Goal: Task Accomplishment & Management: Use online tool/utility

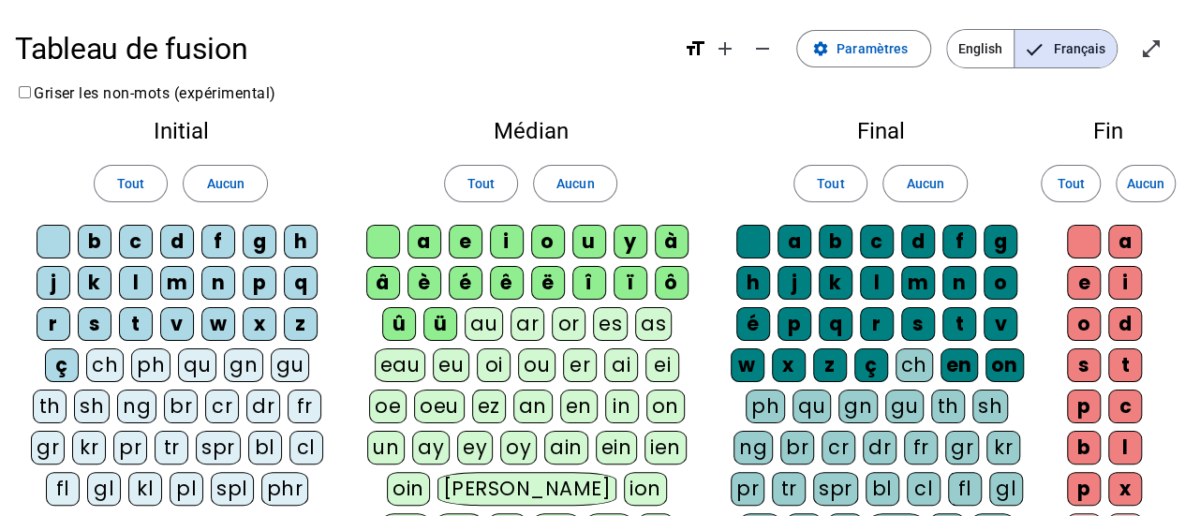
click at [486, 320] on div "au" at bounding box center [483, 324] width 38 height 34
click at [539, 366] on div "ou" at bounding box center [536, 365] width 37 height 34
click at [450, 362] on div "eu" at bounding box center [451, 365] width 37 height 34
click at [923, 370] on div "ch" at bounding box center [913, 365] width 37 height 34
click at [809, 391] on div "qu" at bounding box center [811, 407] width 38 height 34
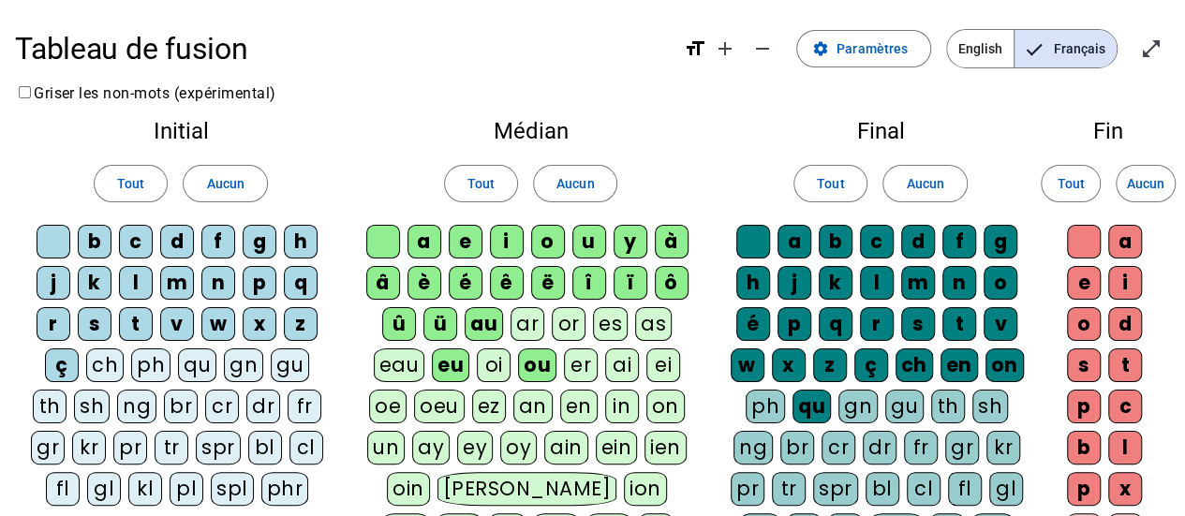
click at [1078, 286] on div "e" at bounding box center [1084, 283] width 34 height 34
click at [1082, 269] on div "e" at bounding box center [1084, 283] width 34 height 34
click at [103, 355] on div "ch" at bounding box center [104, 365] width 37 height 34
click at [144, 360] on div "ph" at bounding box center [150, 365] width 39 height 34
click at [851, 399] on div "gn" at bounding box center [857, 407] width 39 height 34
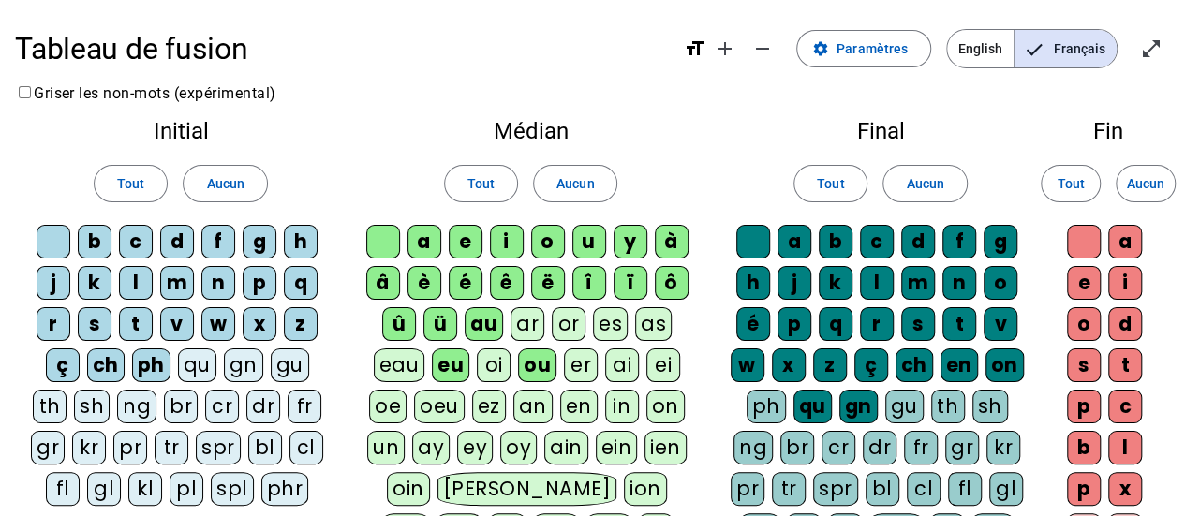
click at [176, 401] on div "br" at bounding box center [181, 407] width 34 height 34
click at [215, 407] on div "cr" at bounding box center [222, 407] width 34 height 34
click at [248, 406] on div "dr" at bounding box center [263, 407] width 34 height 34
click at [301, 405] on div "fr" at bounding box center [304, 407] width 34 height 34
click at [267, 441] on div "bl" at bounding box center [265, 448] width 34 height 34
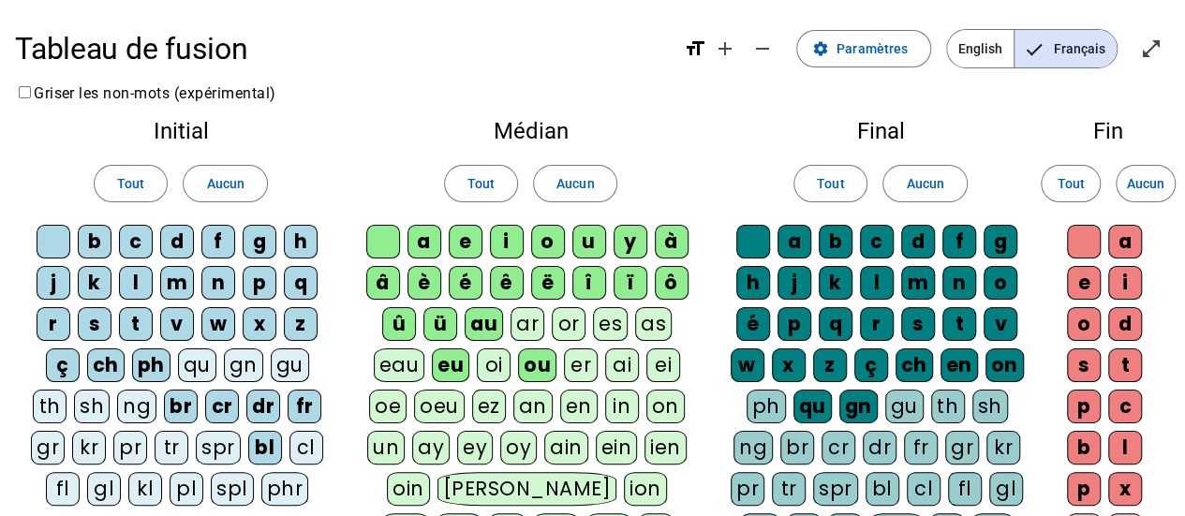
click at [296, 448] on div "cl" at bounding box center [306, 448] width 34 height 34
click at [993, 50] on span "English" at bounding box center [980, 48] width 66 height 37
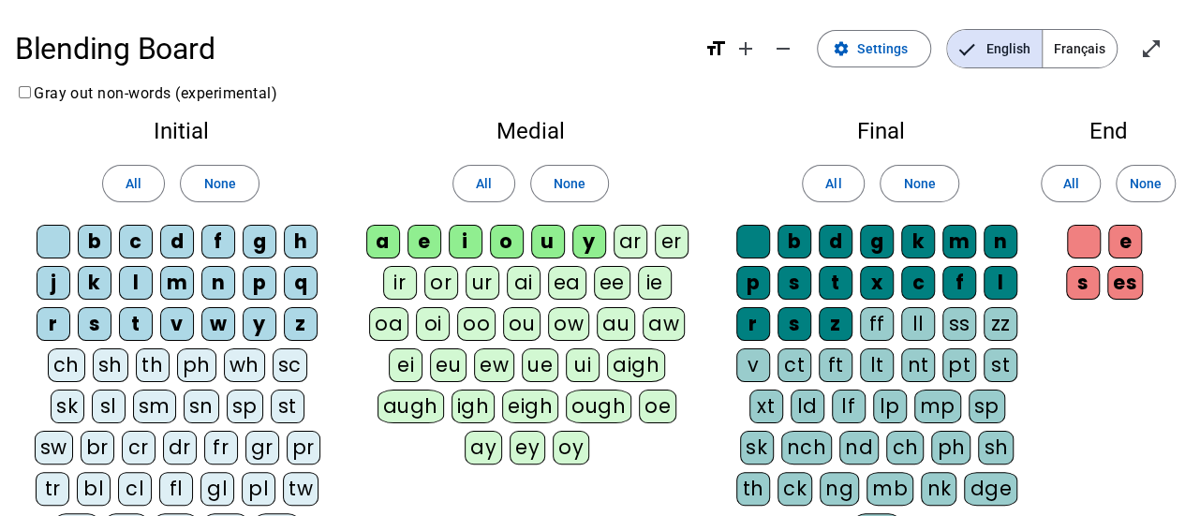
drag, startPoint x: 993, startPoint y: 50, endPoint x: 1058, endPoint y: 53, distance: 65.7
click at [1058, 53] on mat-button-toggle-group "English Français" at bounding box center [1031, 48] width 171 height 39
click at [1065, 52] on span "Français" at bounding box center [1079, 48] width 74 height 37
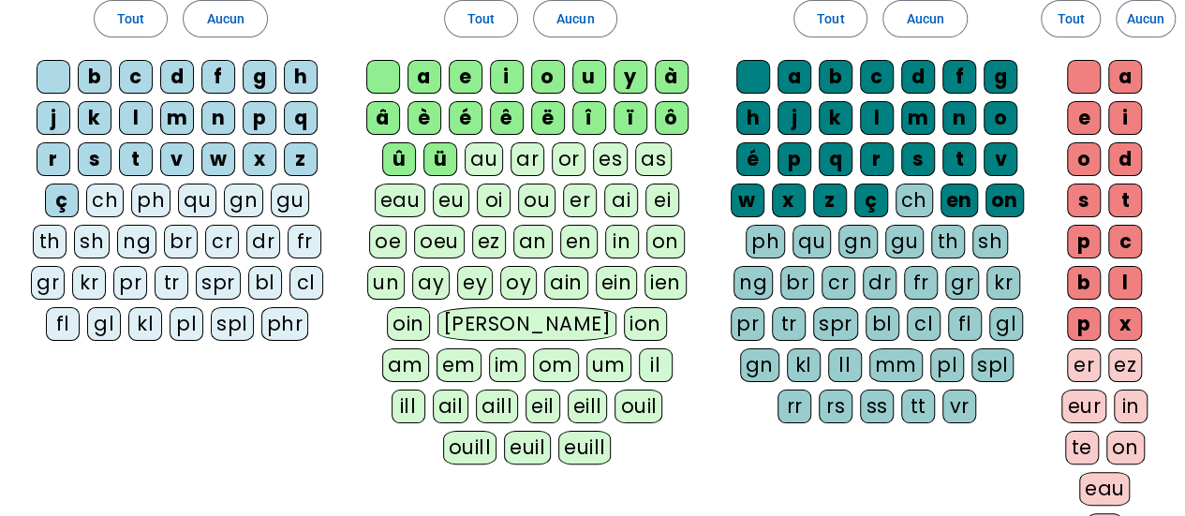
scroll to position [172, 0]
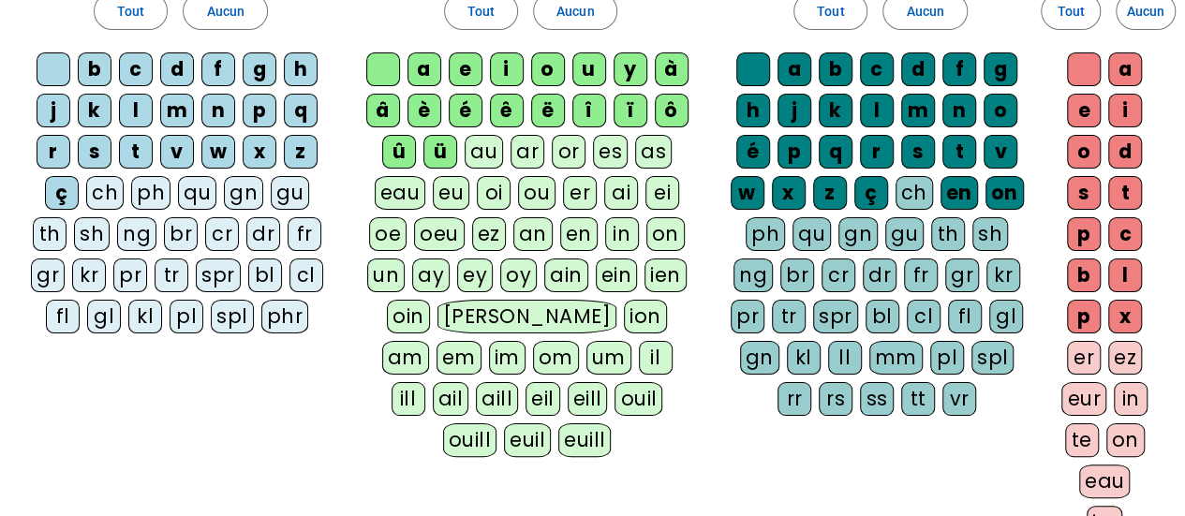
click at [918, 201] on div "ch" at bounding box center [913, 193] width 37 height 34
click at [761, 233] on div "ph" at bounding box center [764, 234] width 39 height 34
click at [860, 233] on div "gn" at bounding box center [857, 234] width 39 height 34
click at [487, 149] on div "au" at bounding box center [483, 152] width 38 height 34
click at [530, 186] on div "ou" at bounding box center [536, 193] width 37 height 34
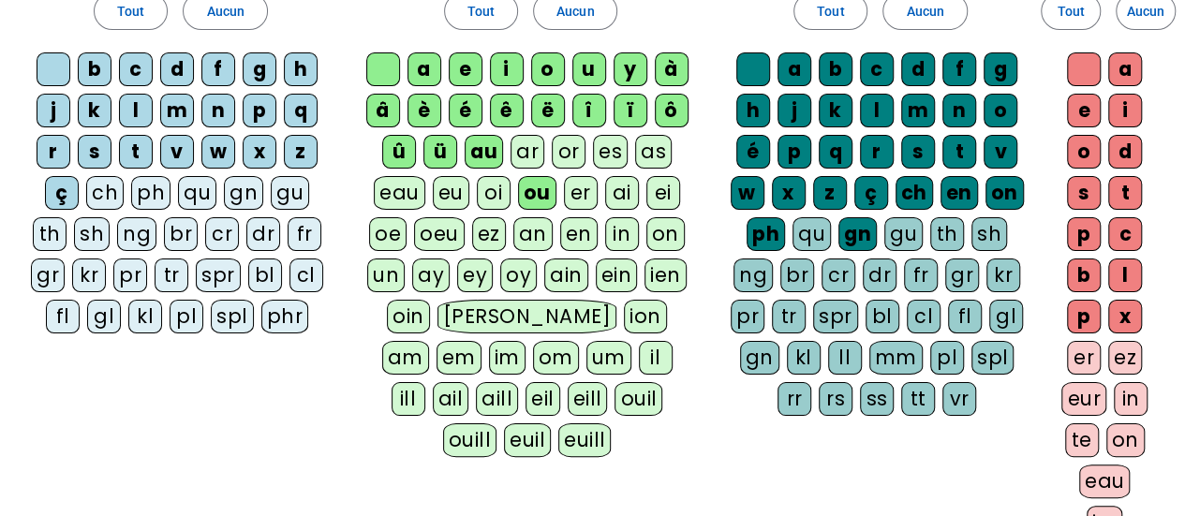
click at [504, 186] on div "oi" at bounding box center [494, 193] width 34 height 34
click at [450, 186] on div "eu" at bounding box center [451, 193] width 37 height 34
click at [105, 190] on div "ch" at bounding box center [104, 193] width 37 height 34
click at [199, 201] on div "qu" at bounding box center [197, 193] width 38 height 34
click at [659, 223] on div "on" at bounding box center [665, 234] width 38 height 34
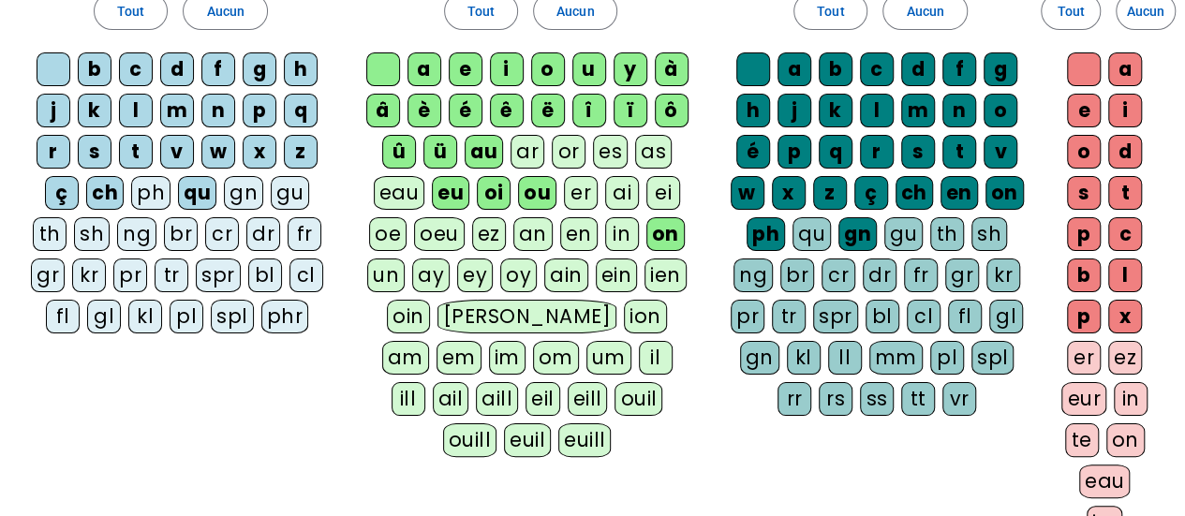
click at [529, 231] on div "an" at bounding box center [532, 234] width 39 height 34
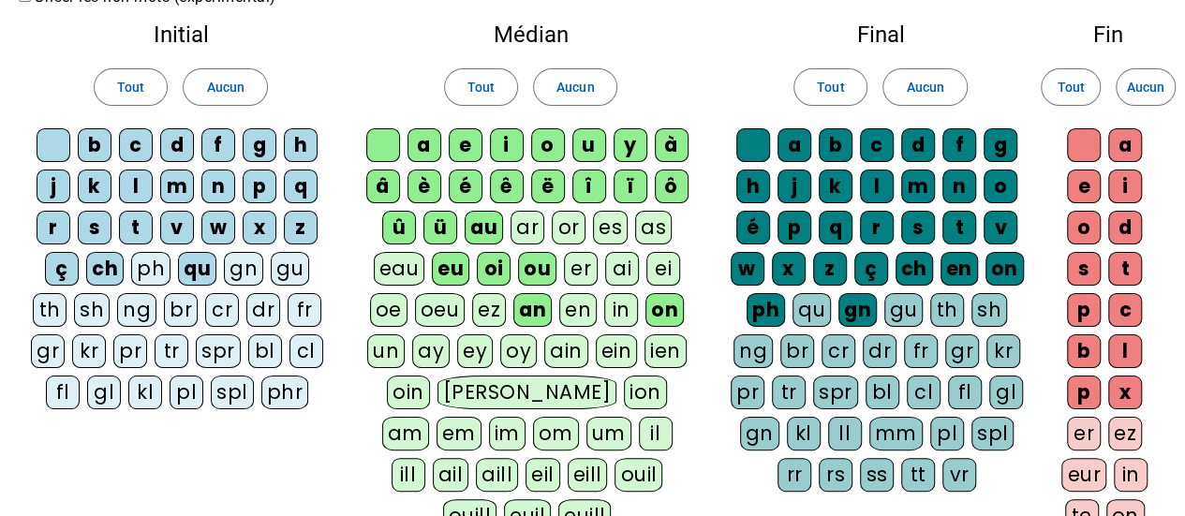
scroll to position [67, 0]
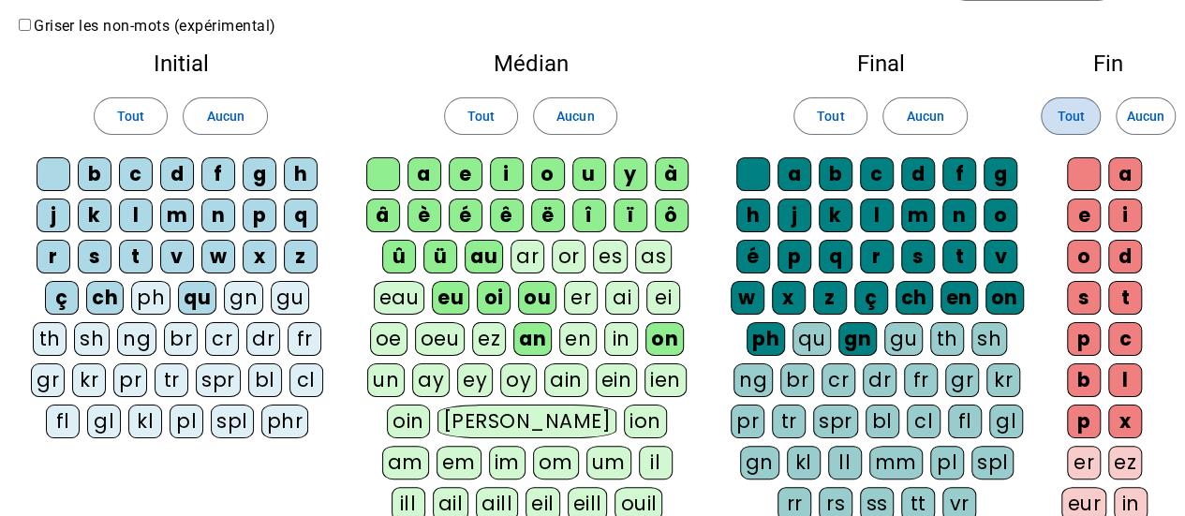
click at [1072, 108] on span "Tout" at bounding box center [1069, 116] width 27 height 22
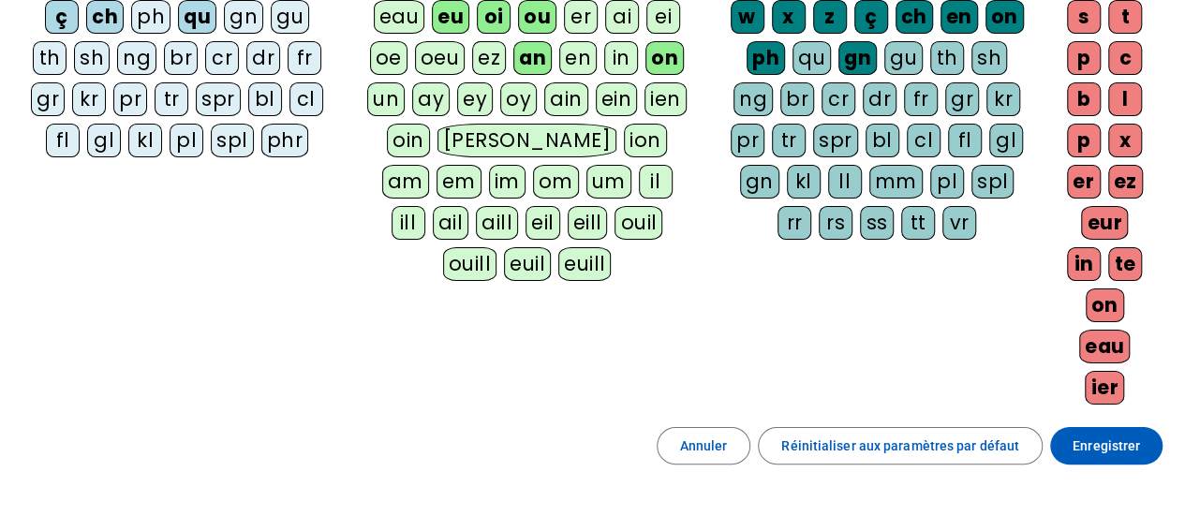
scroll to position [354, 0]
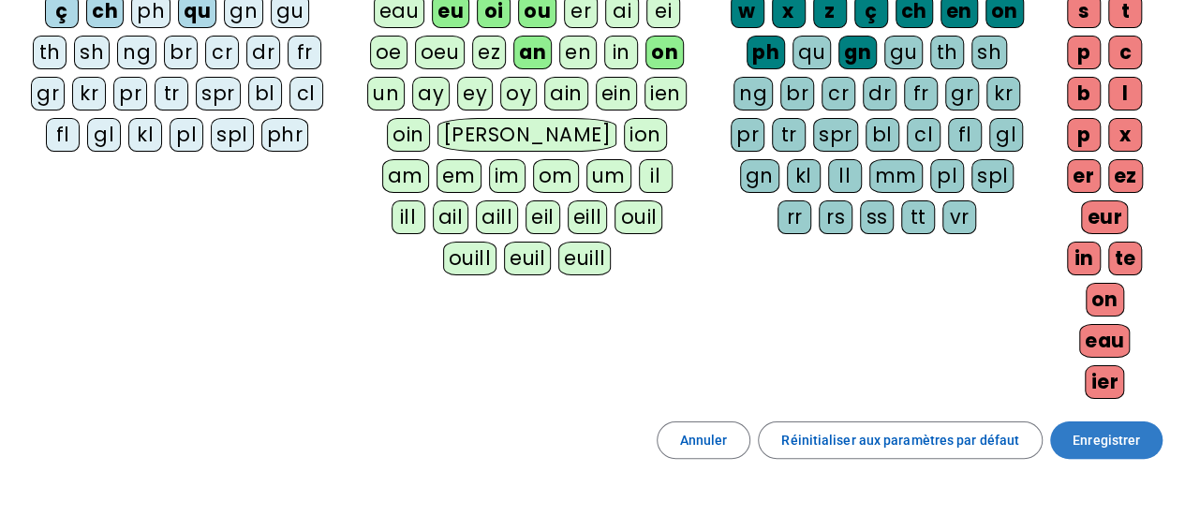
click at [1111, 429] on span "Enregistrer" at bounding box center [1105, 440] width 67 height 22
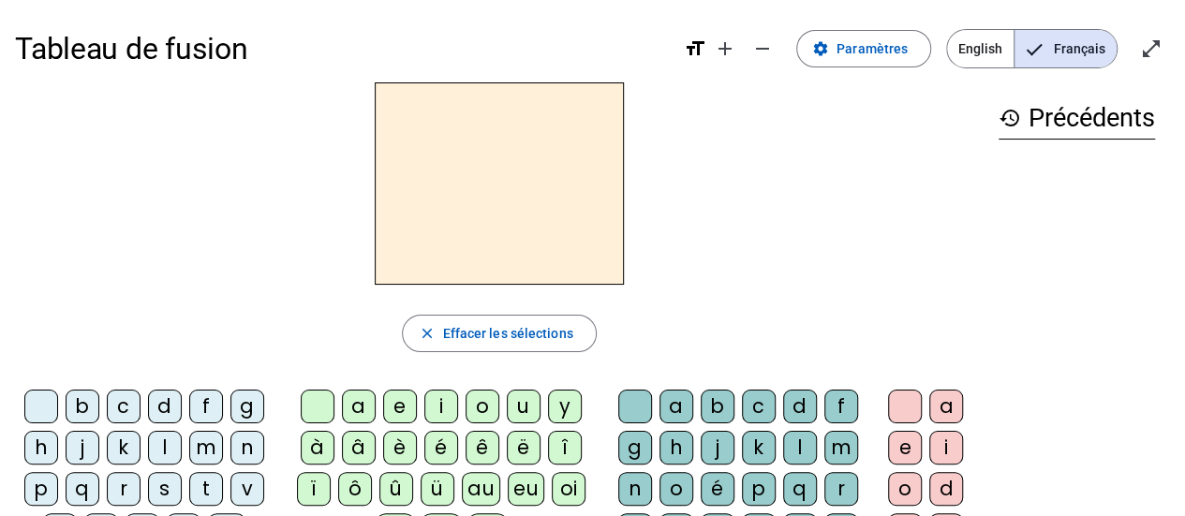
click at [82, 403] on div "b" at bounding box center [83, 407] width 34 height 34
click at [367, 411] on div "a" at bounding box center [359, 407] width 34 height 34
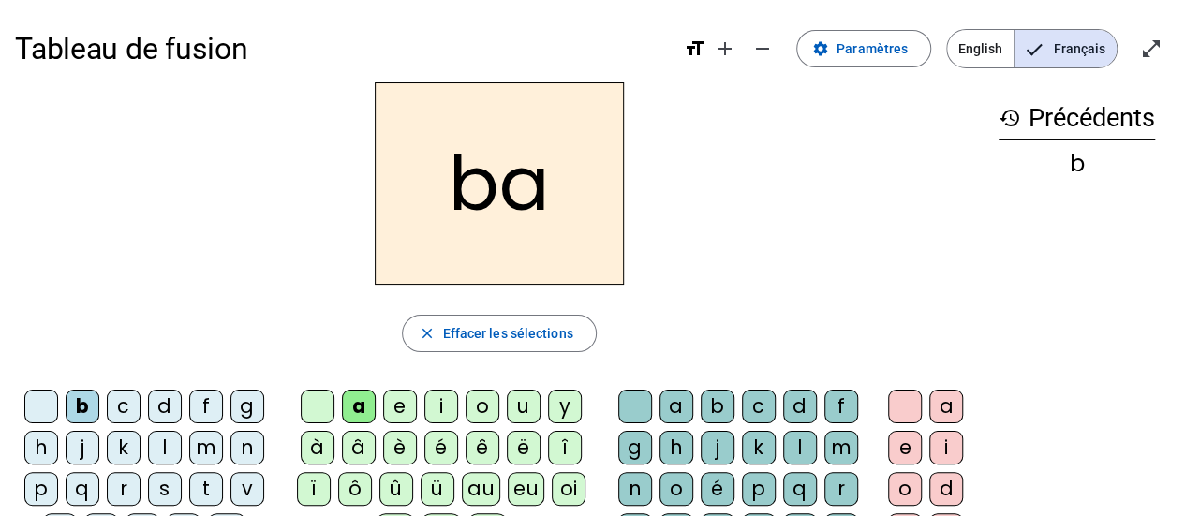
click at [830, 404] on div "f" at bounding box center [841, 407] width 34 height 34
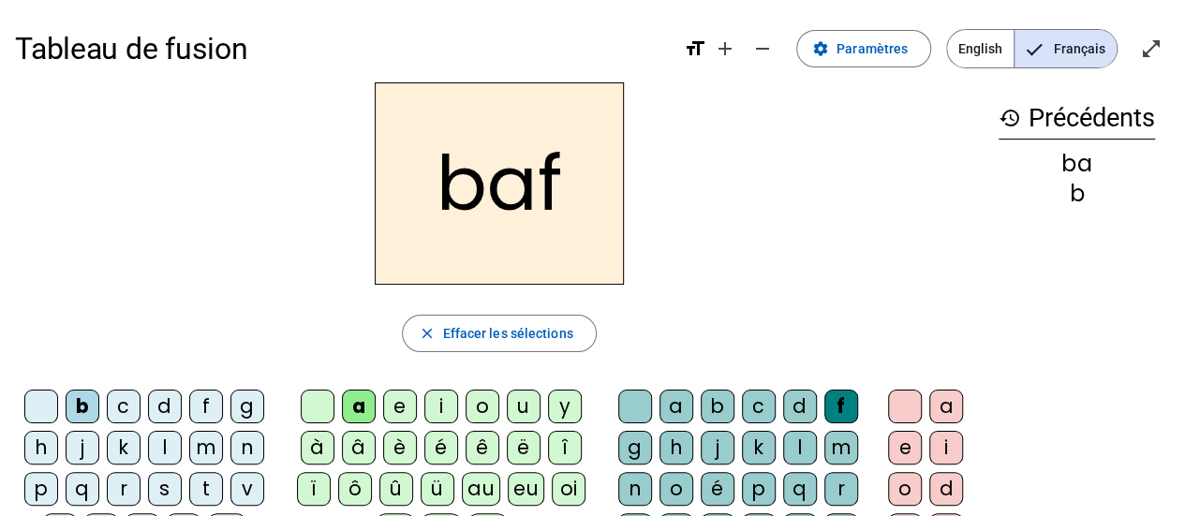
click at [637, 446] on div "g" at bounding box center [635, 448] width 34 height 34
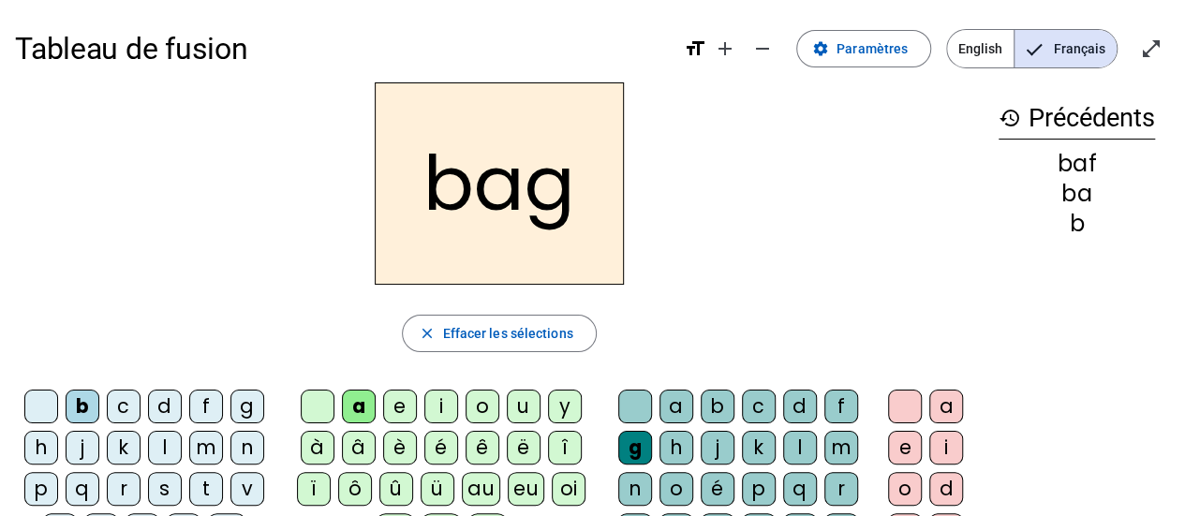
click at [769, 490] on div "p" at bounding box center [759, 489] width 34 height 34
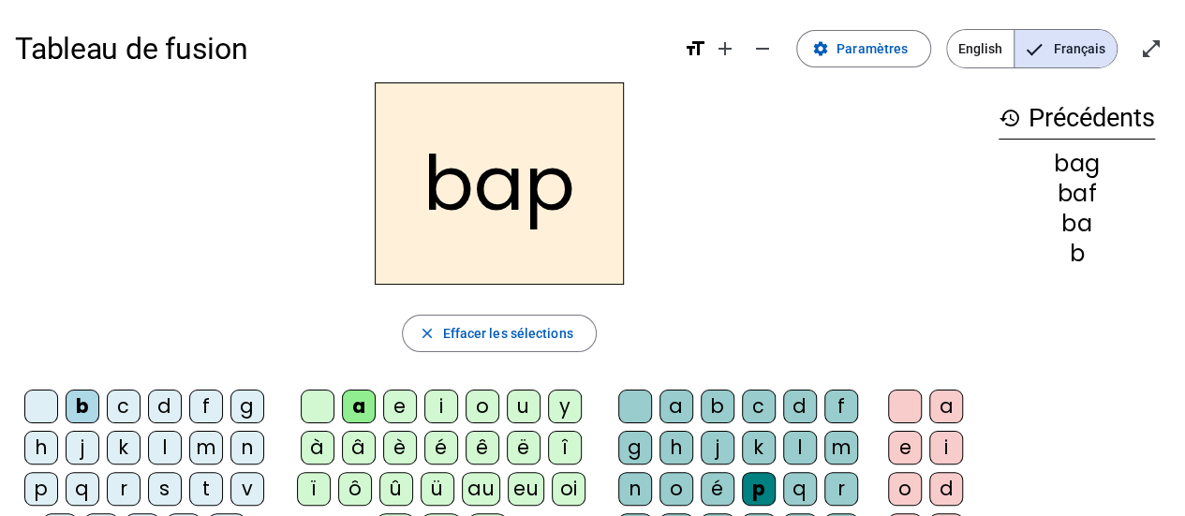
click at [838, 486] on div "r" at bounding box center [841, 489] width 34 height 34
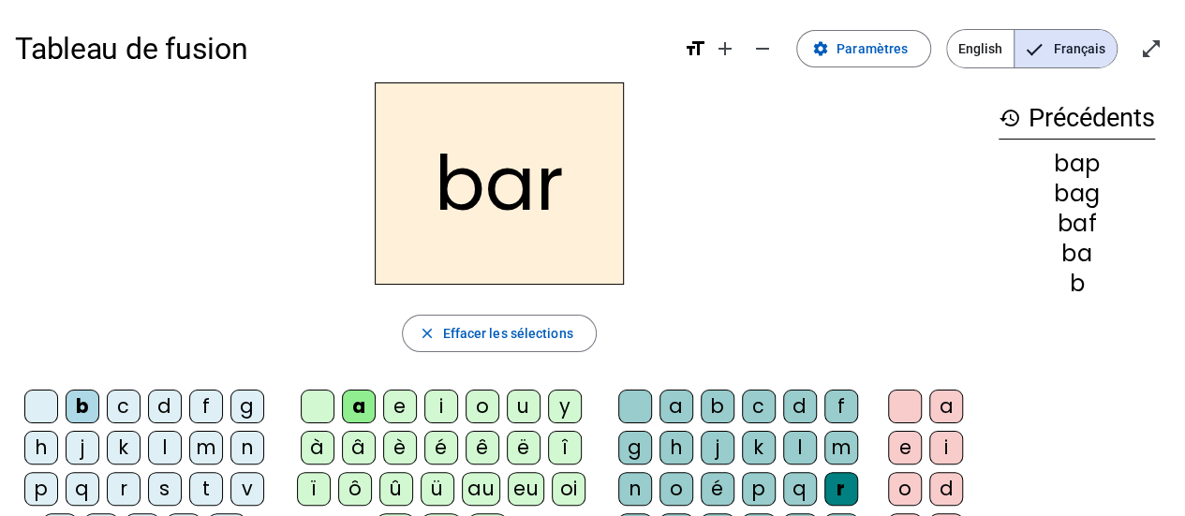
click at [837, 441] on div "m" at bounding box center [841, 448] width 34 height 34
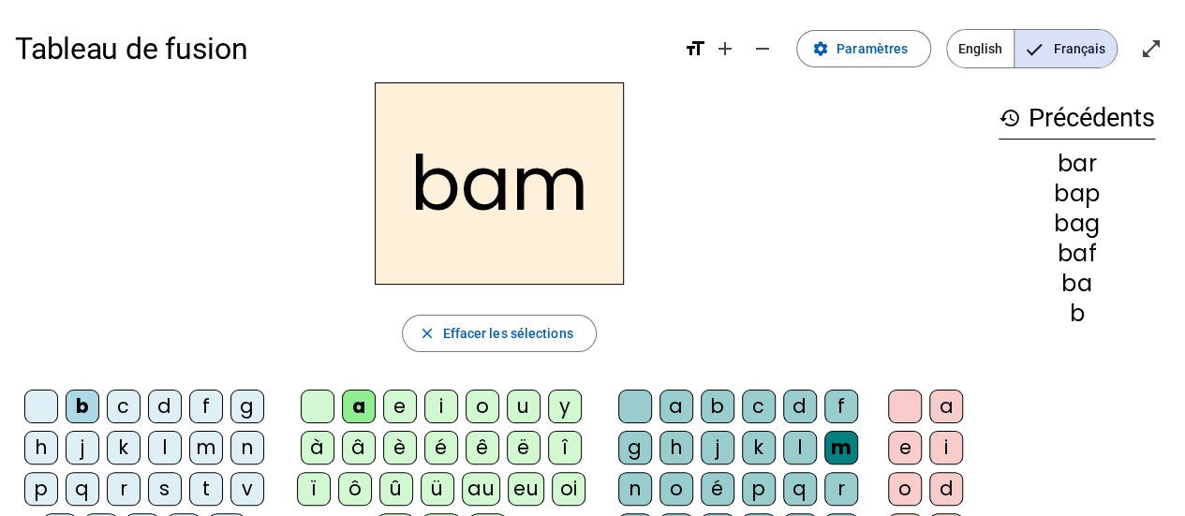
click at [633, 481] on div "n" at bounding box center [635, 489] width 34 height 34
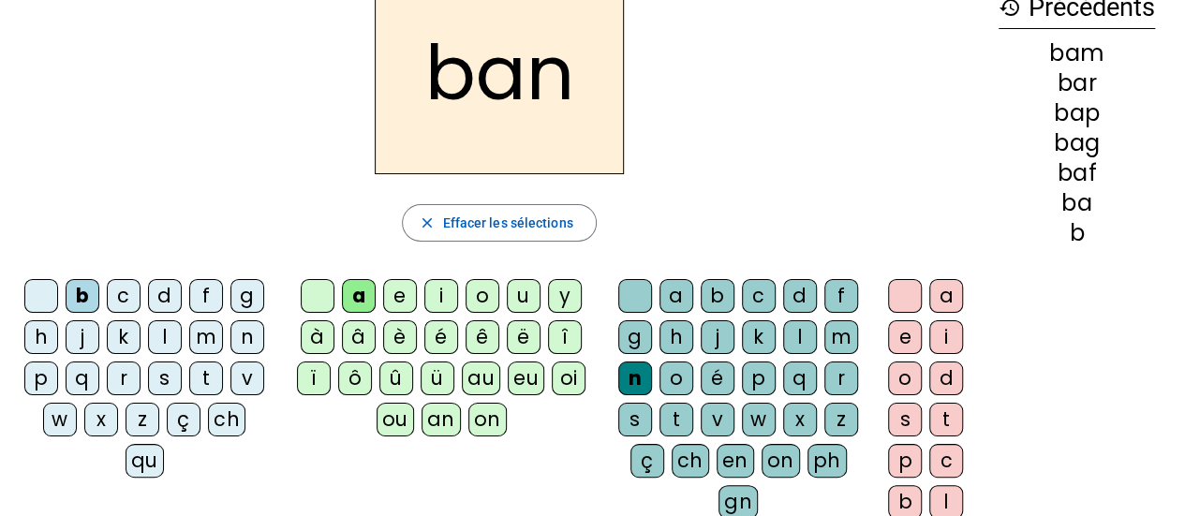
scroll to position [111, 0]
click at [629, 417] on div "s" at bounding box center [635, 419] width 34 height 34
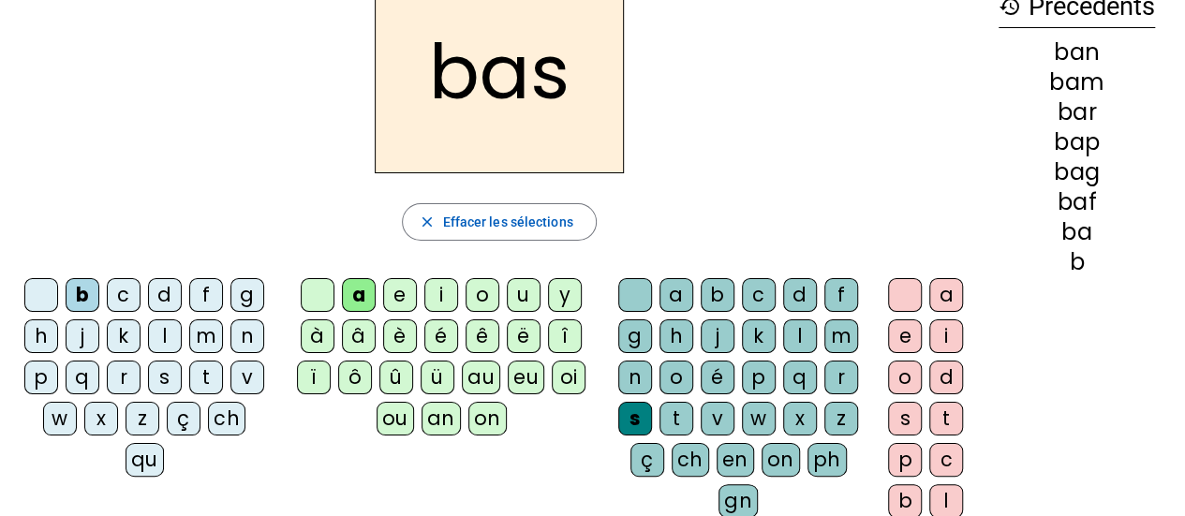
click at [442, 295] on div "i" at bounding box center [441, 295] width 34 height 34
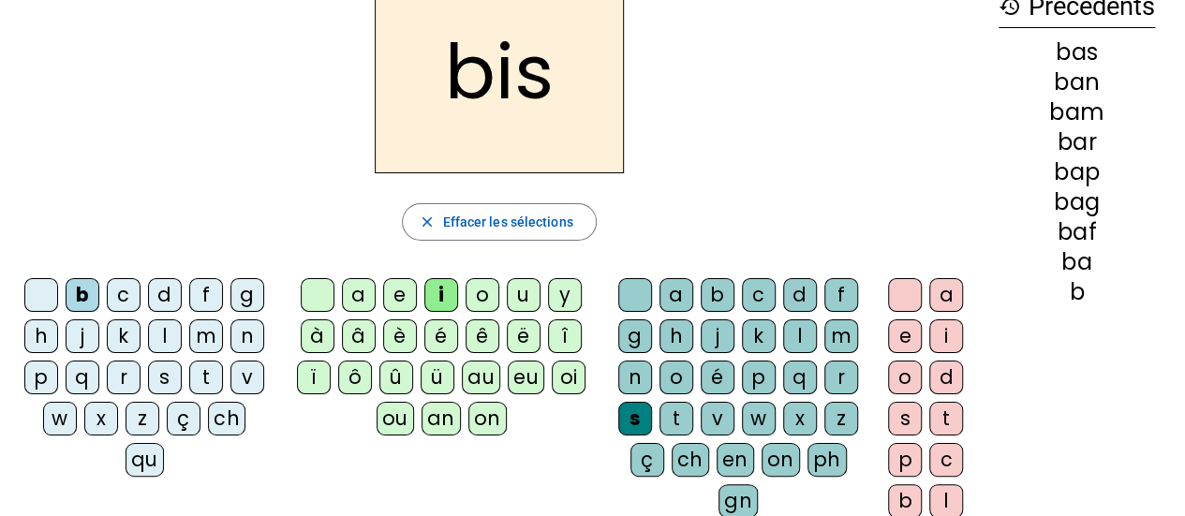
click at [241, 329] on div "n" at bounding box center [247, 336] width 34 height 34
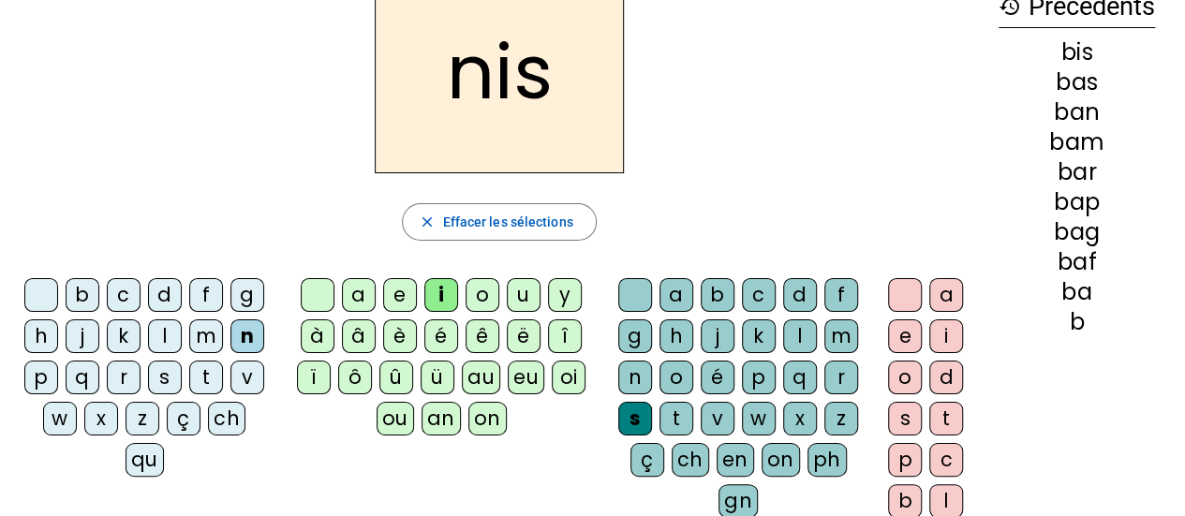
click at [795, 287] on div "d" at bounding box center [800, 295] width 34 height 34
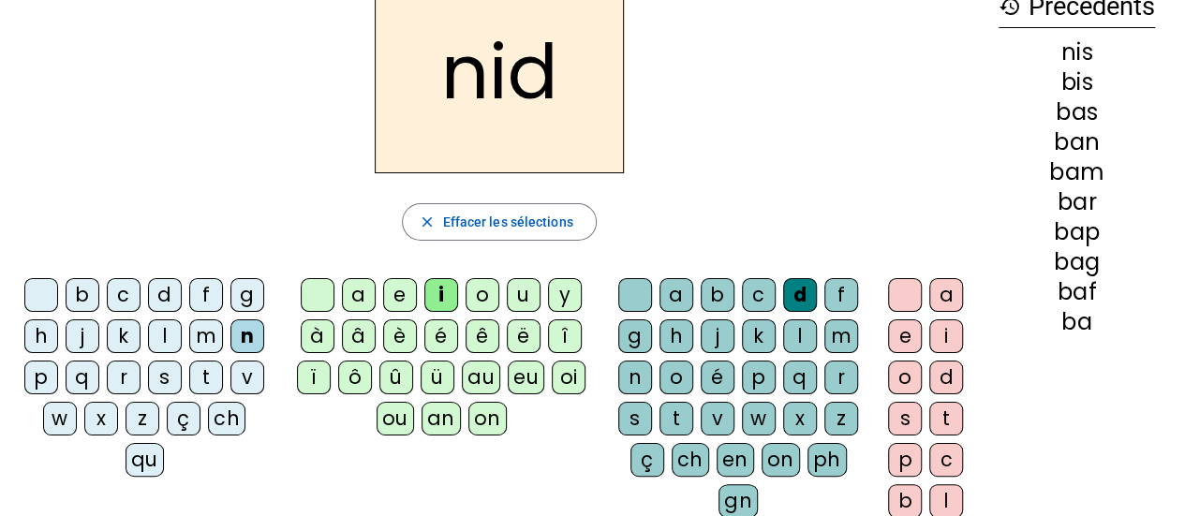
click at [836, 333] on div "m" at bounding box center [841, 336] width 34 height 34
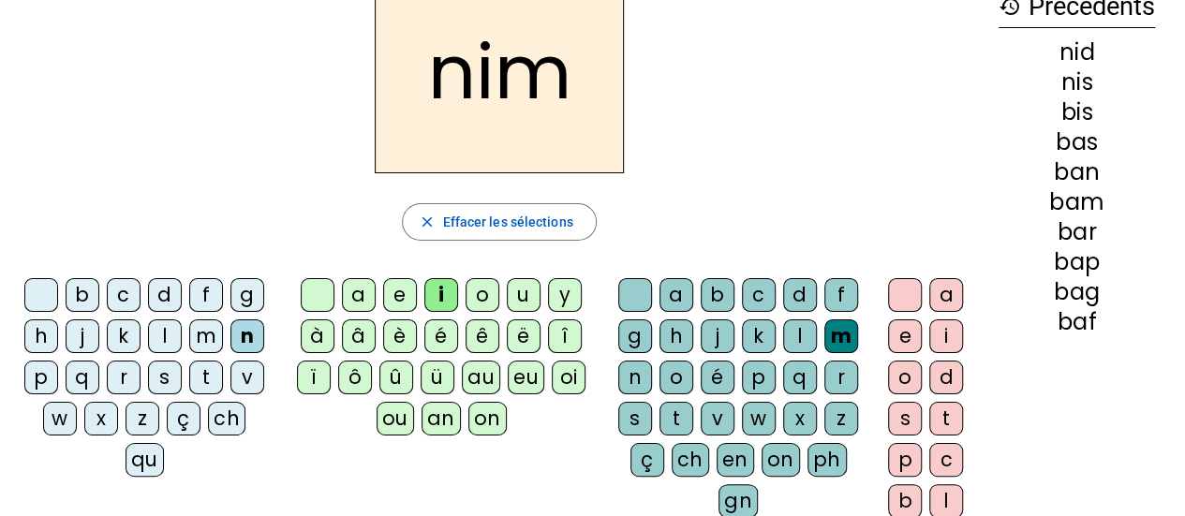
click at [637, 376] on div "n" at bounding box center [635, 378] width 34 height 34
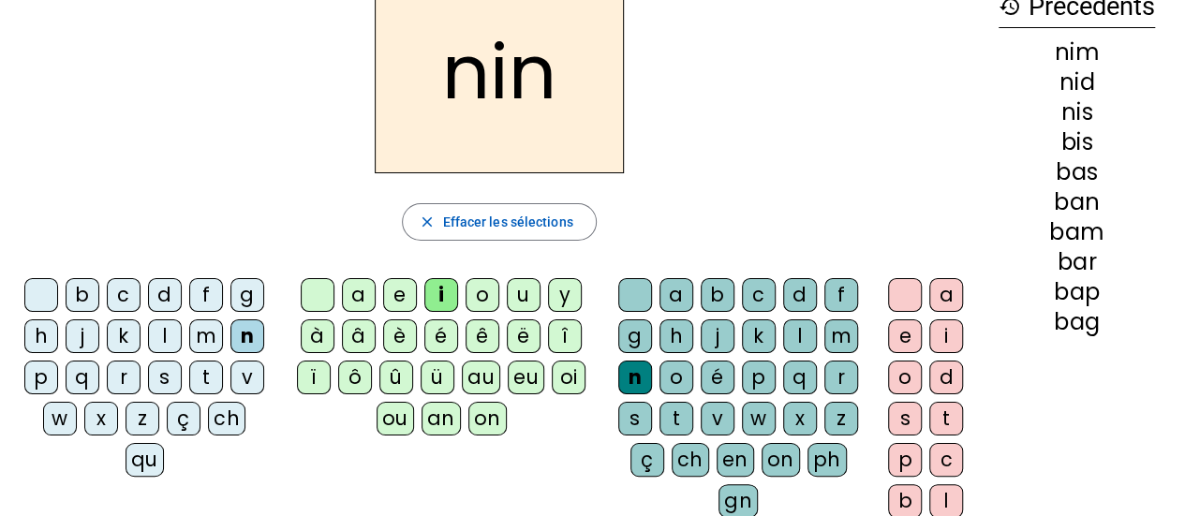
click at [633, 289] on div at bounding box center [635, 295] width 34 height 34
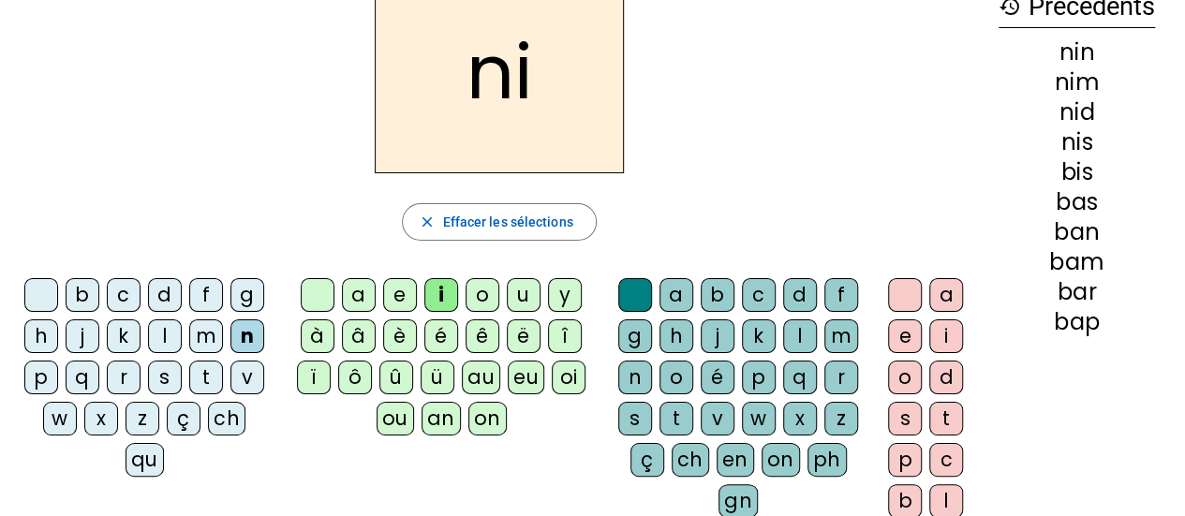
click at [161, 299] on div "d" at bounding box center [165, 295] width 34 height 34
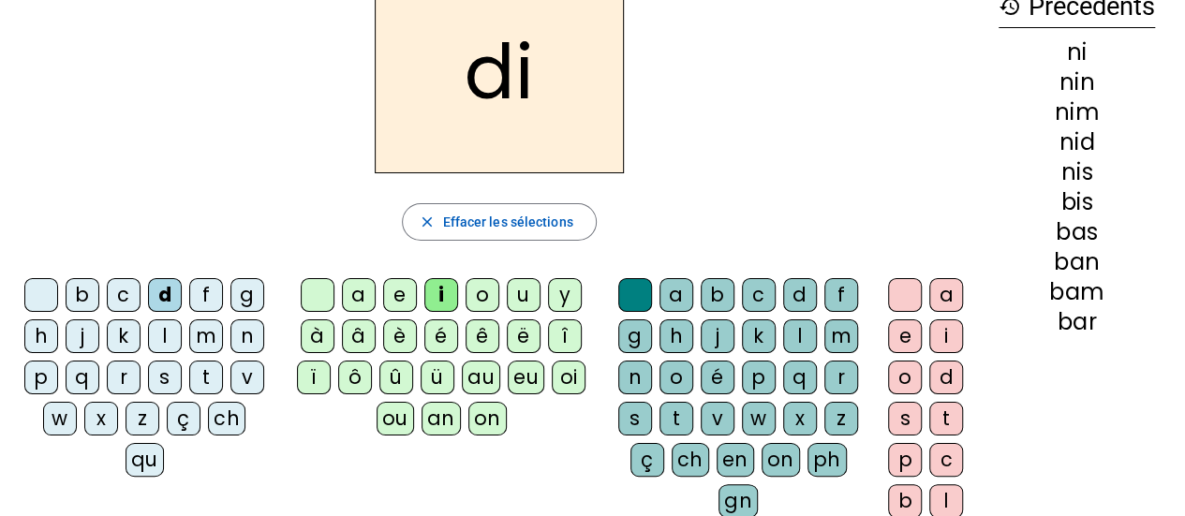
click at [248, 299] on div "g" at bounding box center [247, 295] width 34 height 34
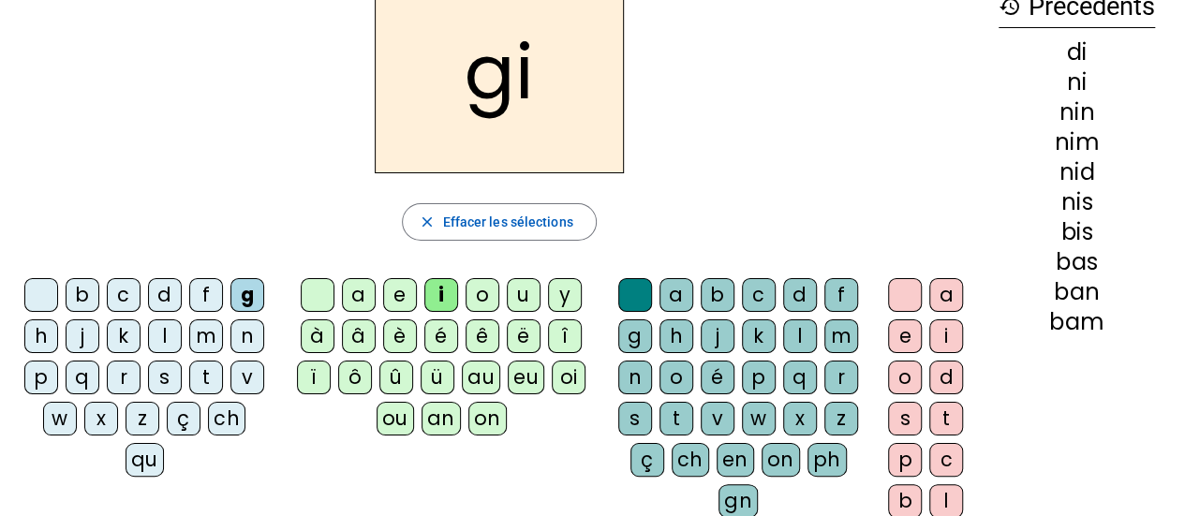
click at [45, 336] on div "h" at bounding box center [41, 336] width 34 height 34
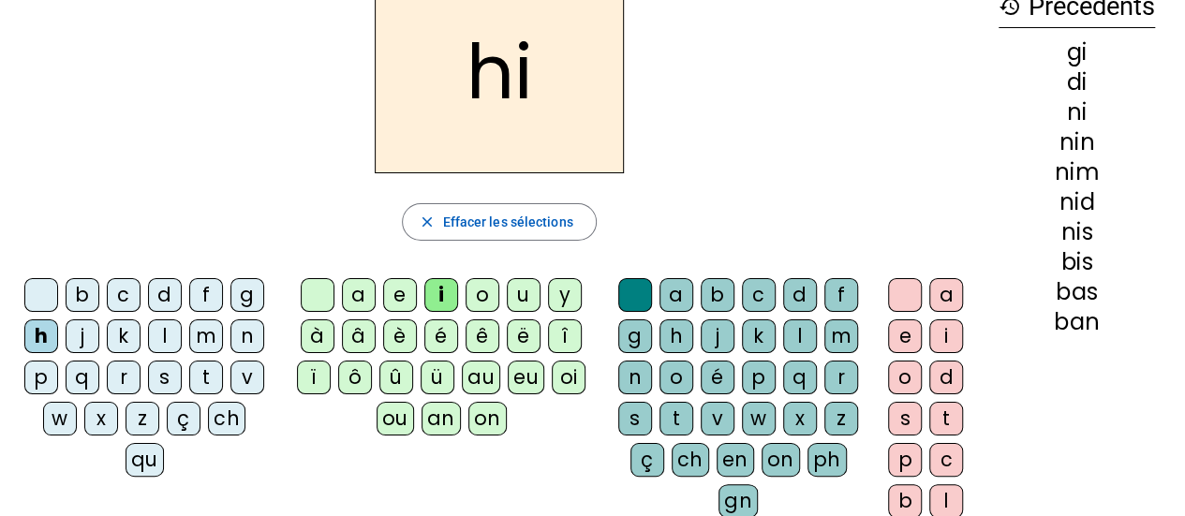
click at [159, 373] on div "s" at bounding box center [165, 378] width 34 height 34
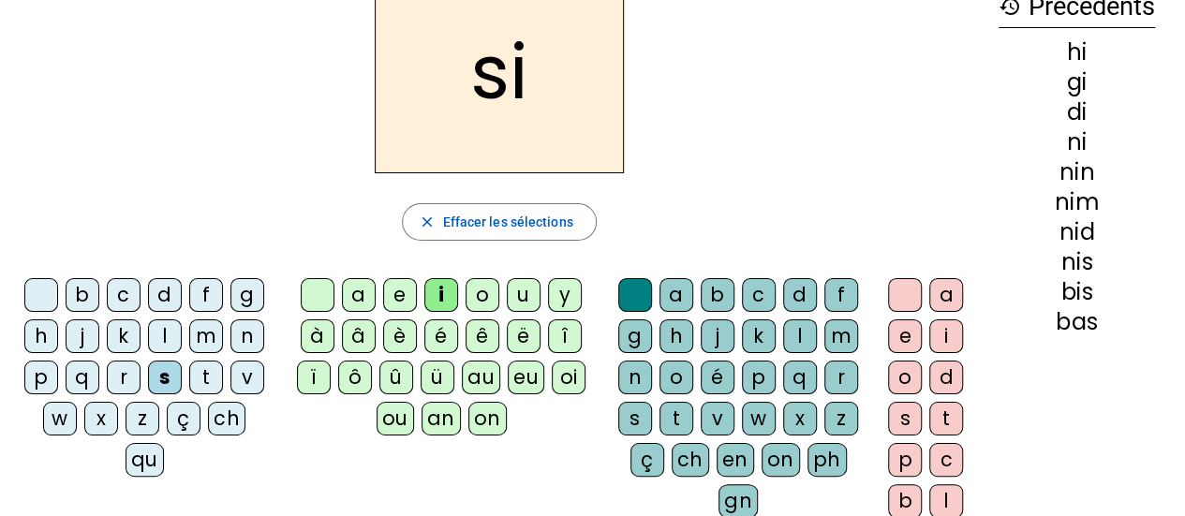
click at [122, 375] on div "r" at bounding box center [124, 378] width 34 height 34
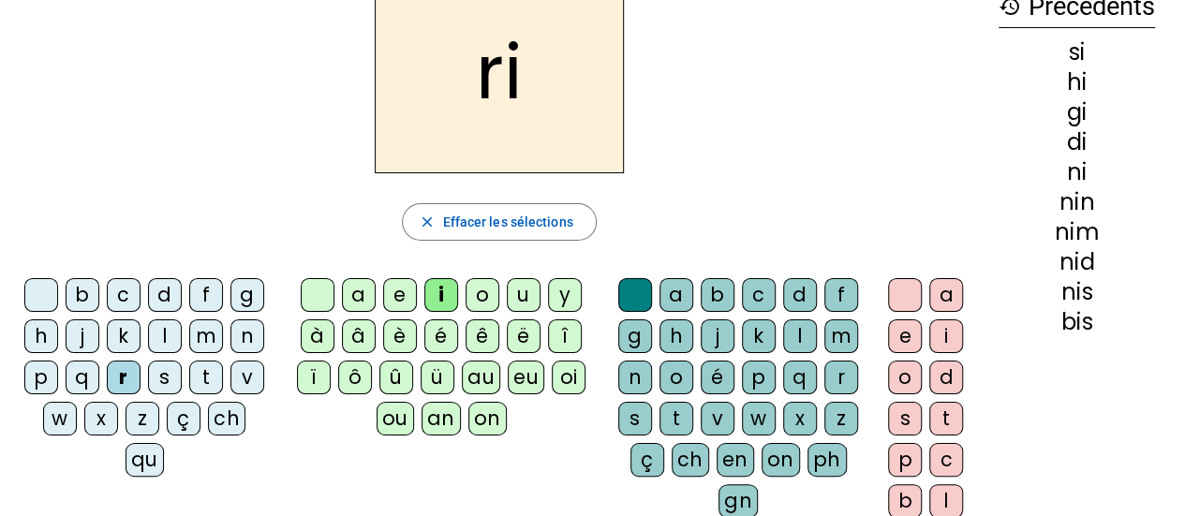
click at [164, 332] on div "l" at bounding box center [165, 336] width 34 height 34
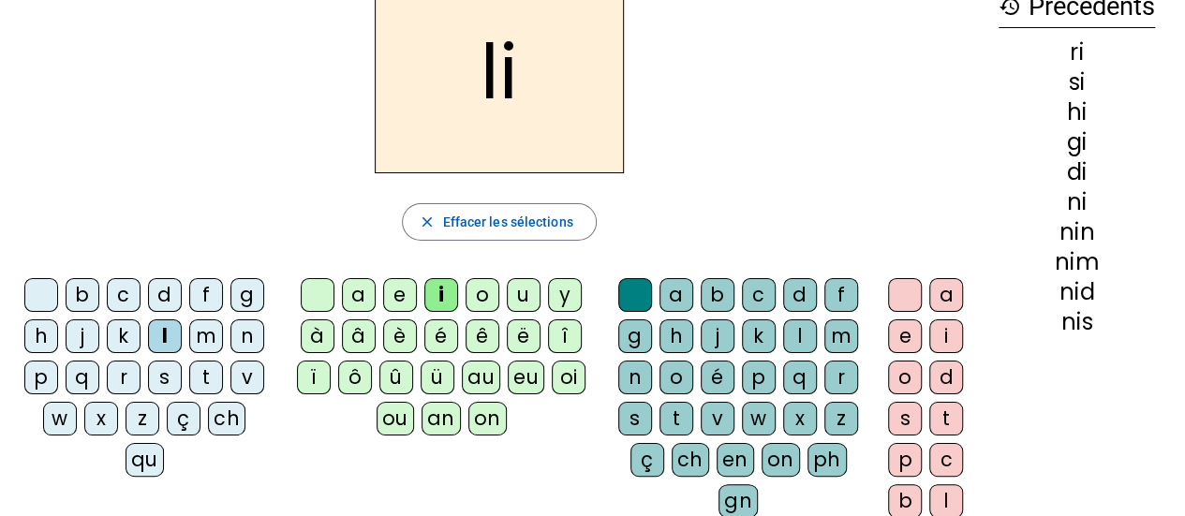
click at [356, 297] on div "a" at bounding box center [359, 295] width 34 height 34
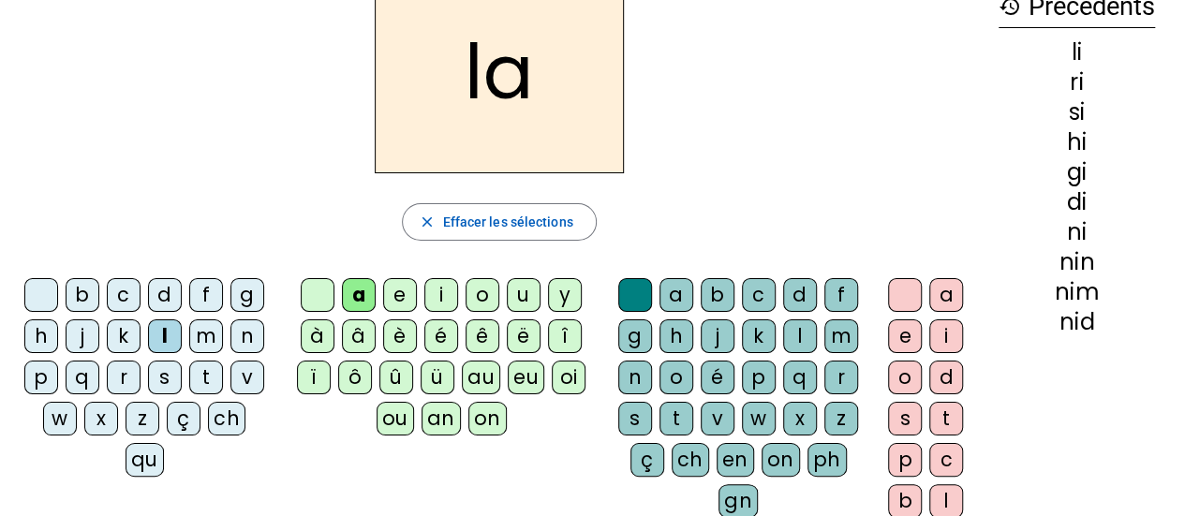
click at [246, 339] on div "n" at bounding box center [247, 336] width 34 height 34
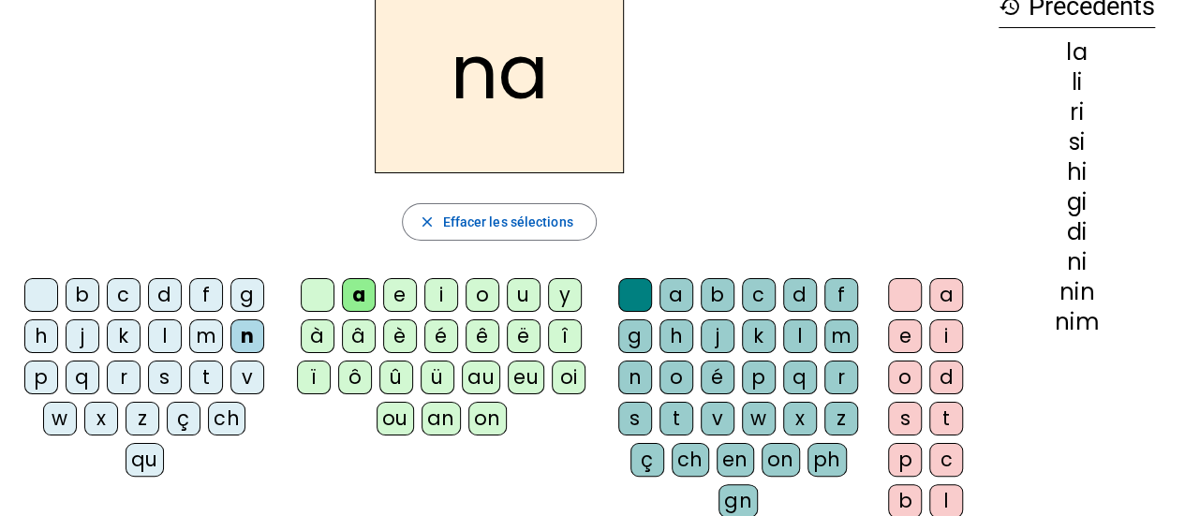
click at [246, 297] on div "g" at bounding box center [247, 295] width 34 height 34
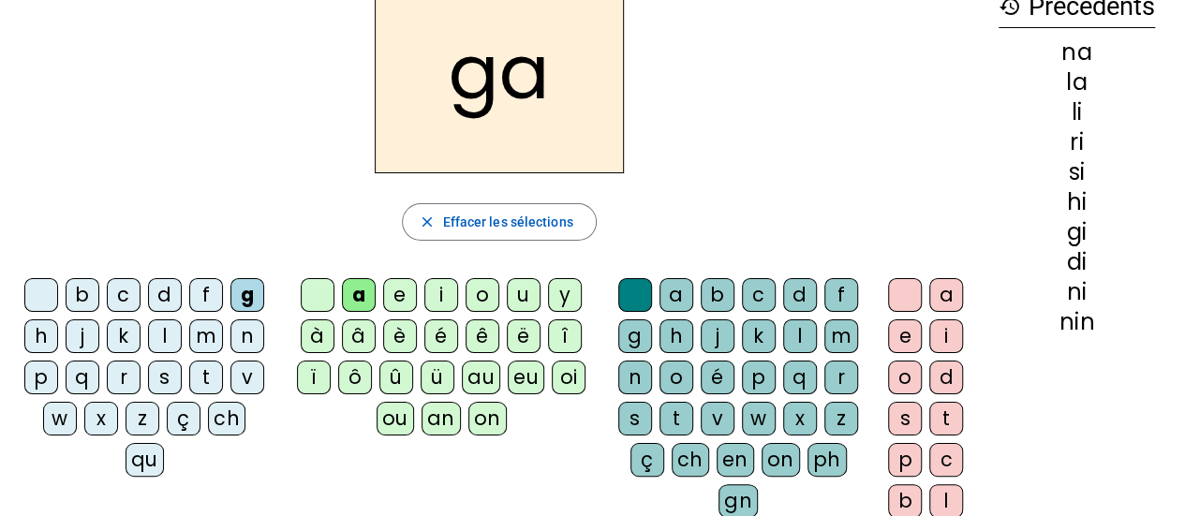
click at [206, 332] on div "m" at bounding box center [206, 336] width 34 height 34
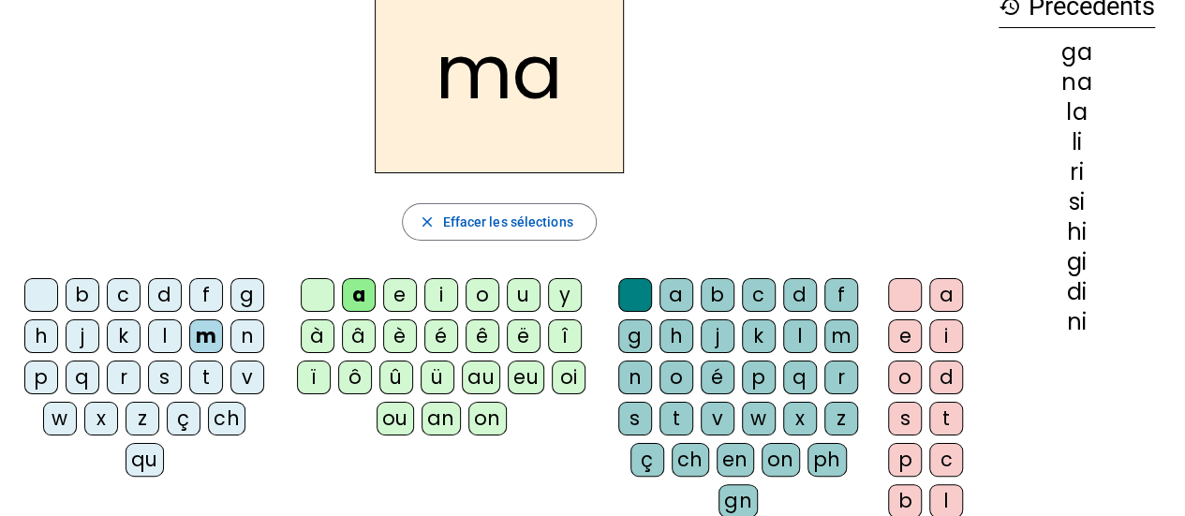
click at [113, 302] on div "c" at bounding box center [124, 295] width 34 height 34
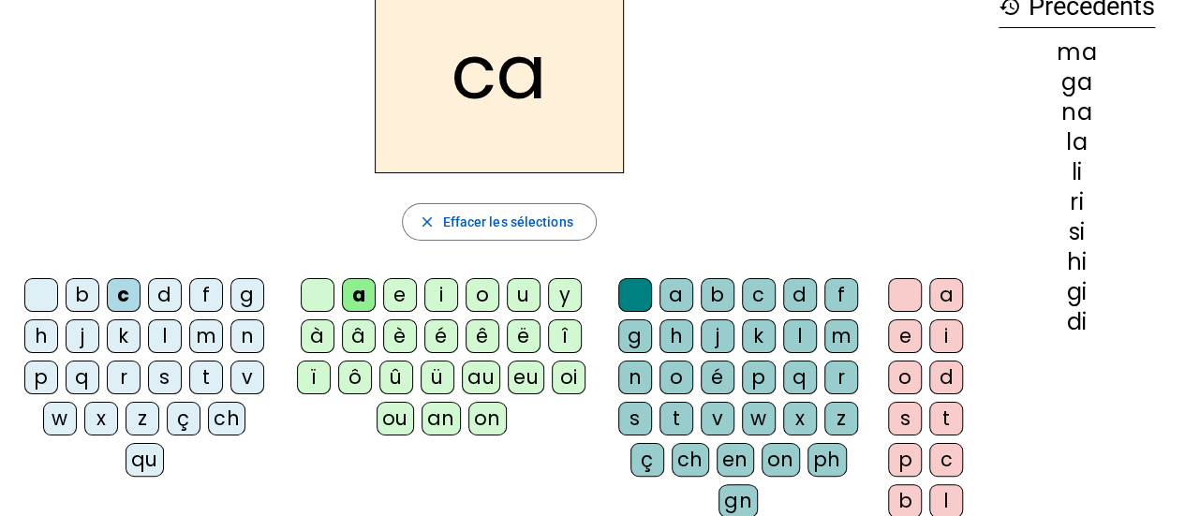
click at [181, 419] on div "ç" at bounding box center [184, 419] width 34 height 34
click at [125, 381] on div "r" at bounding box center [124, 378] width 34 height 34
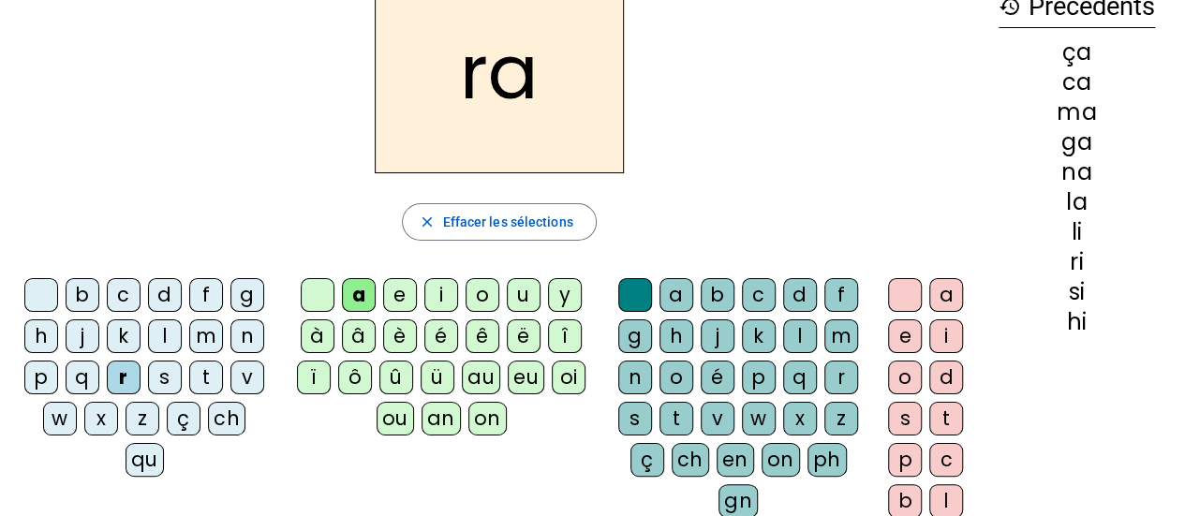
click at [44, 368] on div "p" at bounding box center [41, 378] width 34 height 34
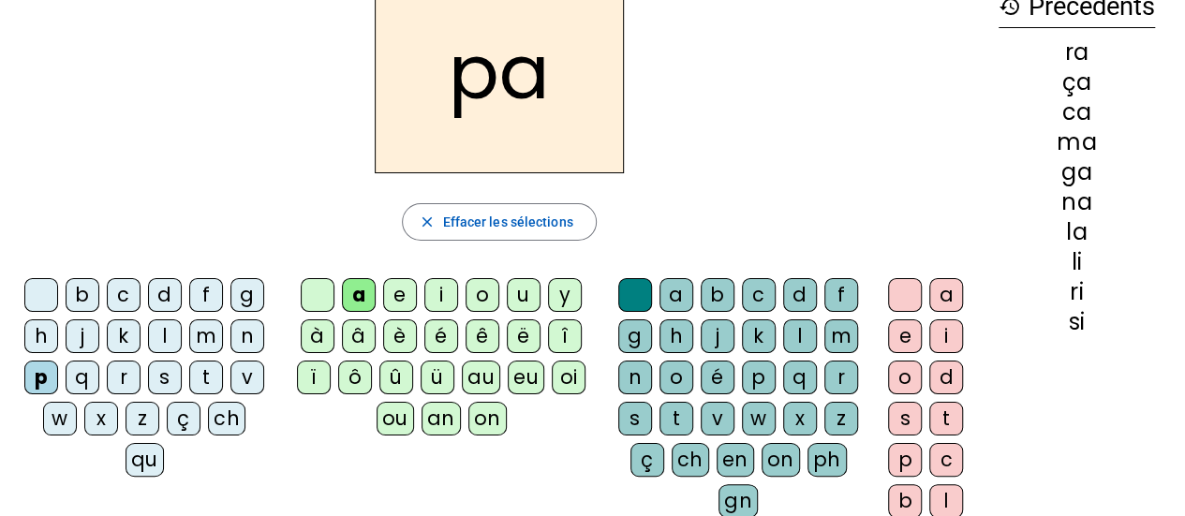
click at [141, 423] on div "z" at bounding box center [142, 419] width 34 height 34
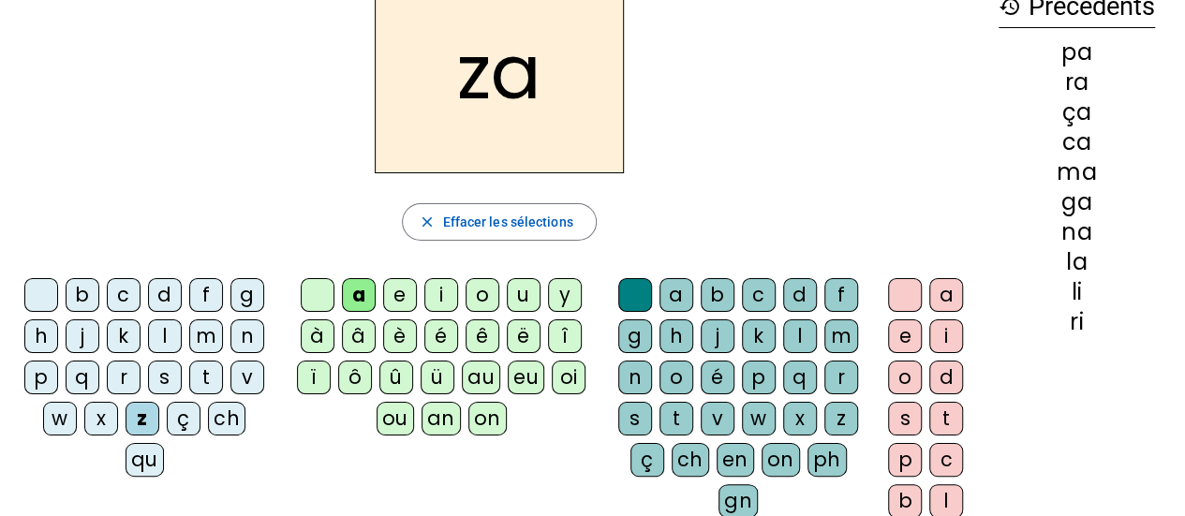
click at [435, 336] on div "é" at bounding box center [441, 336] width 34 height 34
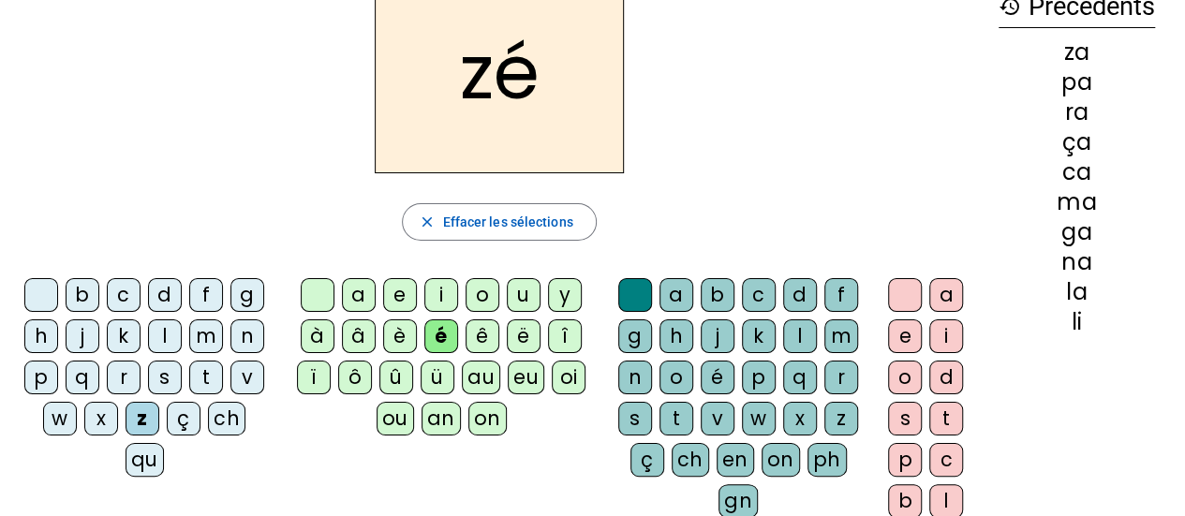
click at [208, 334] on div "m" at bounding box center [206, 336] width 34 height 34
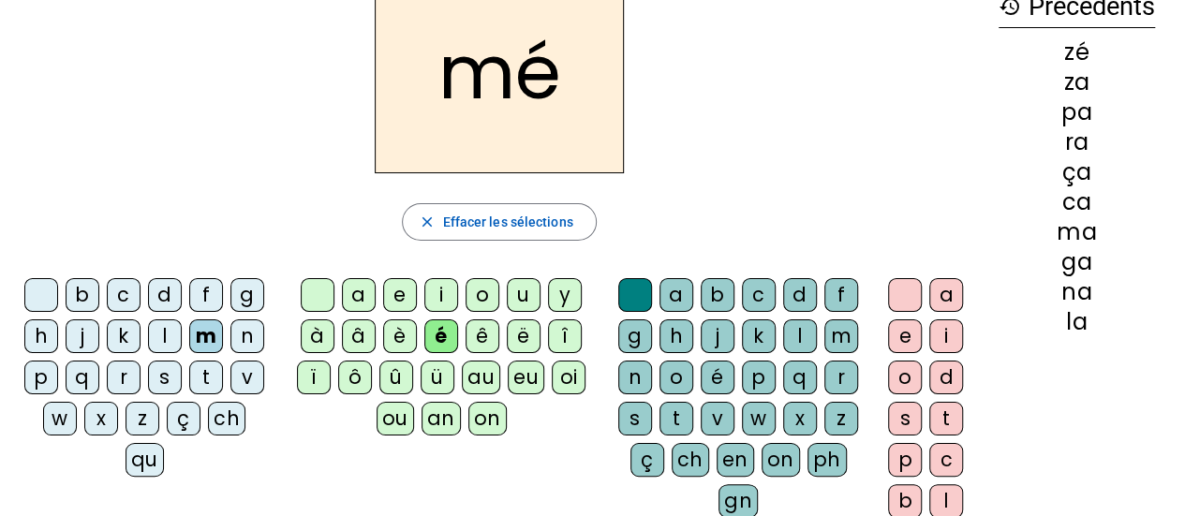
click at [245, 335] on div "n" at bounding box center [247, 336] width 34 height 34
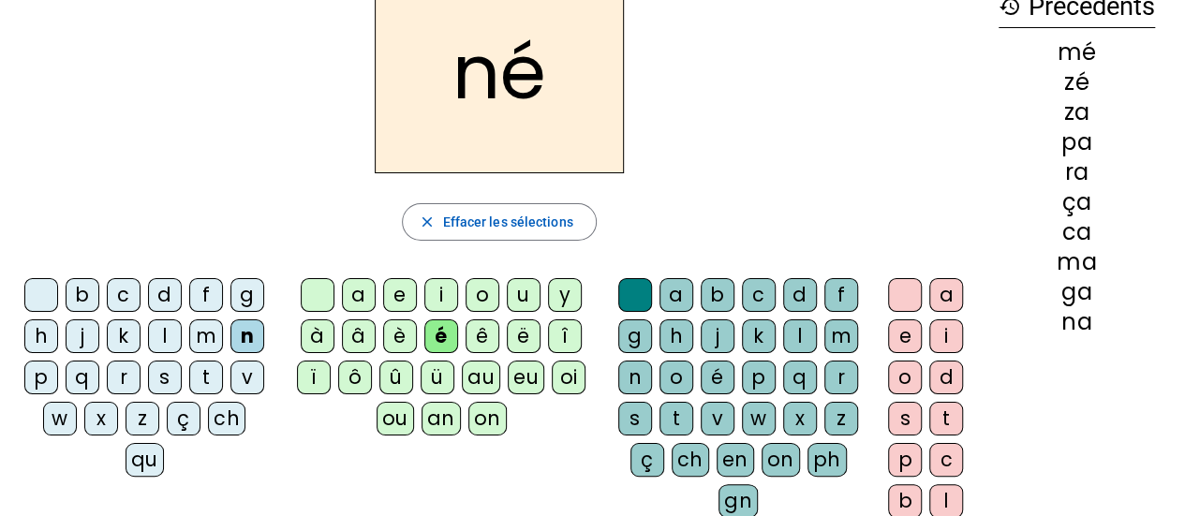
click at [163, 374] on div "s" at bounding box center [165, 378] width 34 height 34
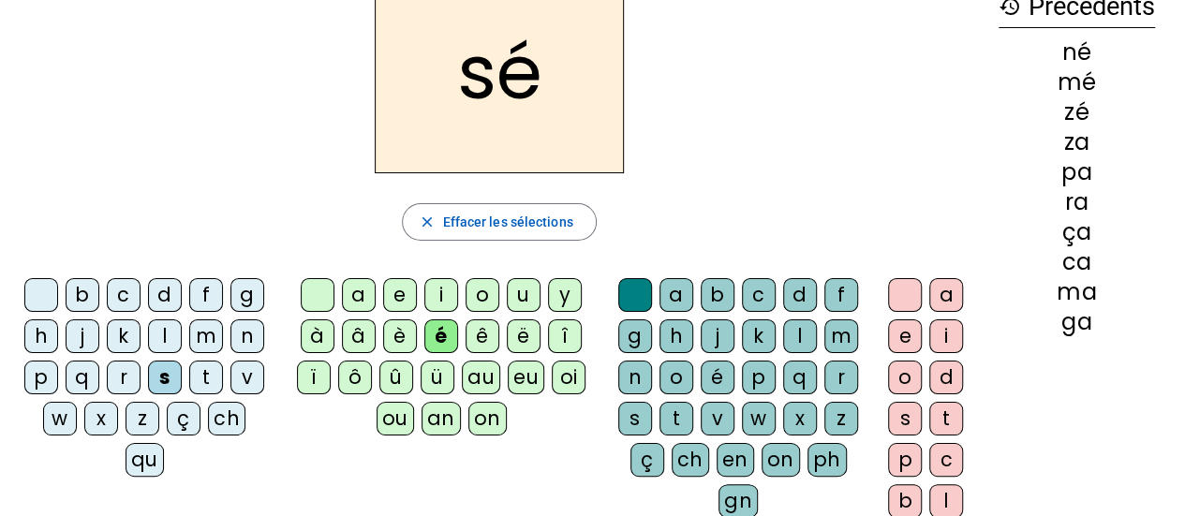
click at [127, 374] on div "r" at bounding box center [124, 378] width 34 height 34
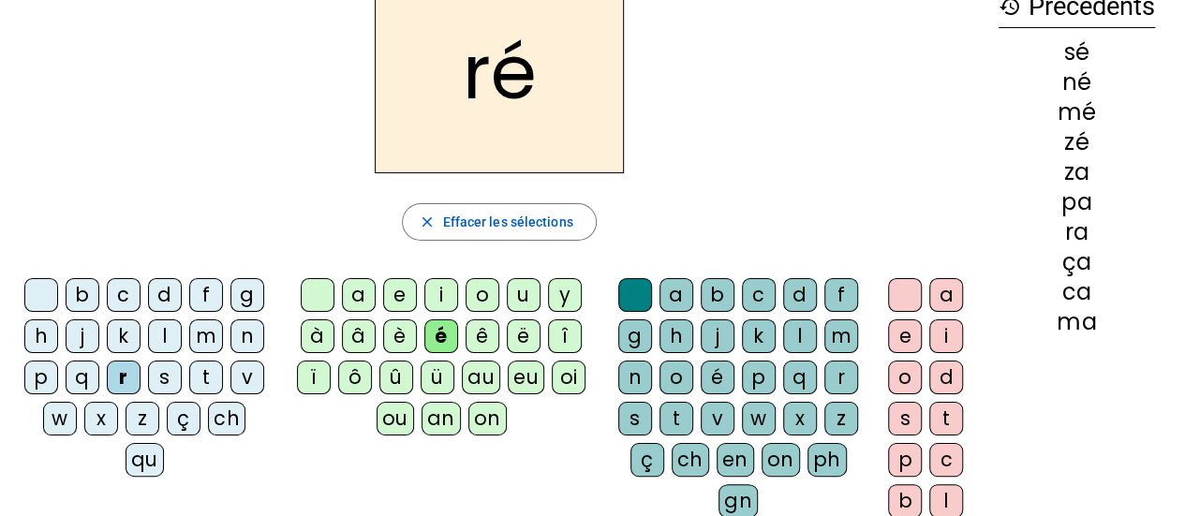
click at [86, 294] on div "b" at bounding box center [83, 295] width 34 height 34
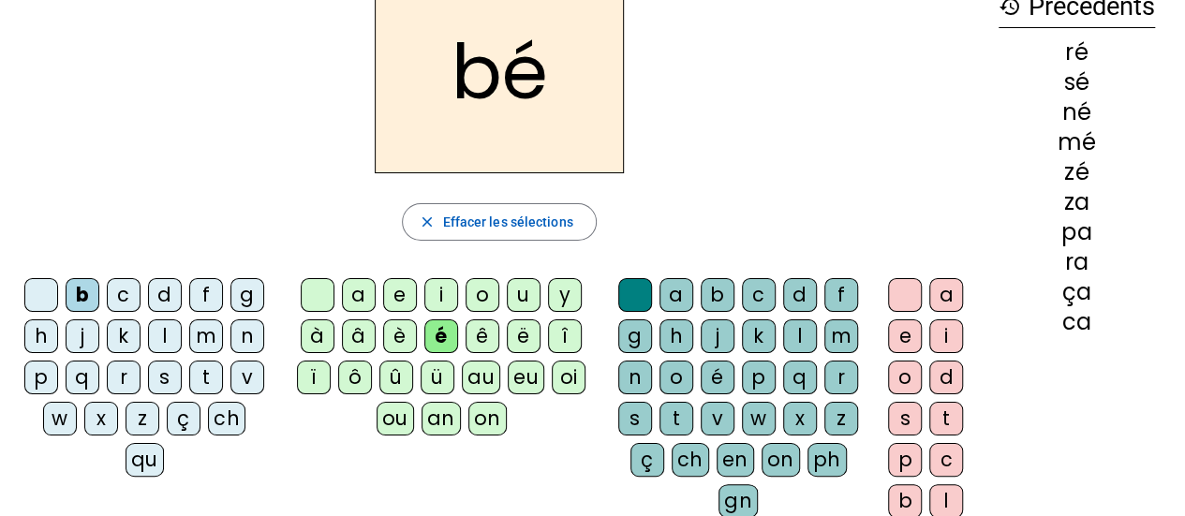
click at [392, 296] on div "e" at bounding box center [400, 295] width 34 height 34
click at [155, 299] on div "d" at bounding box center [165, 295] width 34 height 34
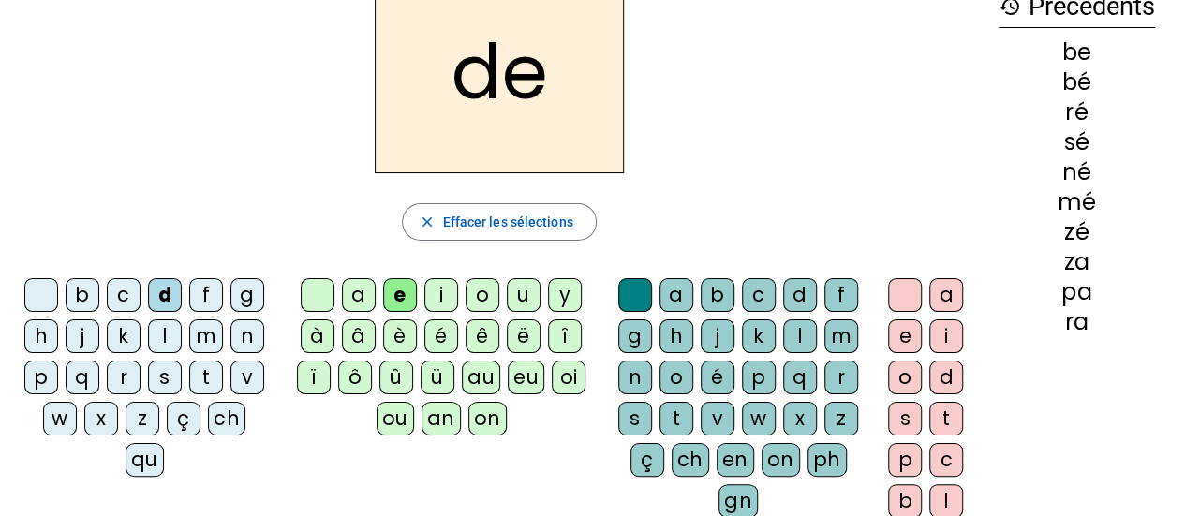
click at [208, 344] on div "m" at bounding box center [206, 336] width 34 height 34
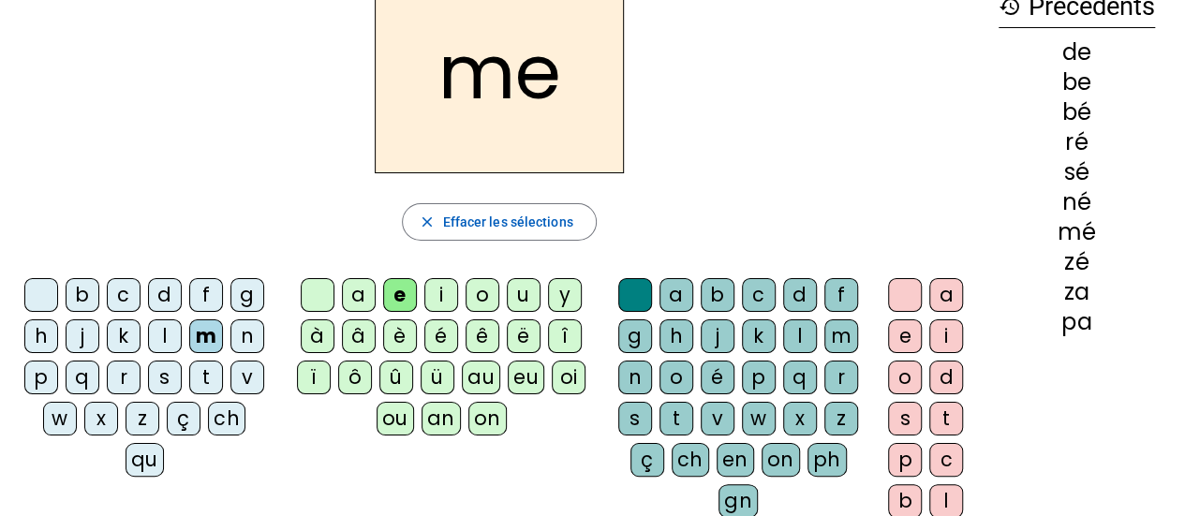
click at [244, 341] on div "n" at bounding box center [247, 336] width 34 height 34
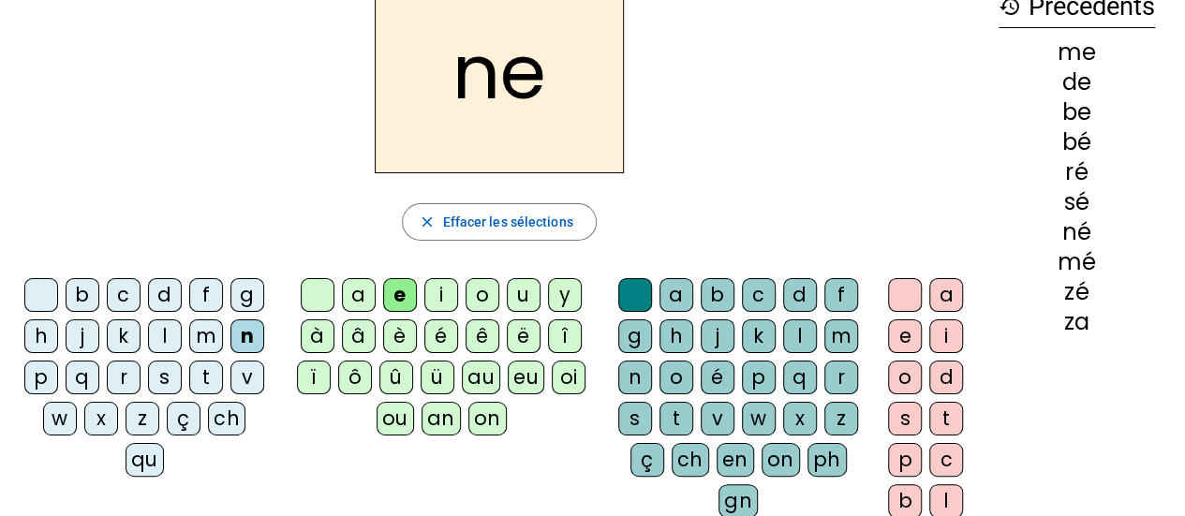
click at [165, 328] on div "l" at bounding box center [165, 336] width 34 height 34
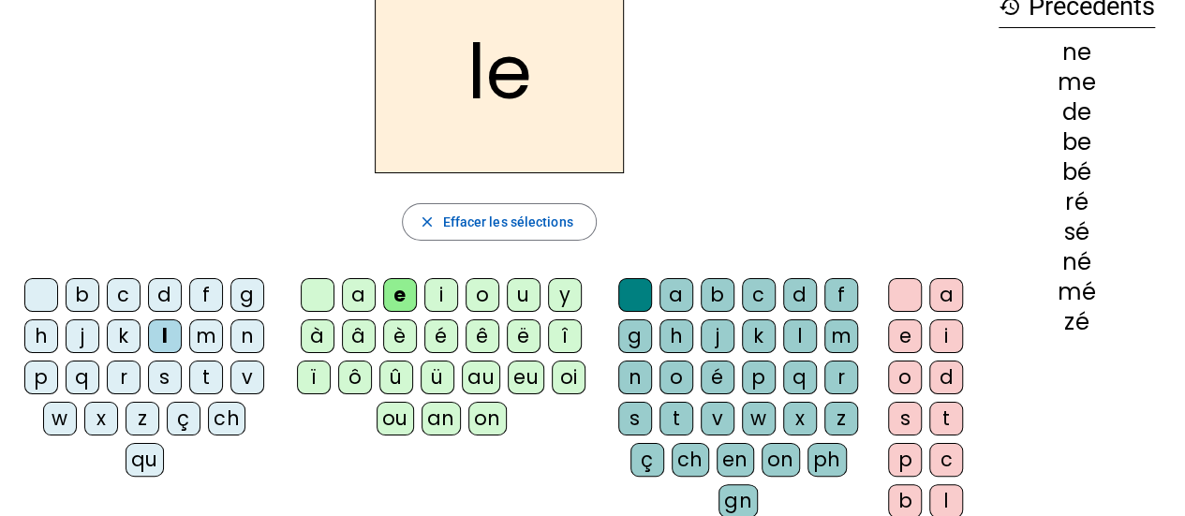
click at [122, 379] on div "r" at bounding box center [124, 378] width 34 height 34
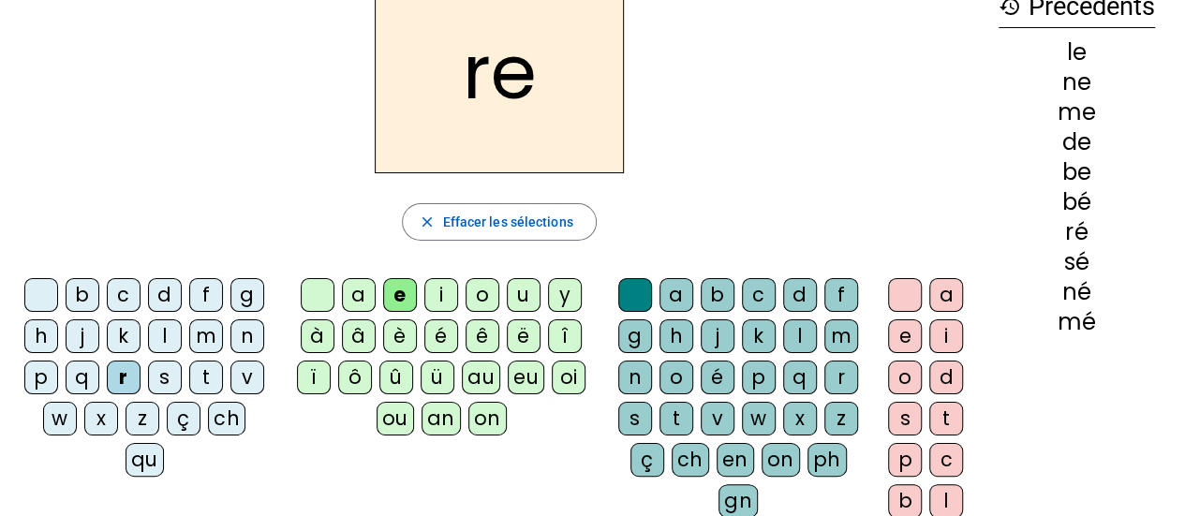
click at [562, 377] on div "oi" at bounding box center [569, 378] width 34 height 34
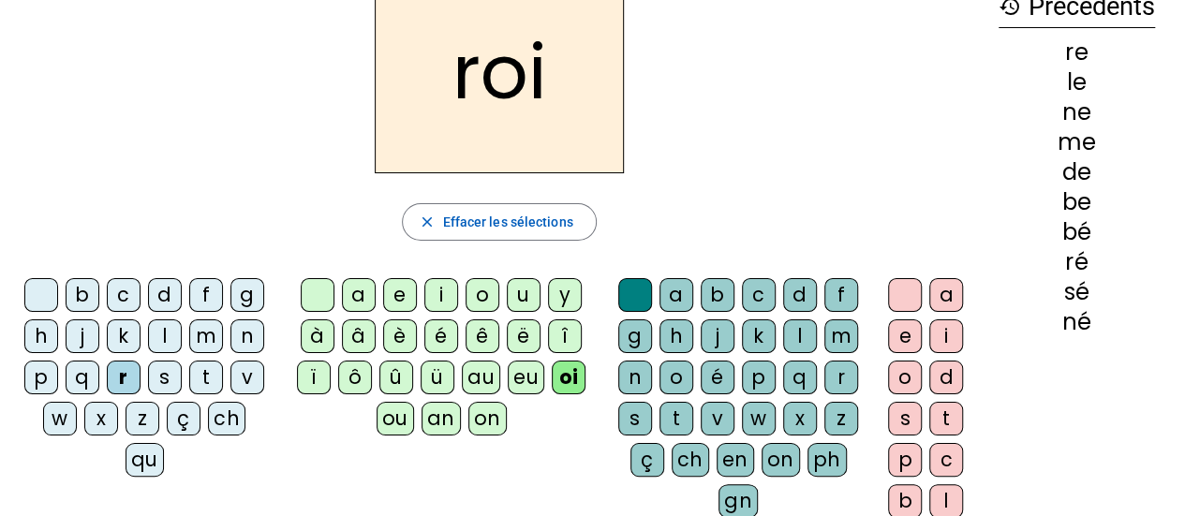
click at [203, 342] on div "m" at bounding box center [206, 336] width 34 height 34
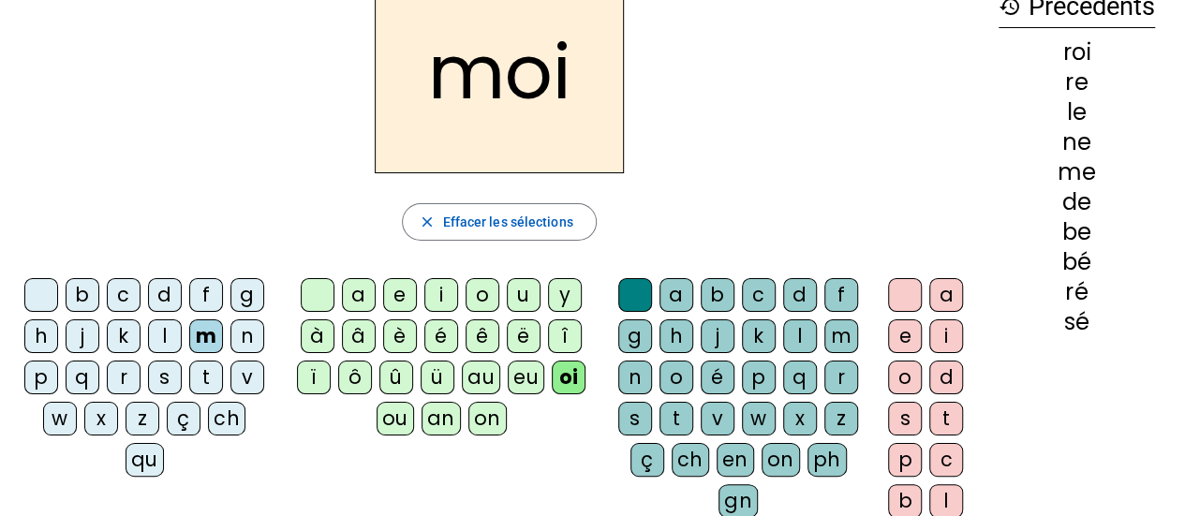
click at [165, 331] on div "l" at bounding box center [165, 336] width 34 height 34
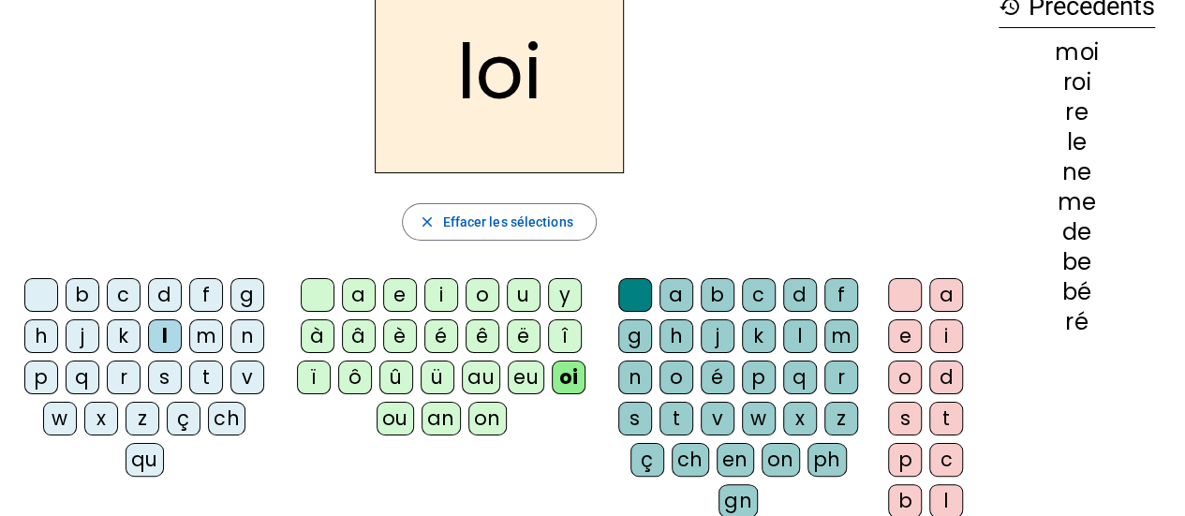
click at [253, 334] on div "n" at bounding box center [247, 336] width 34 height 34
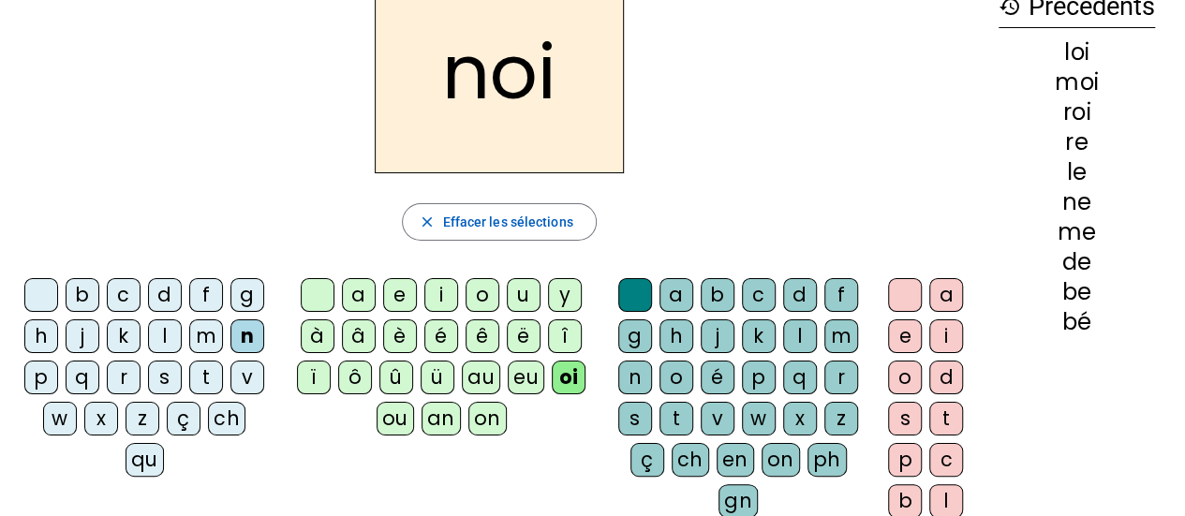
click at [167, 381] on div "s" at bounding box center [165, 378] width 34 height 34
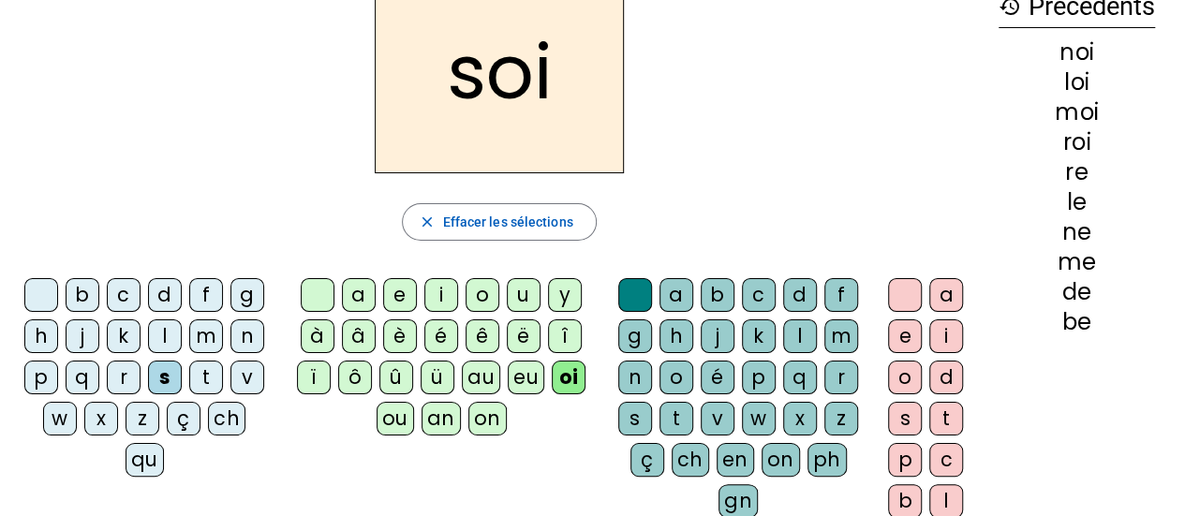
click at [39, 376] on div "p" at bounding box center [41, 378] width 34 height 34
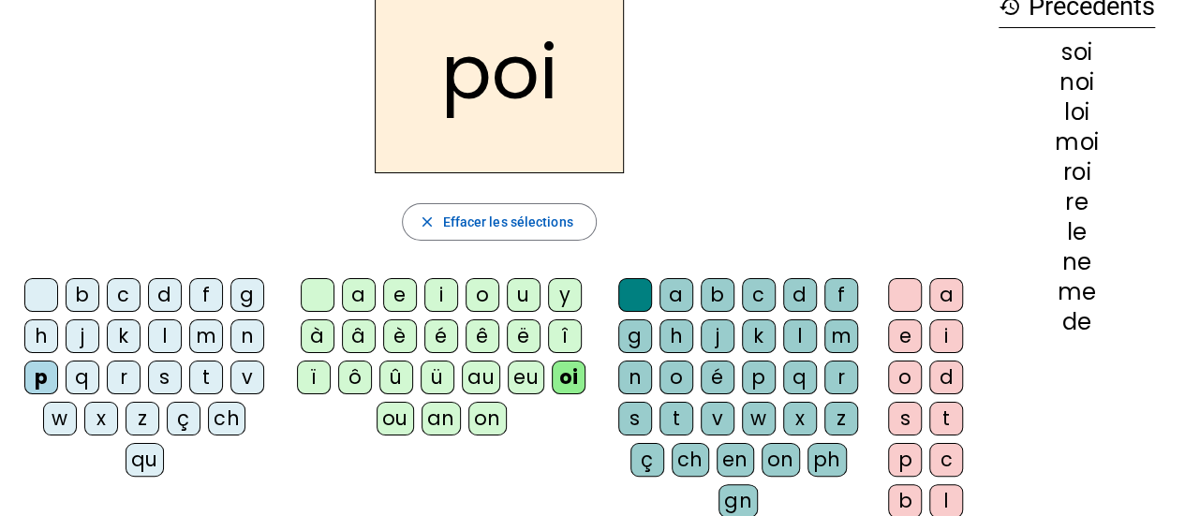
click at [39, 376] on div "p" at bounding box center [41, 378] width 34 height 34
click at [144, 464] on div "qu" at bounding box center [144, 460] width 38 height 34
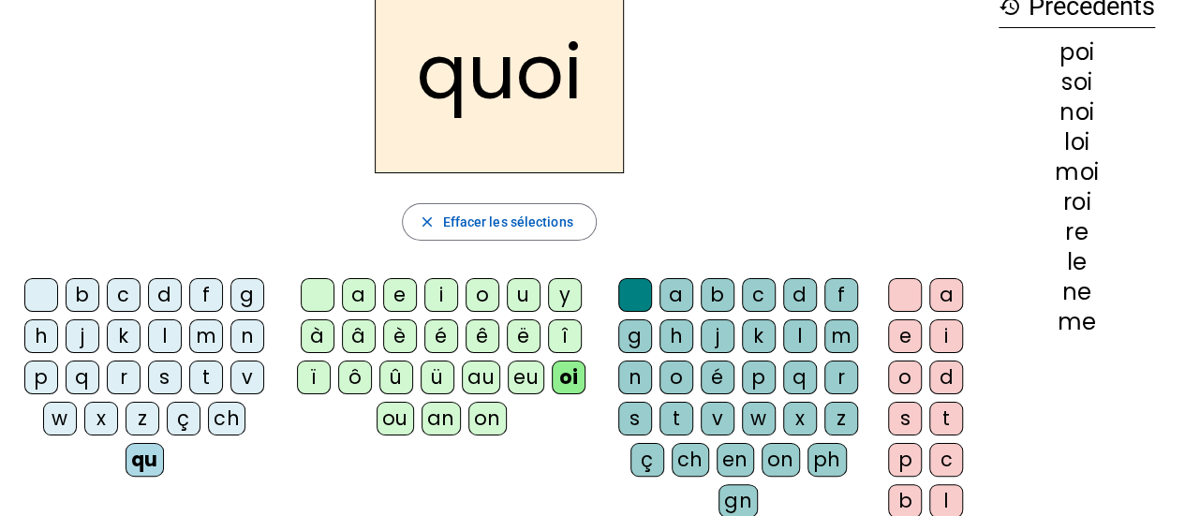
click at [221, 415] on div "ch" at bounding box center [226, 419] width 37 height 34
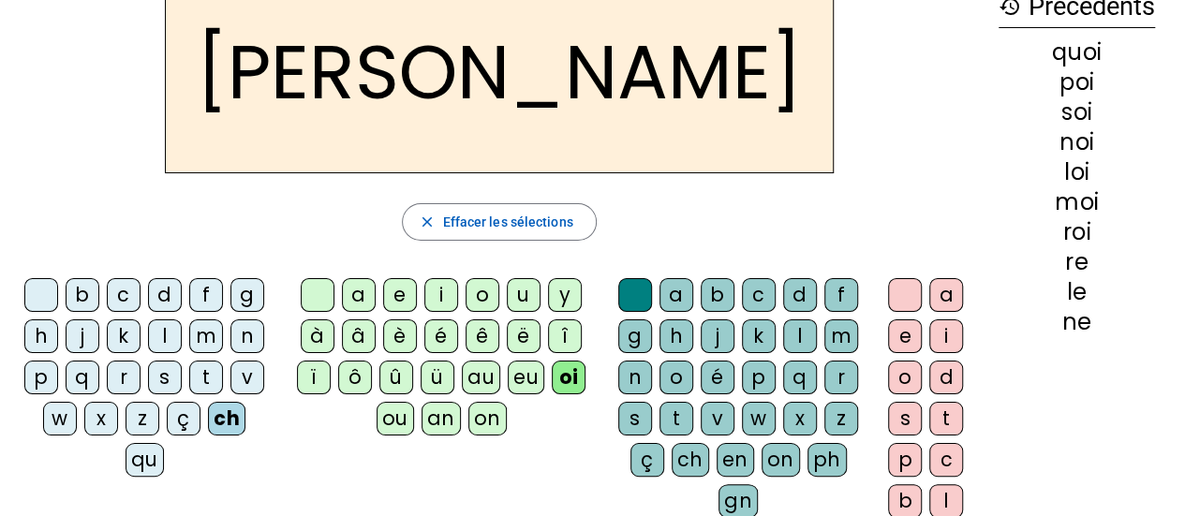
click at [391, 416] on div "ou" at bounding box center [394, 419] width 37 height 34
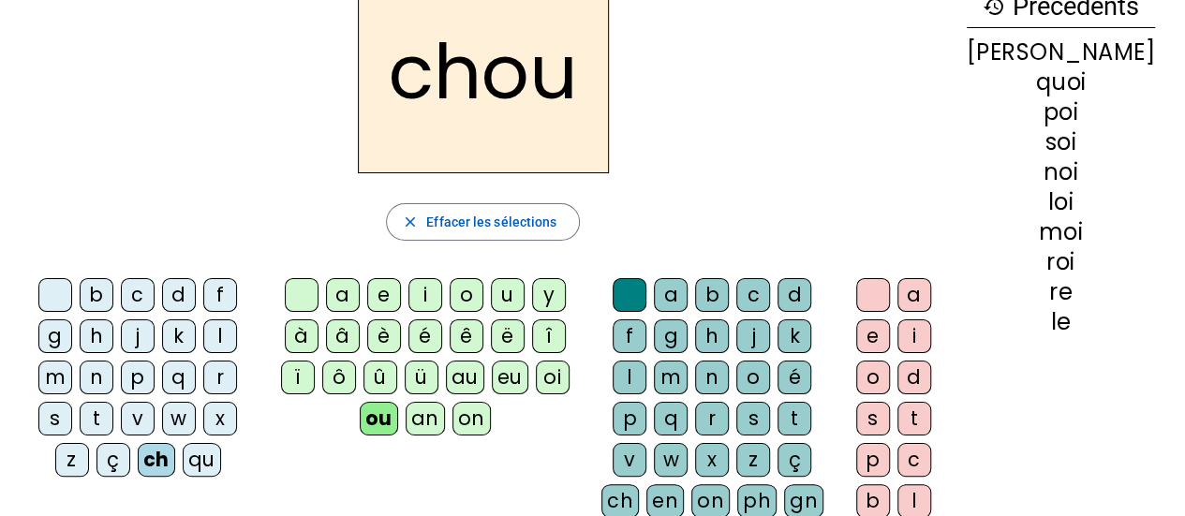
click at [72, 361] on div "m" at bounding box center [55, 378] width 34 height 34
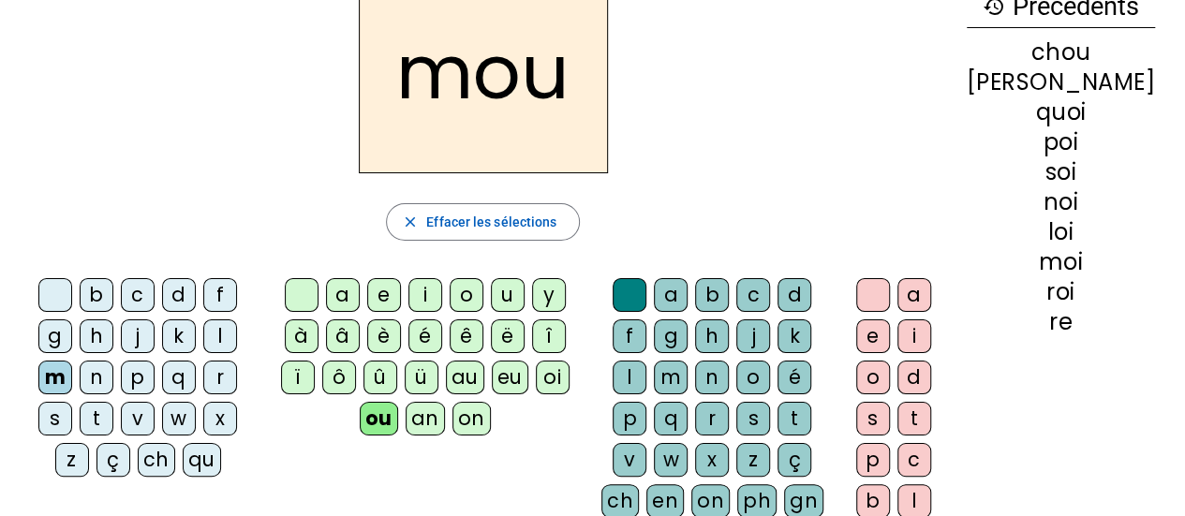
click at [113, 361] on div "n" at bounding box center [97, 378] width 34 height 34
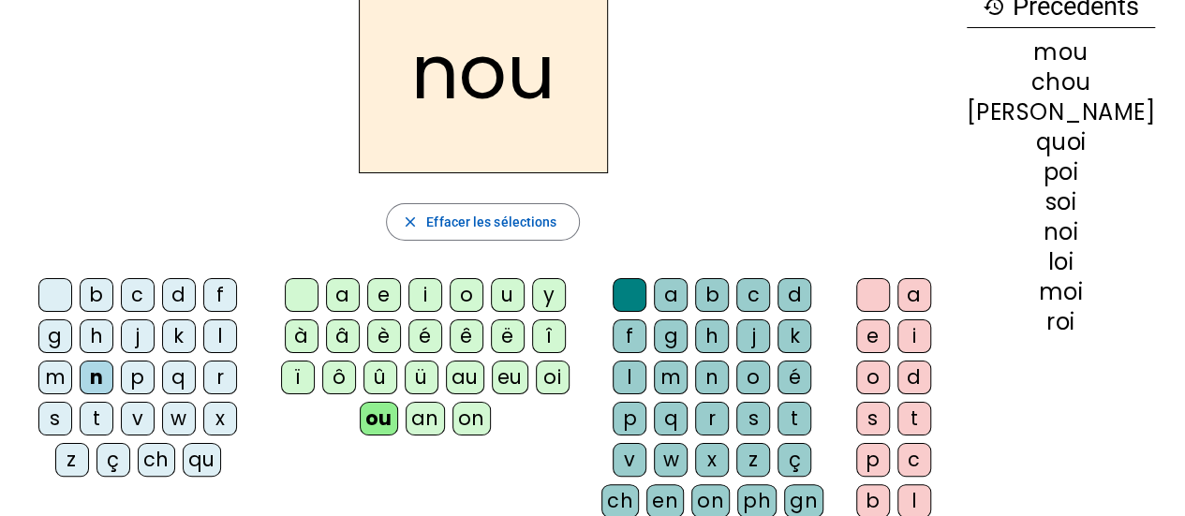
click at [155, 402] on div "v" at bounding box center [138, 419] width 34 height 34
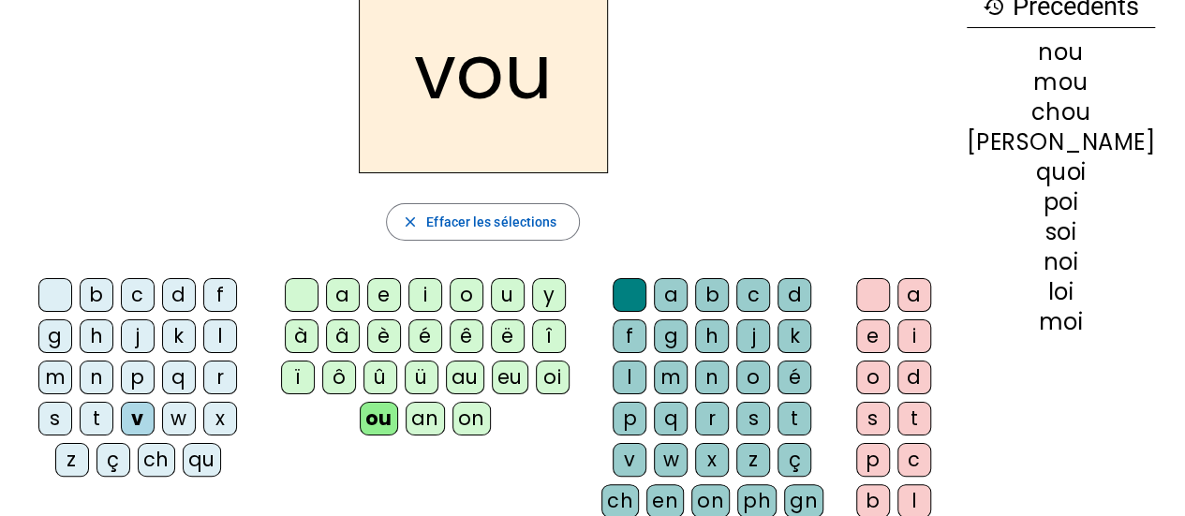
click at [113, 361] on div "n" at bounding box center [97, 378] width 34 height 34
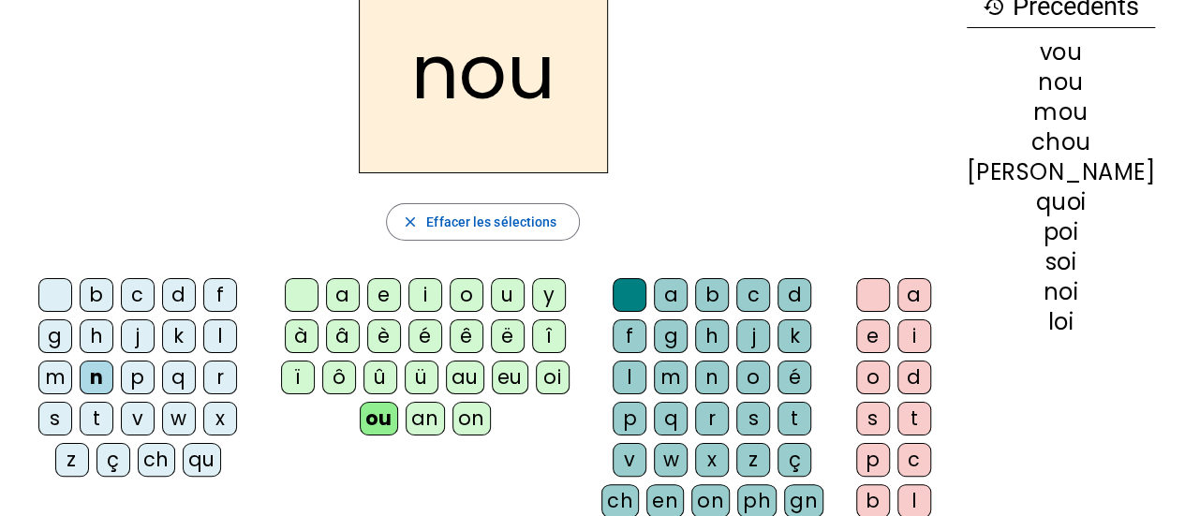
click at [121, 385] on div "p" at bounding box center [138, 378] width 34 height 34
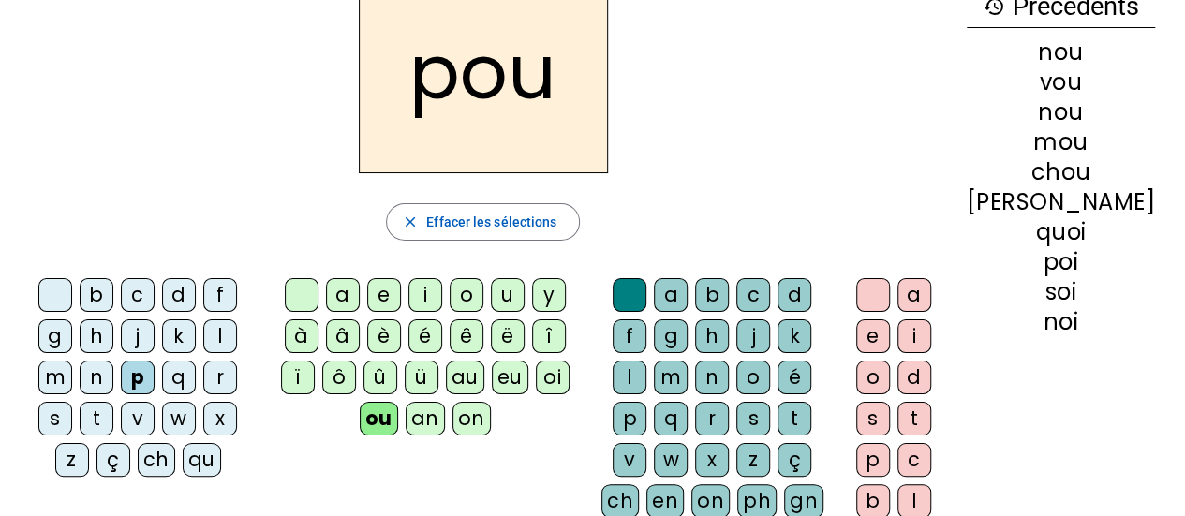
click at [203, 367] on div "r" at bounding box center [220, 378] width 34 height 34
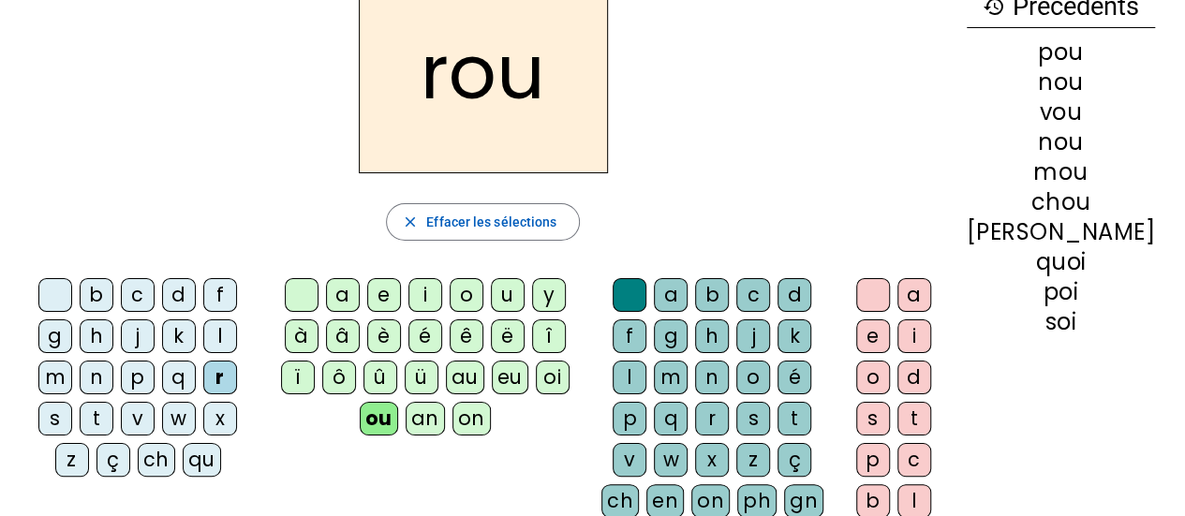
click at [72, 402] on div "s" at bounding box center [55, 419] width 34 height 34
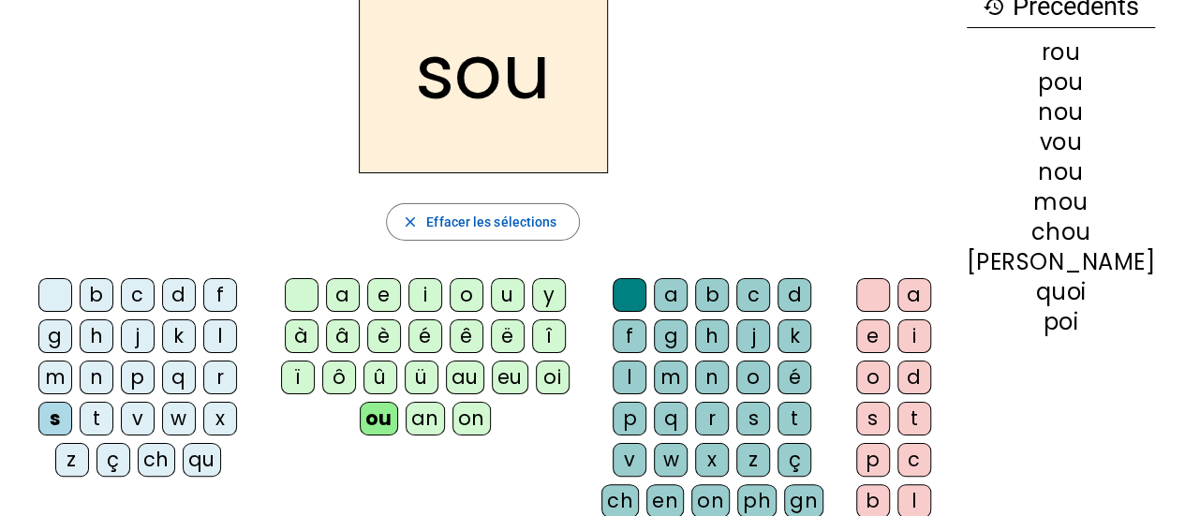
click at [162, 289] on div "d" at bounding box center [179, 295] width 34 height 34
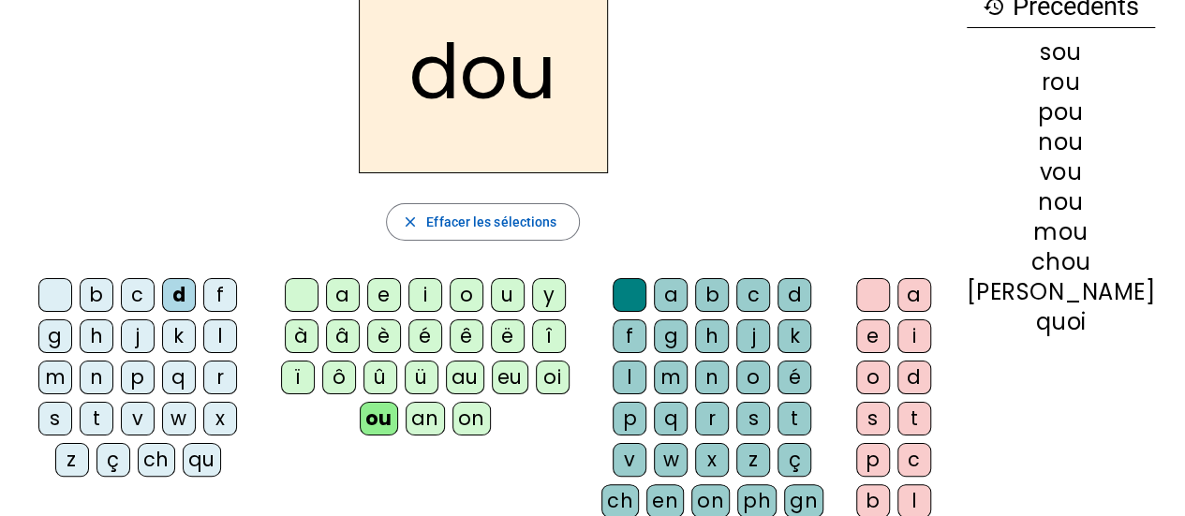
click at [86, 298] on div "b" at bounding box center [97, 295] width 34 height 34
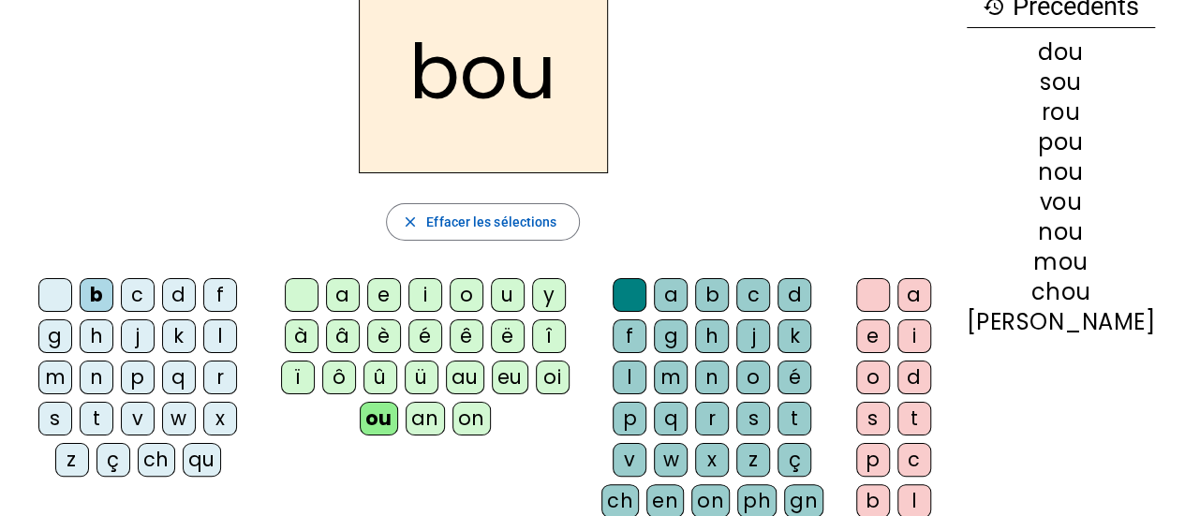
click at [483, 409] on div "on" at bounding box center [471, 419] width 38 height 34
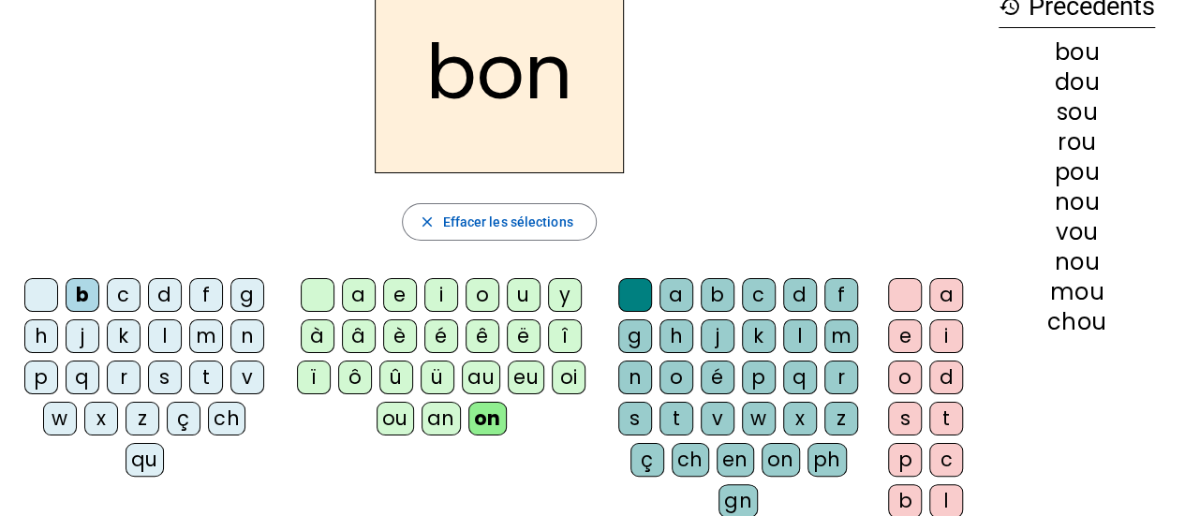
click at [241, 334] on div "n" at bounding box center [247, 336] width 34 height 34
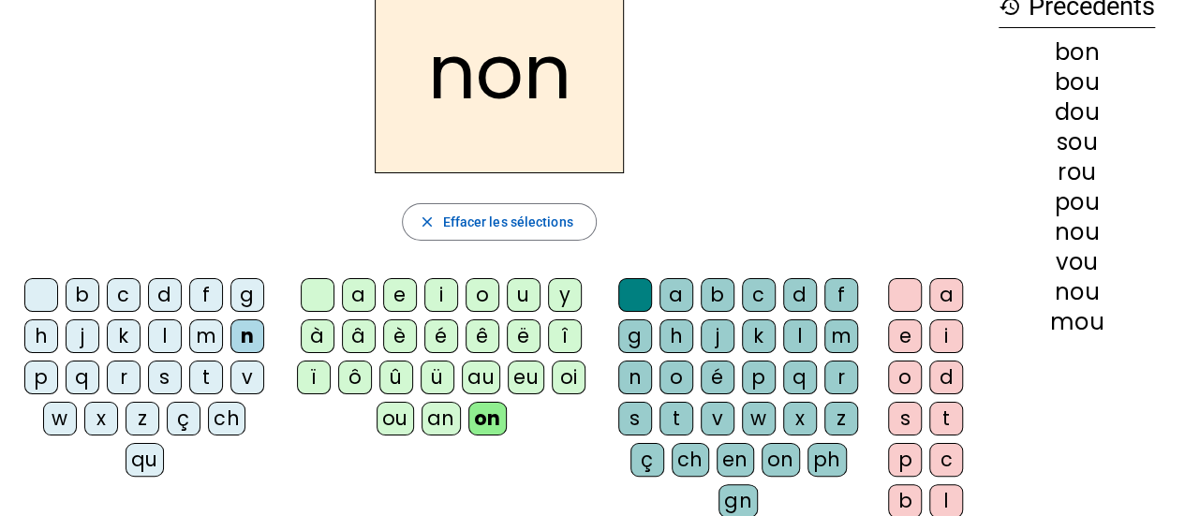
click at [207, 334] on div "m" at bounding box center [206, 336] width 34 height 34
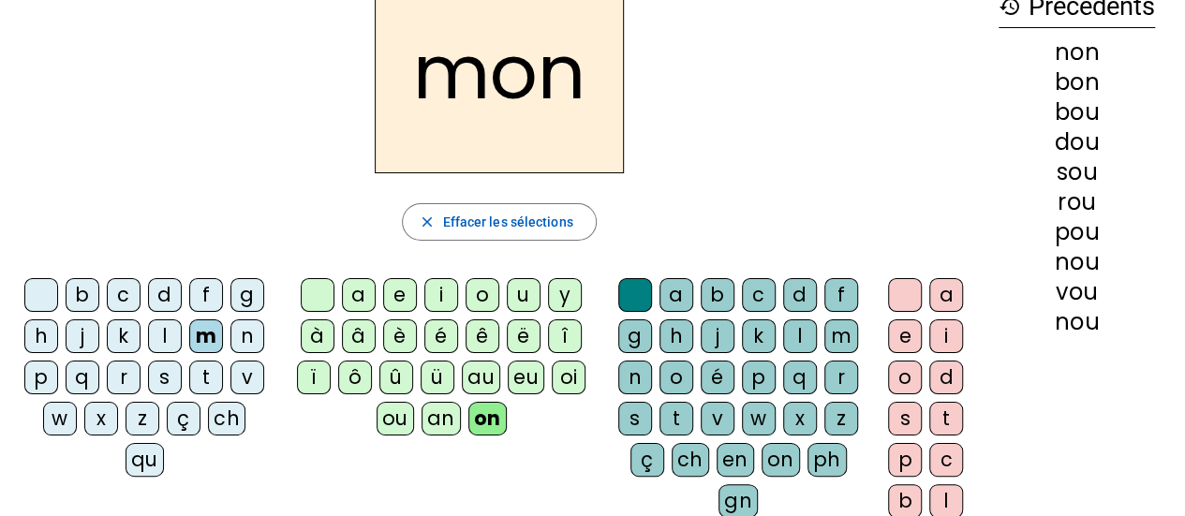
click at [207, 374] on div "t" at bounding box center [206, 378] width 34 height 34
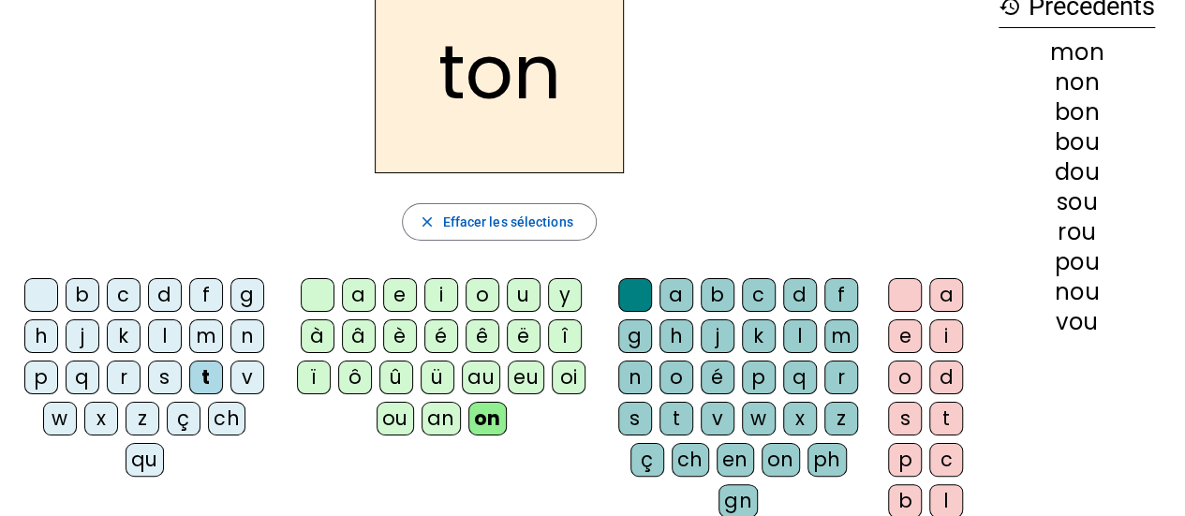
click at [170, 374] on div "s" at bounding box center [165, 378] width 34 height 34
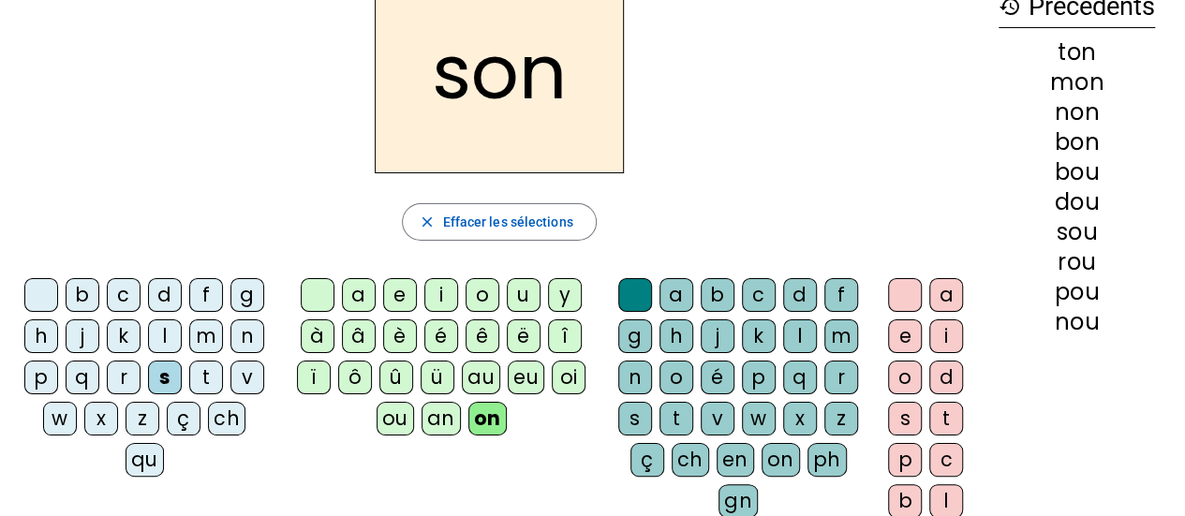
click at [46, 376] on div "p" at bounding box center [41, 378] width 34 height 34
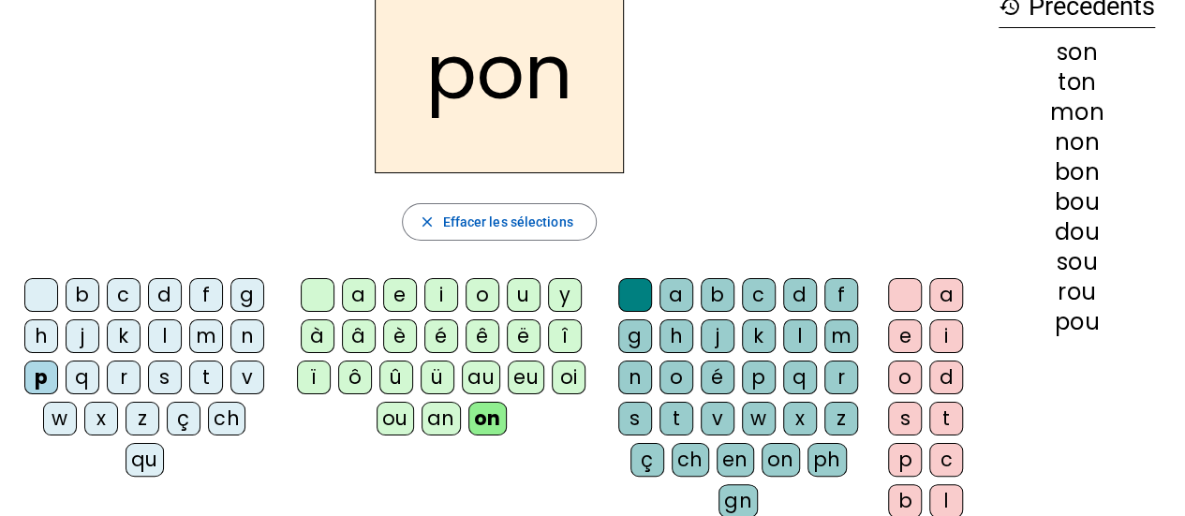
click at [76, 286] on div "b" at bounding box center [83, 295] width 34 height 34
click at [183, 411] on div "ç" at bounding box center [184, 419] width 34 height 34
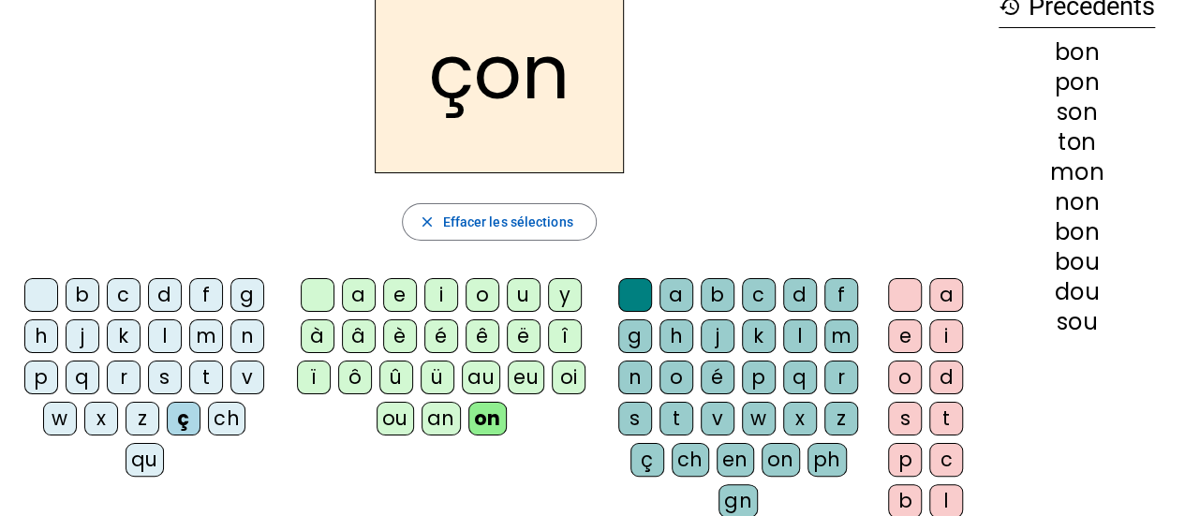
click at [209, 288] on div "f" at bounding box center [206, 295] width 34 height 34
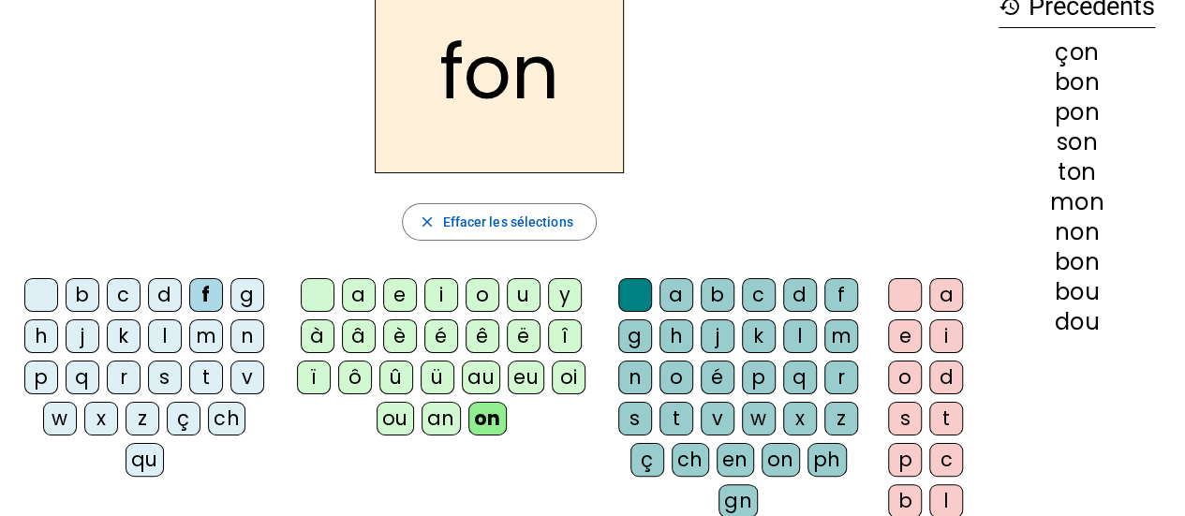
click at [515, 374] on div "eu" at bounding box center [526, 378] width 37 height 34
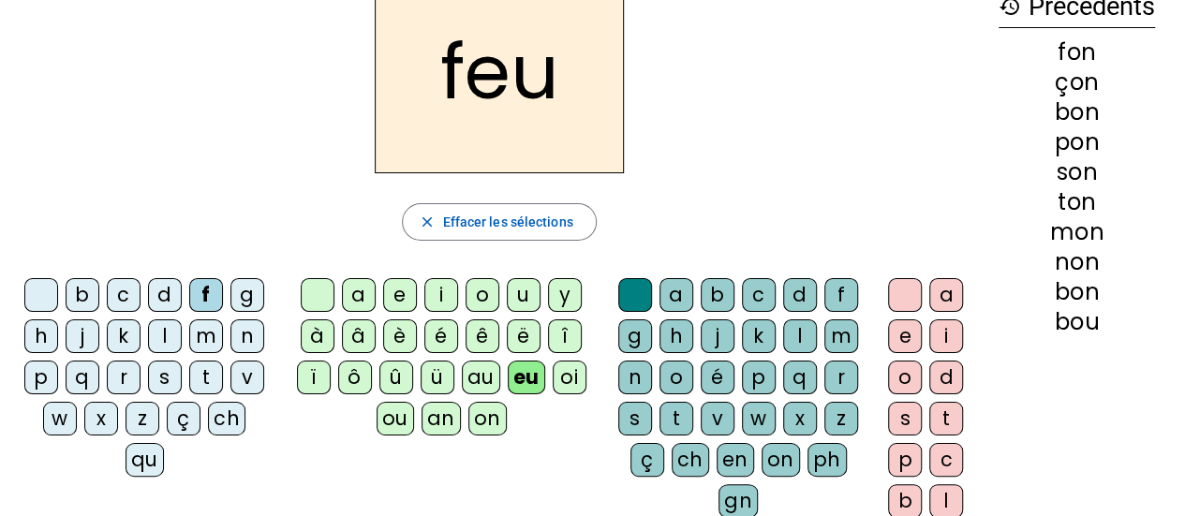
click at [251, 340] on div "n" at bounding box center [247, 336] width 34 height 34
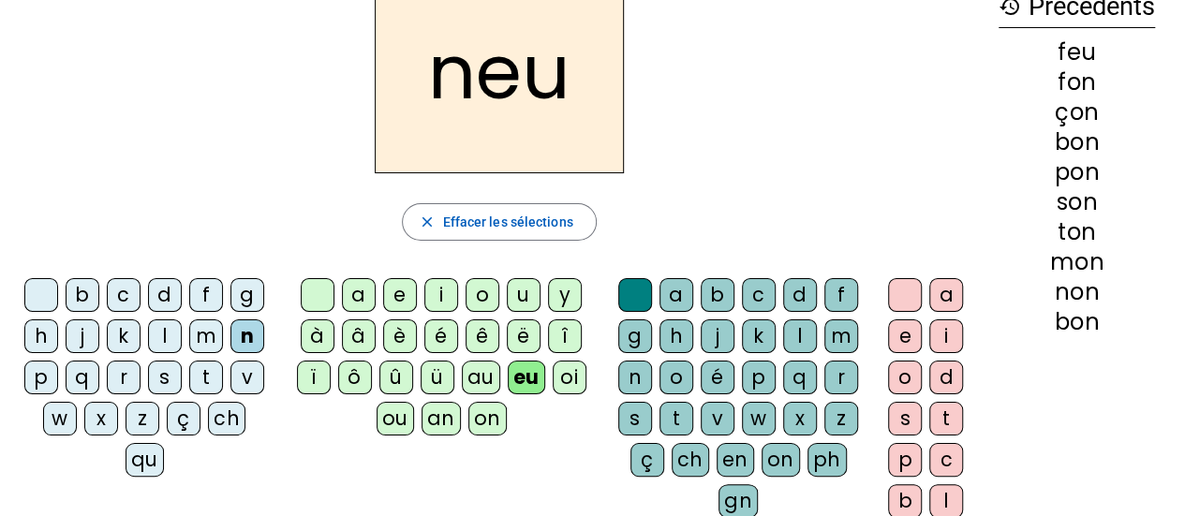
click at [209, 340] on div "m" at bounding box center [206, 336] width 34 height 34
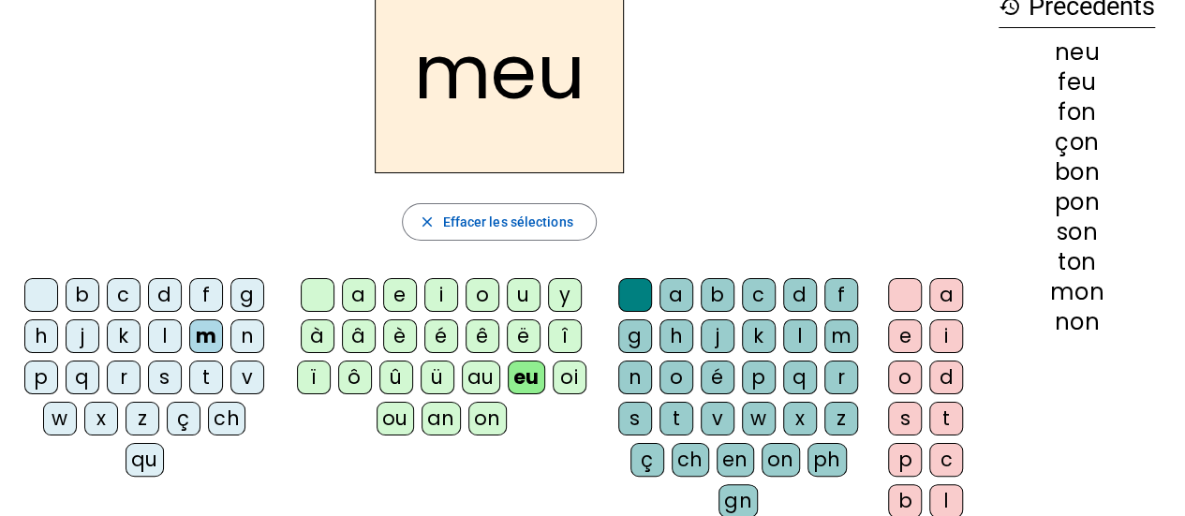
click at [162, 375] on div "s" at bounding box center [165, 378] width 34 height 34
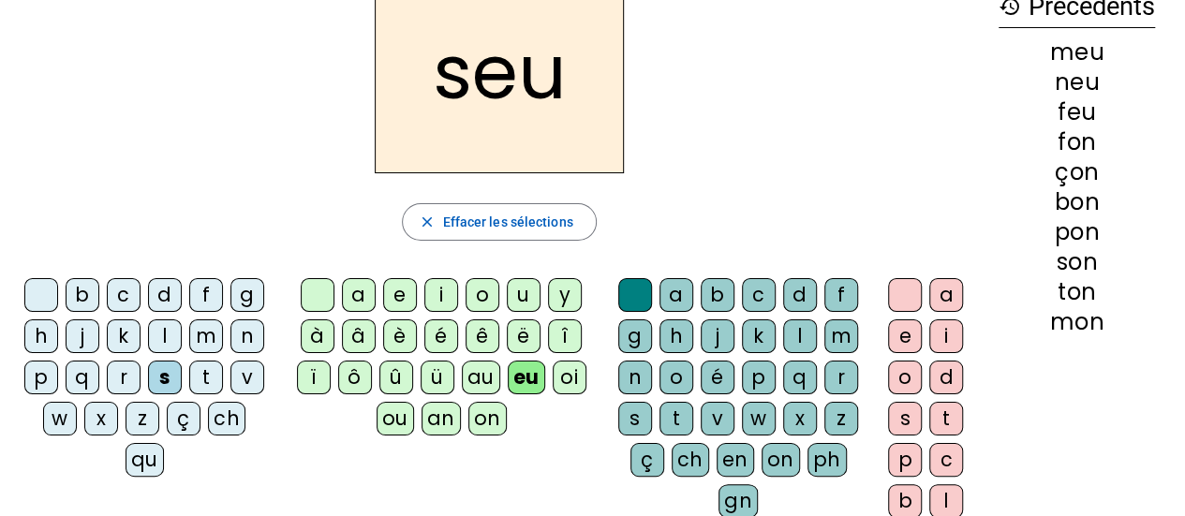
click at [204, 378] on div "t" at bounding box center [206, 378] width 34 height 34
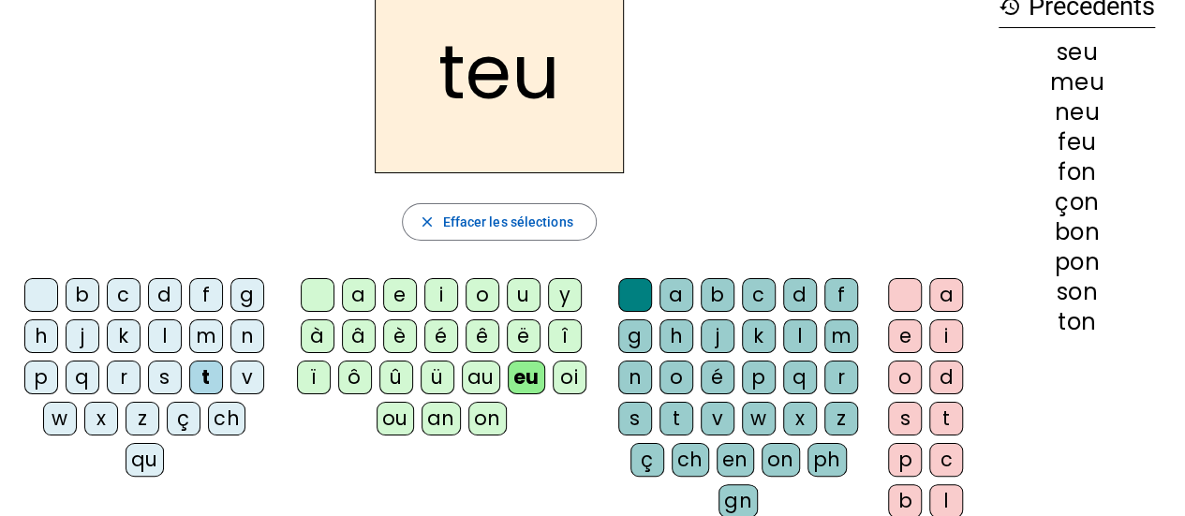
click at [121, 370] on div "r" at bounding box center [124, 378] width 34 height 34
click at [159, 293] on div "d" at bounding box center [165, 295] width 34 height 34
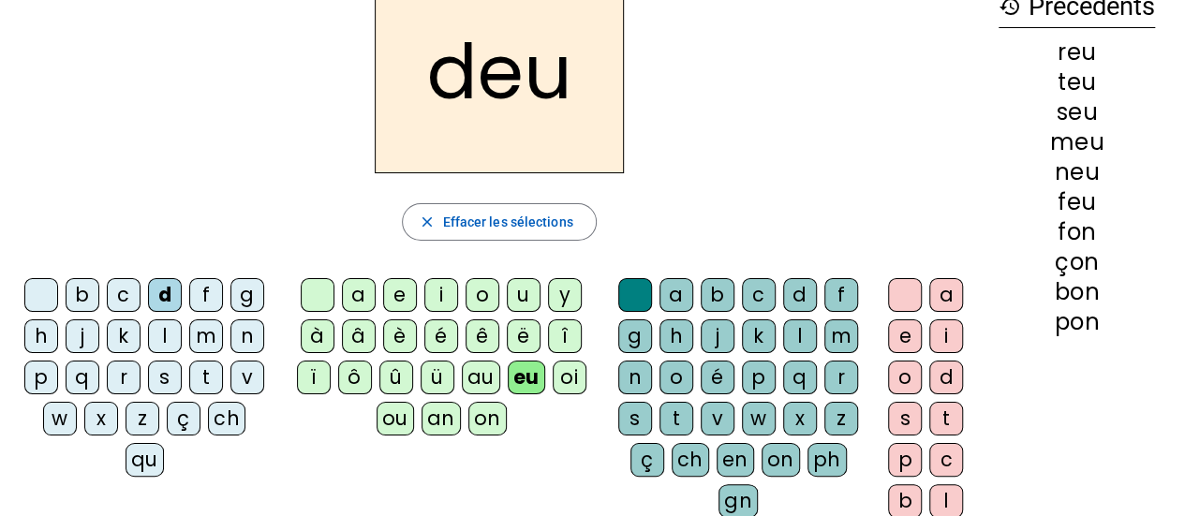
click at [81, 299] on div "b" at bounding box center [83, 295] width 34 height 34
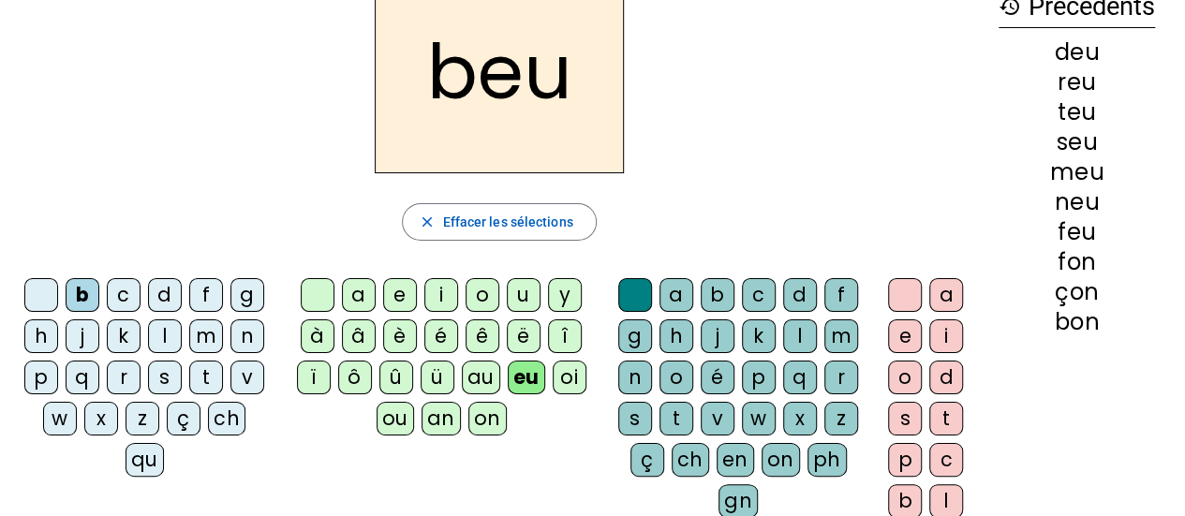
click at [42, 336] on div "h" at bounding box center [41, 336] width 34 height 34
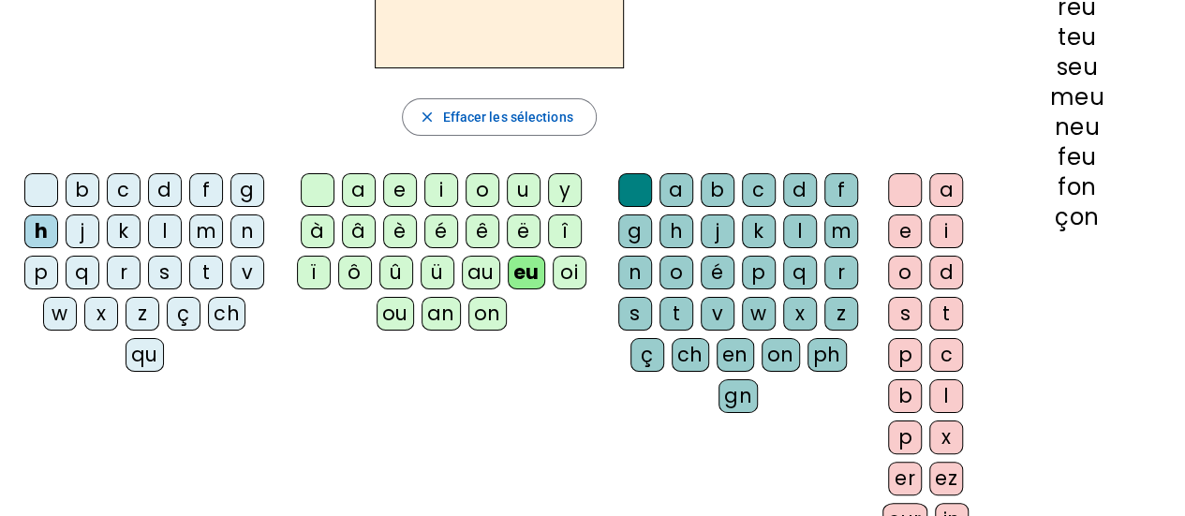
scroll to position [220, 0]
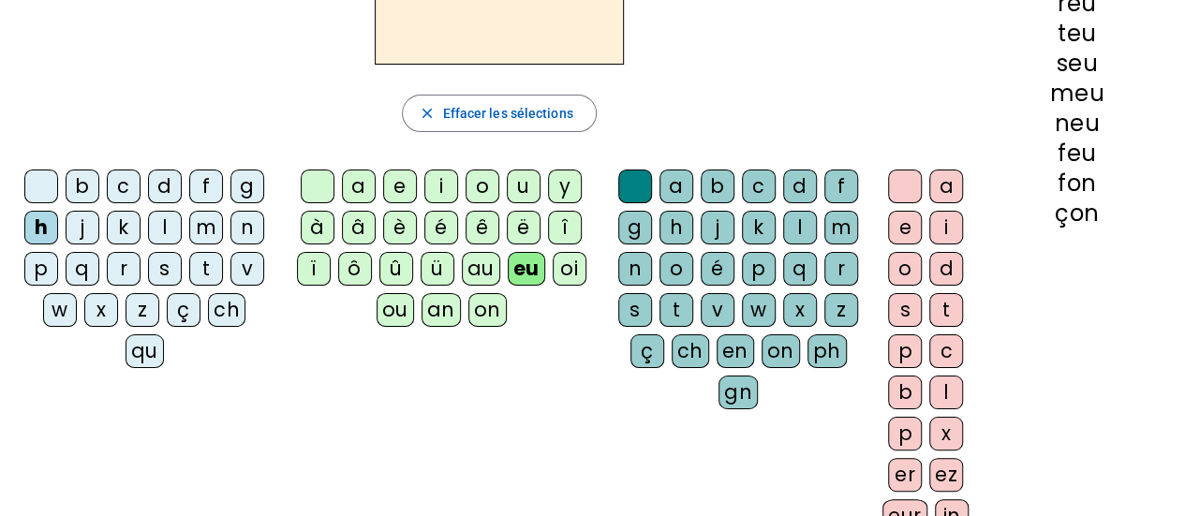
click at [508, 258] on div "eu" at bounding box center [526, 269] width 37 height 34
click at [317, 180] on div at bounding box center [318, 187] width 34 height 34
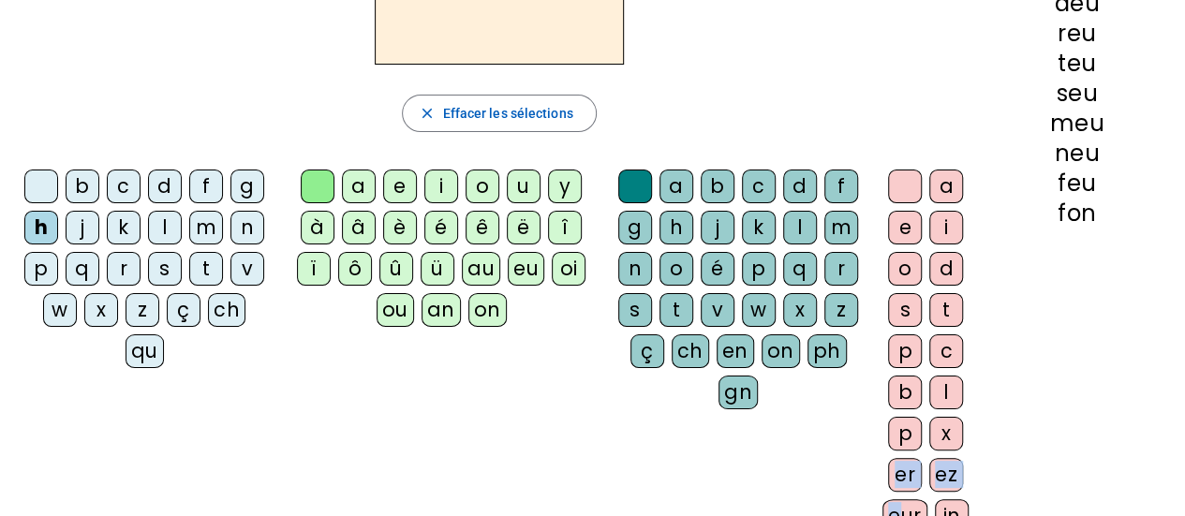
drag, startPoint x: 889, startPoint y: 464, endPoint x: 895, endPoint y: 506, distance: 41.7
click at [895, 506] on div "a e i o d s t p c b l p x er ez eur in te on eau ier" at bounding box center [929, 417] width 94 height 494
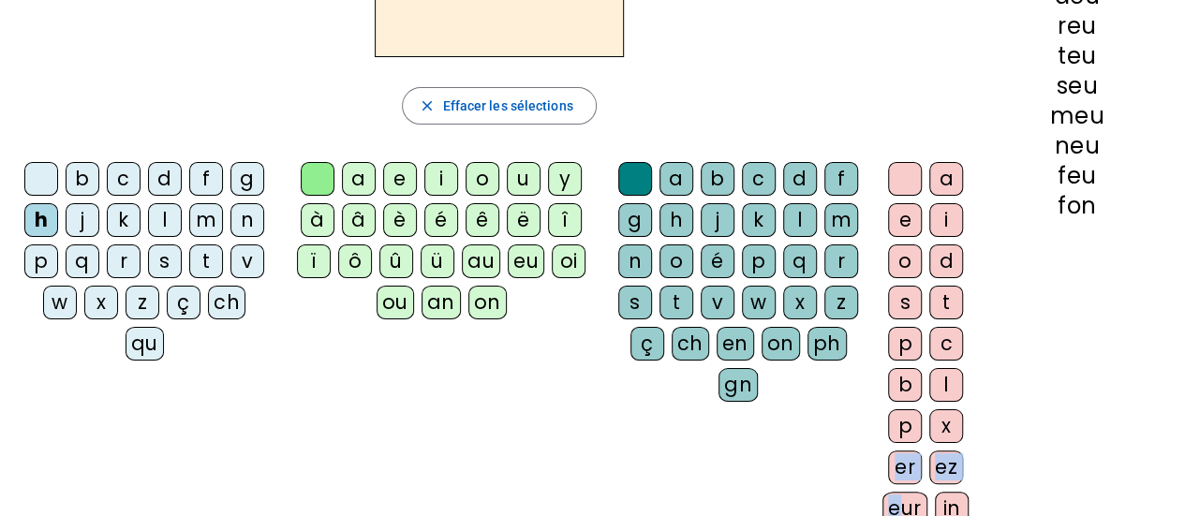
click at [895, 506] on div "eur" at bounding box center [904, 509] width 45 height 34
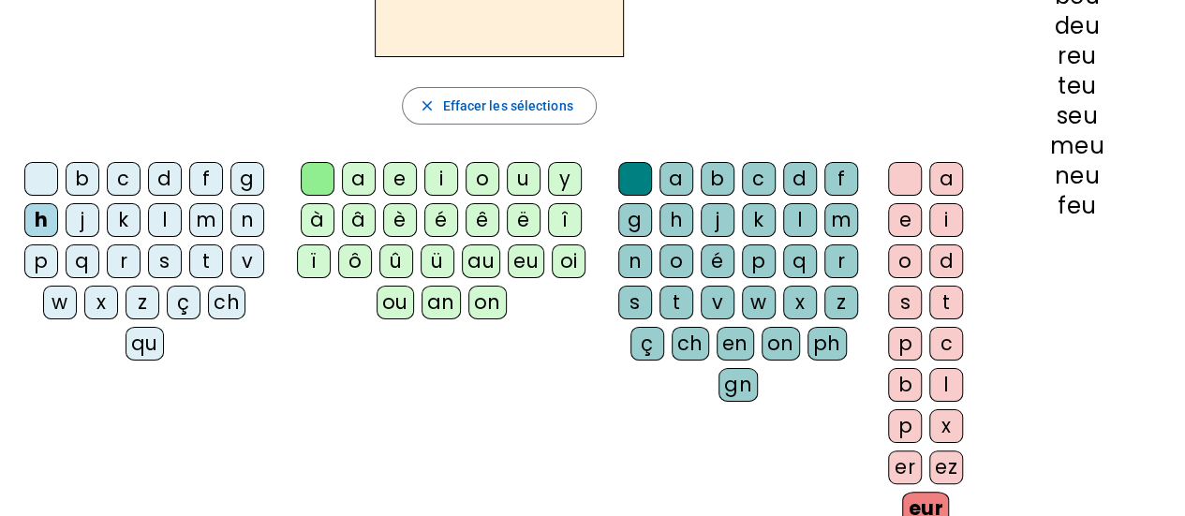
click at [902, 506] on div "eur" at bounding box center [925, 509] width 47 height 34
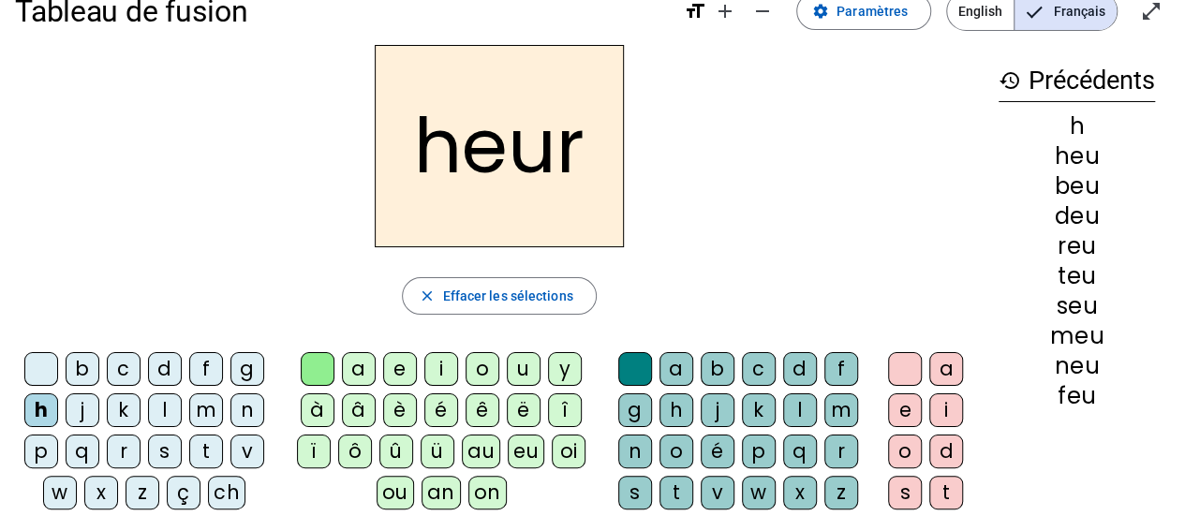
scroll to position [34, 0]
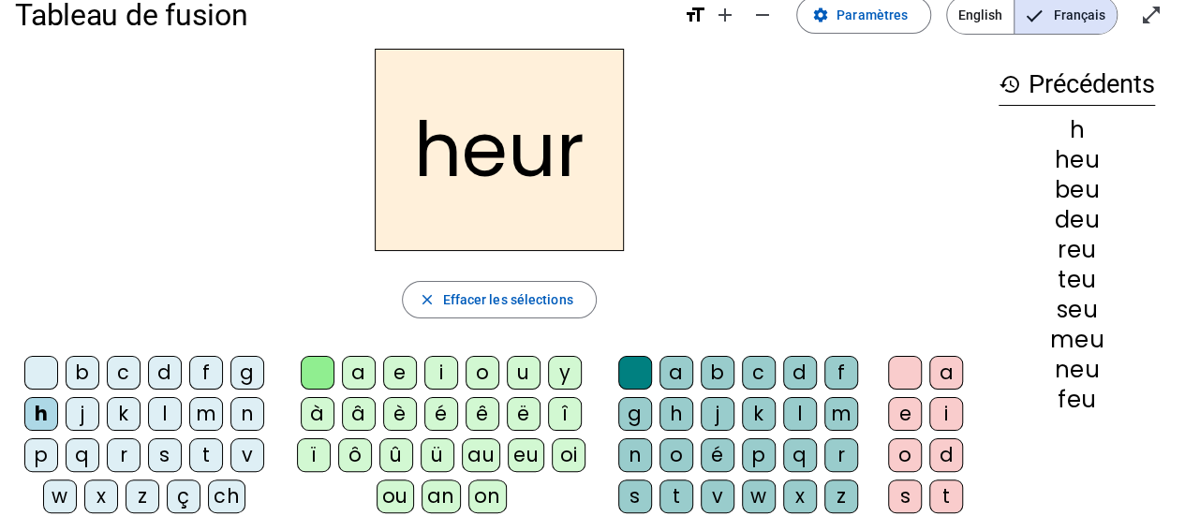
click at [251, 454] on div "v" at bounding box center [247, 455] width 34 height 34
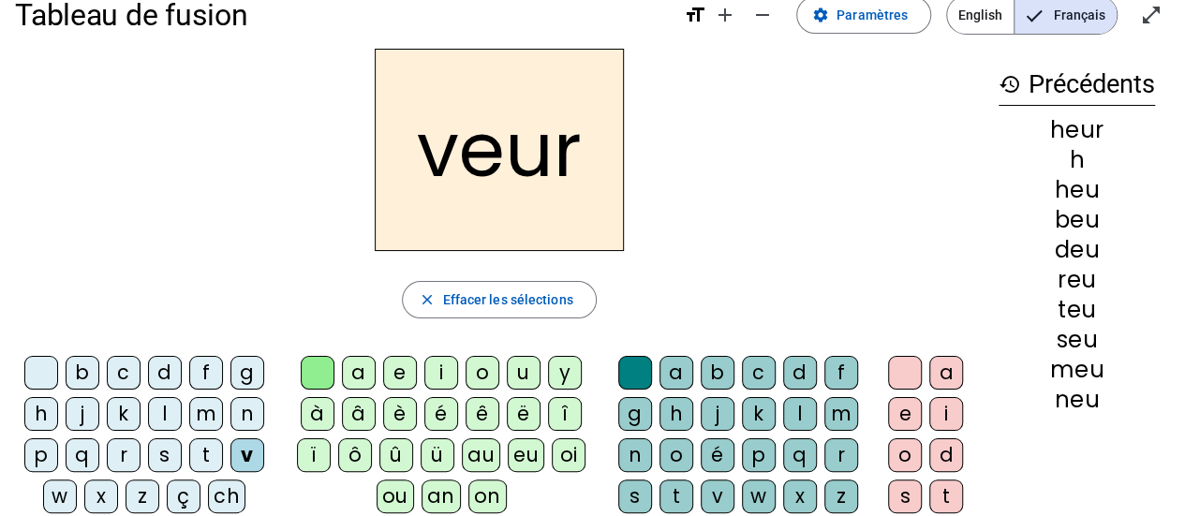
click at [225, 491] on div "ch" at bounding box center [226, 496] width 37 height 34
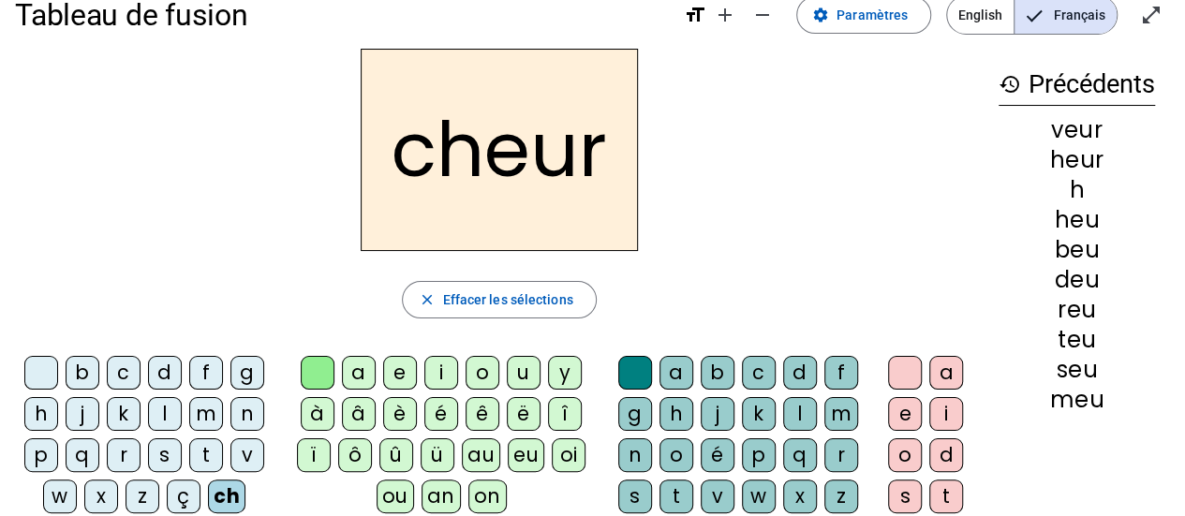
click at [43, 454] on div "p" at bounding box center [41, 455] width 34 height 34
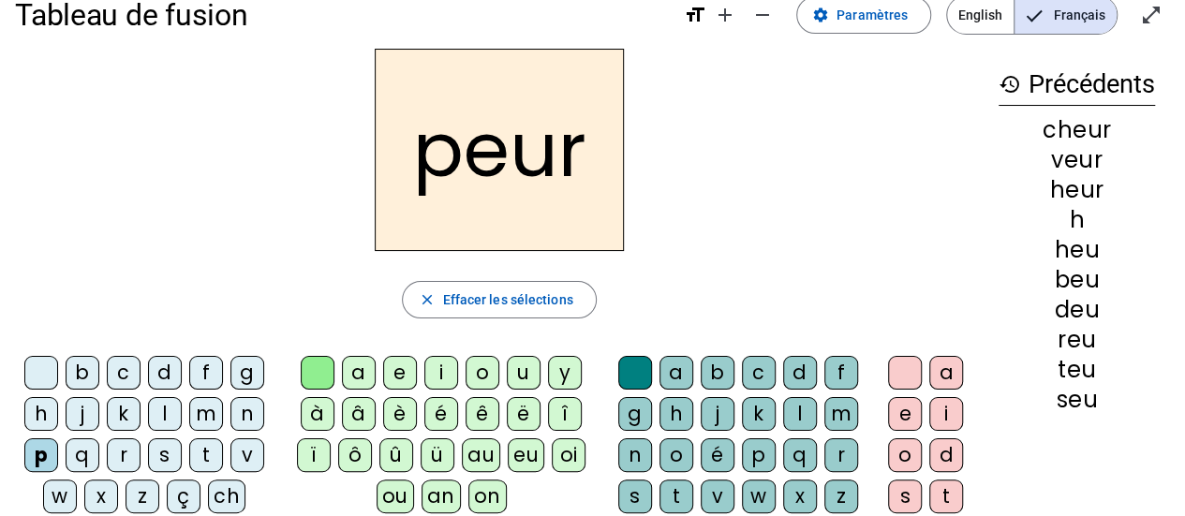
click at [161, 420] on div "l" at bounding box center [165, 414] width 34 height 34
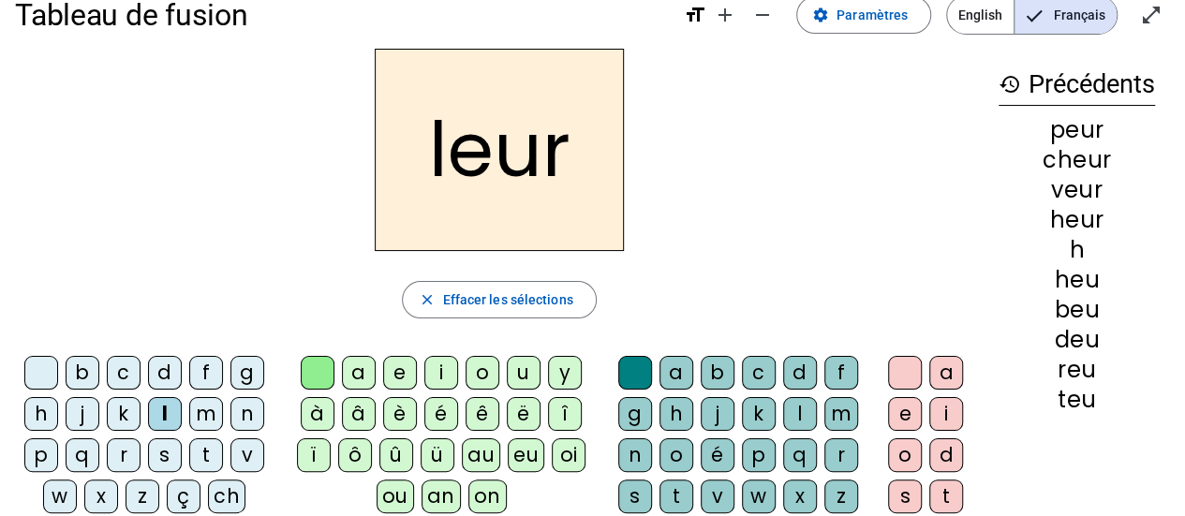
click at [169, 451] on div "s" at bounding box center [165, 455] width 34 height 34
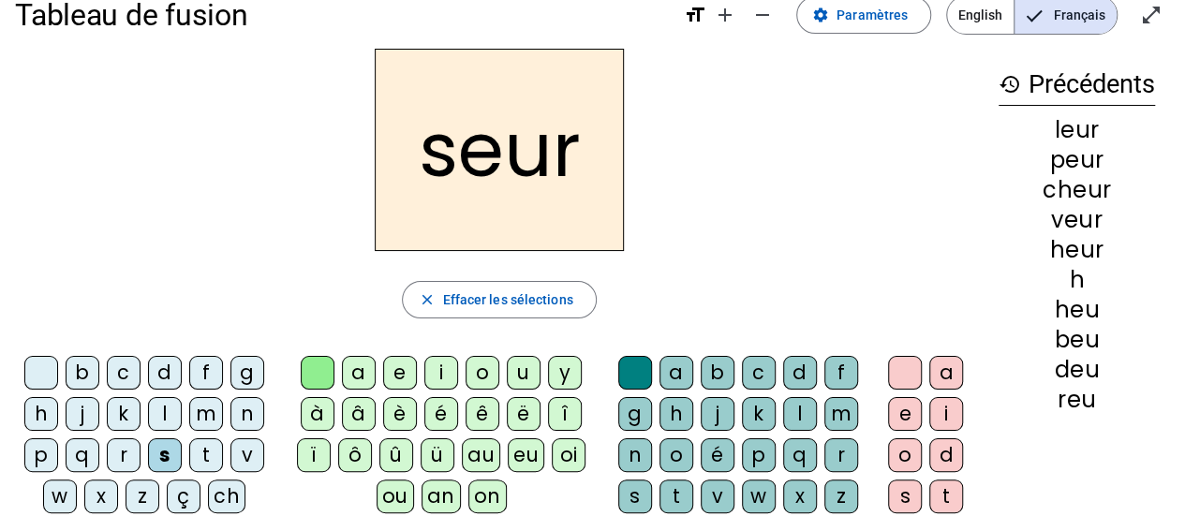
click at [199, 451] on div "t" at bounding box center [206, 455] width 34 height 34
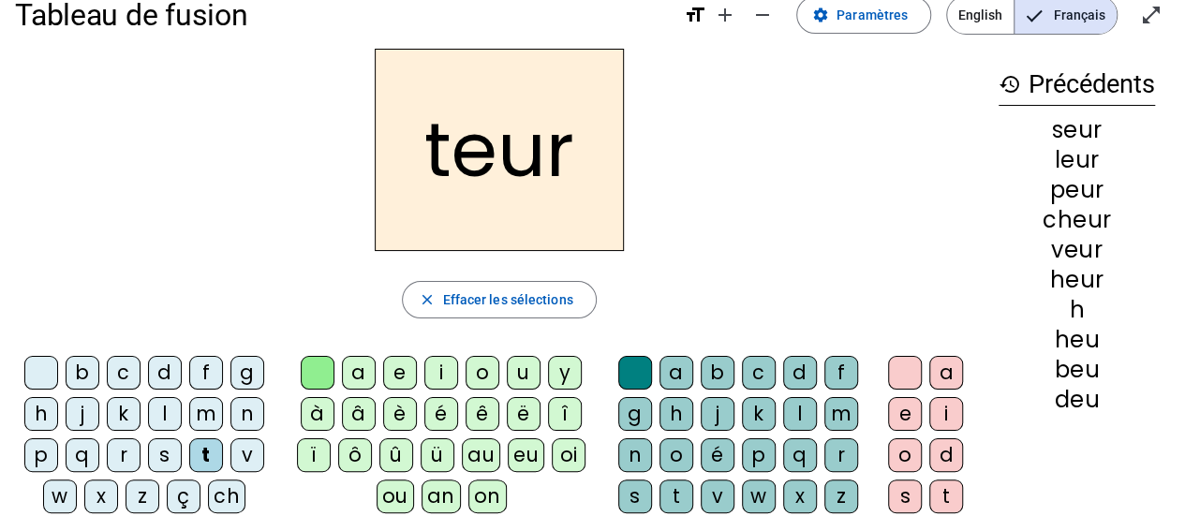
click at [208, 410] on div "m" at bounding box center [206, 414] width 34 height 34
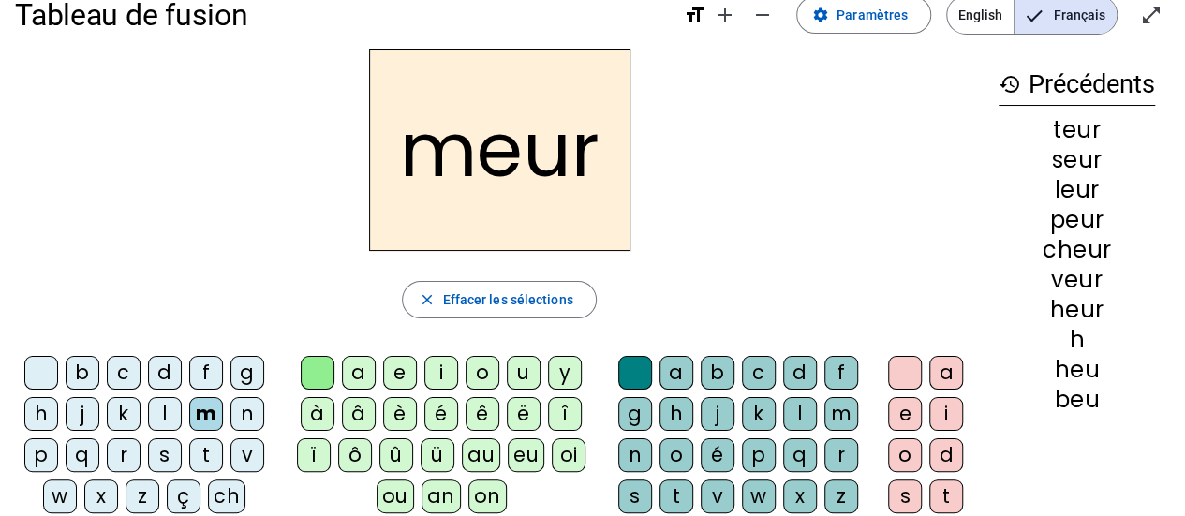
click at [200, 376] on div "f" at bounding box center [206, 373] width 34 height 34
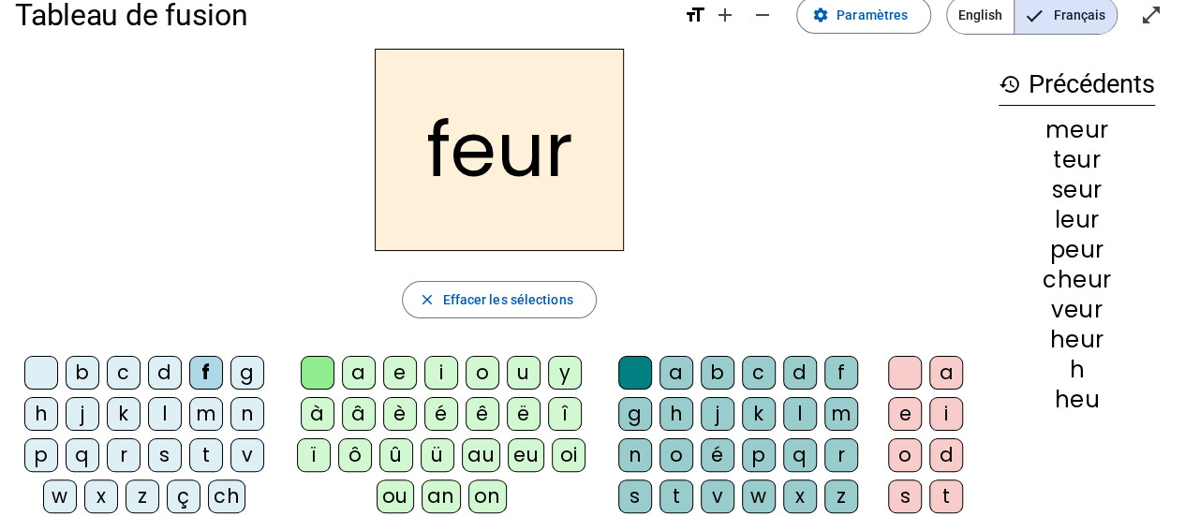
click at [82, 360] on div "b" at bounding box center [83, 373] width 34 height 34
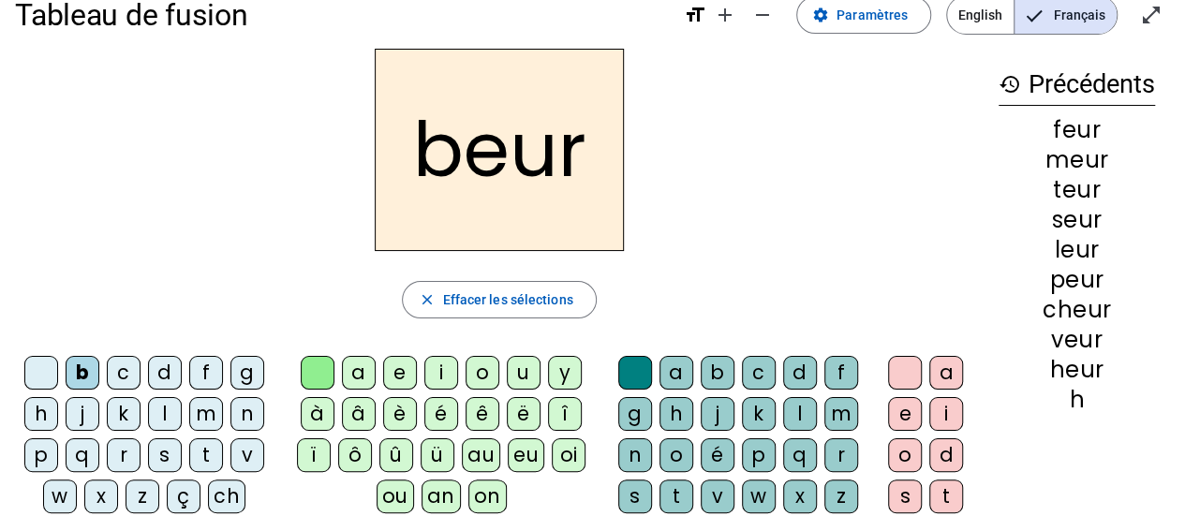
click at [902, 450] on div "o" at bounding box center [905, 455] width 34 height 34
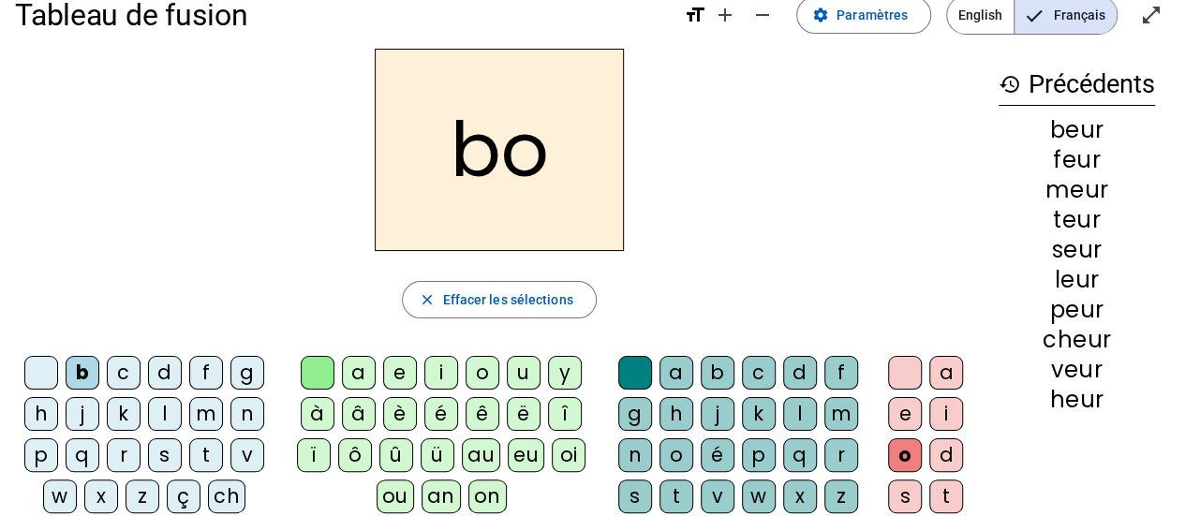
click at [951, 409] on div "i" at bounding box center [946, 414] width 34 height 34
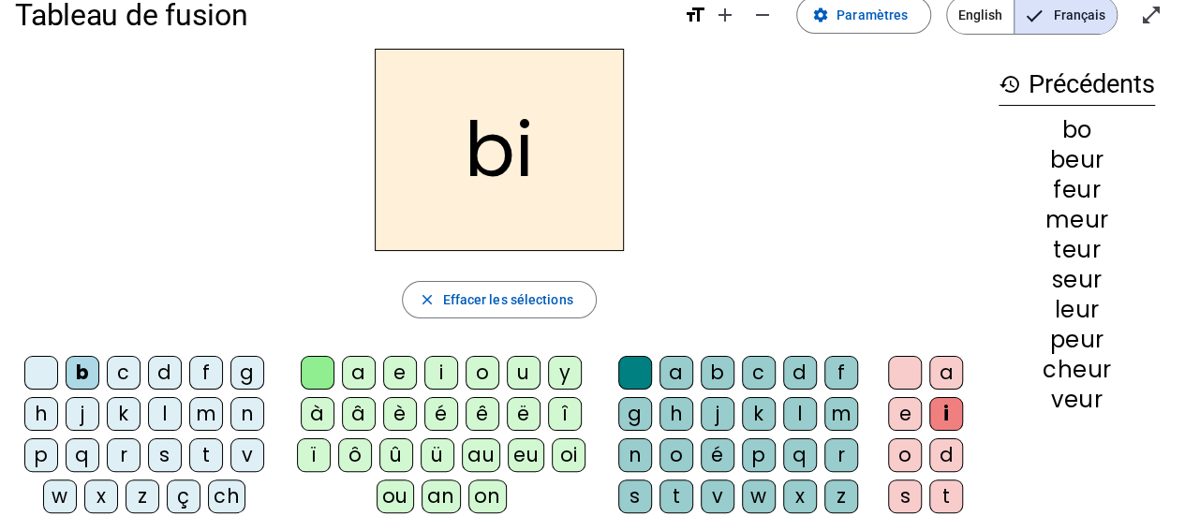
click at [948, 376] on div "a" at bounding box center [946, 373] width 34 height 34
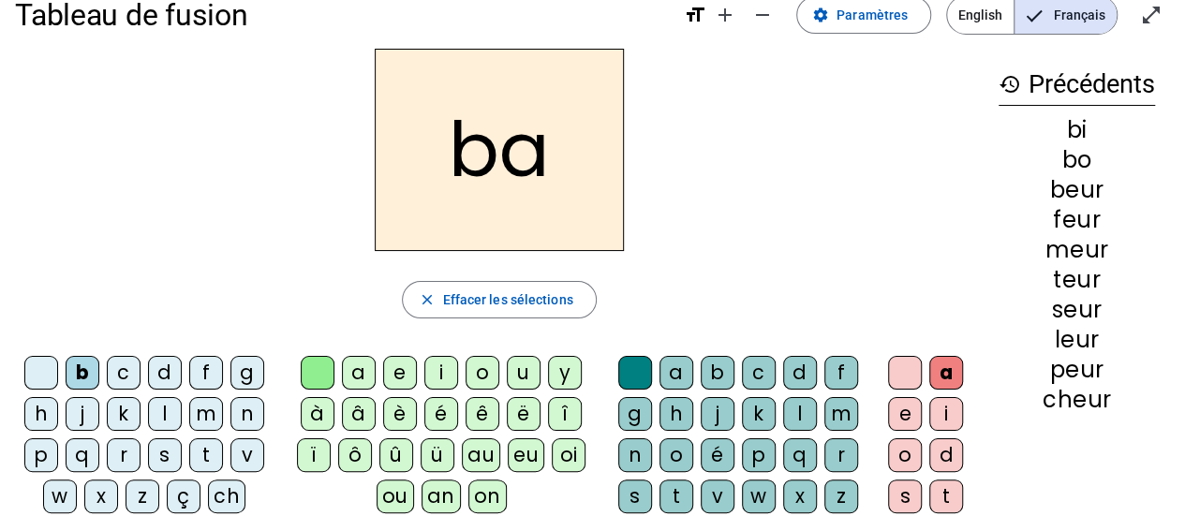
click at [906, 406] on div "e" at bounding box center [905, 414] width 34 height 34
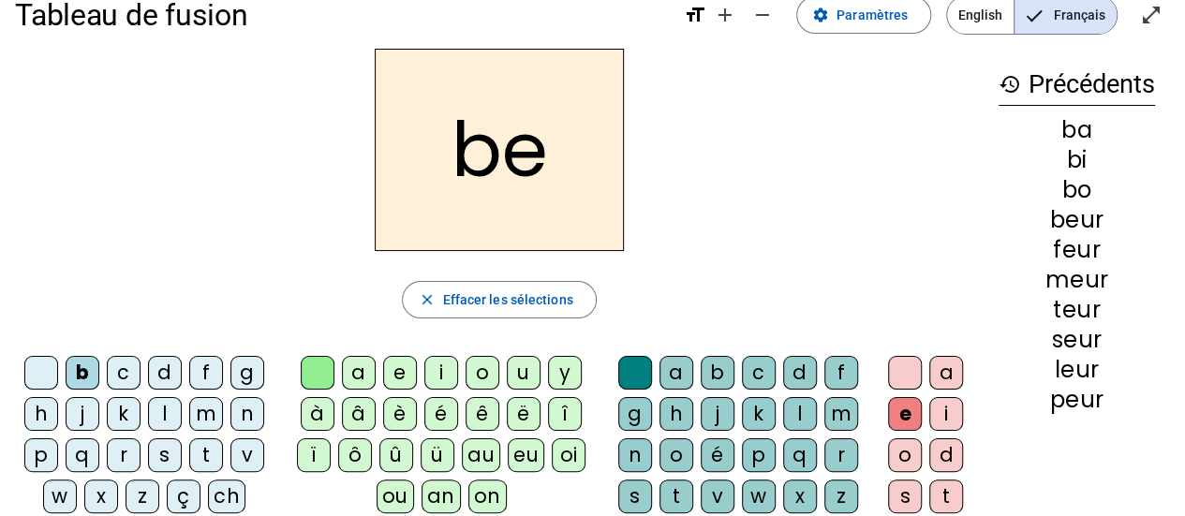
click at [833, 405] on div "m" at bounding box center [841, 414] width 34 height 34
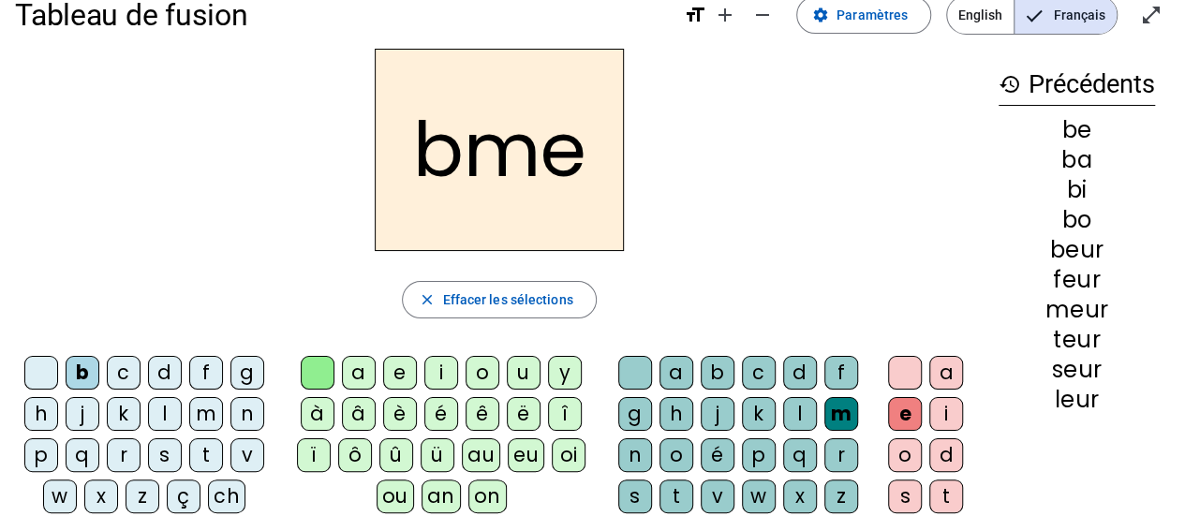
click at [478, 372] on div "o" at bounding box center [482, 373] width 34 height 34
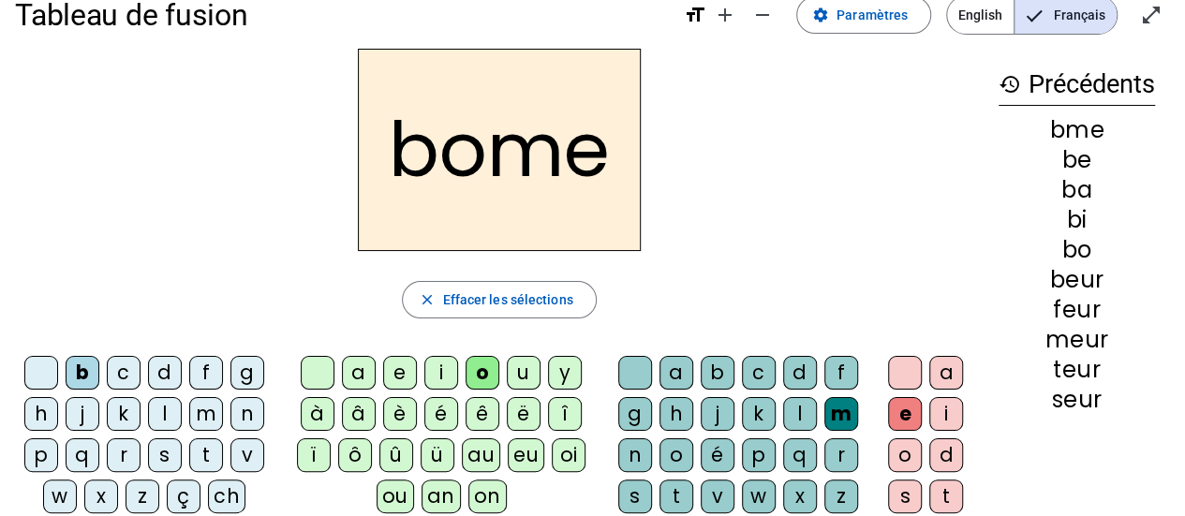
click at [755, 450] on div "p" at bounding box center [759, 455] width 34 height 34
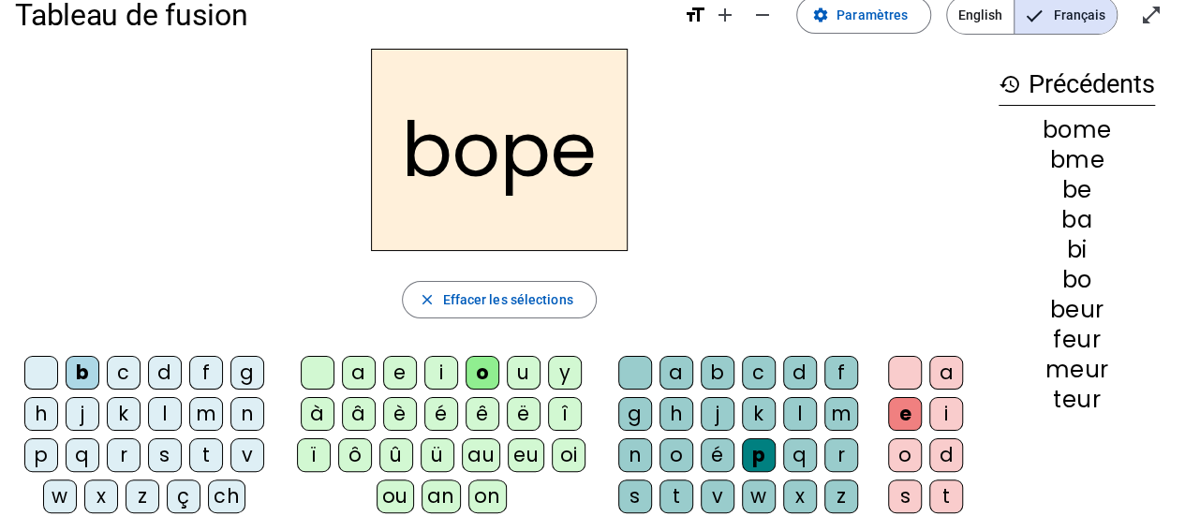
click at [717, 369] on div "b" at bounding box center [717, 373] width 34 height 34
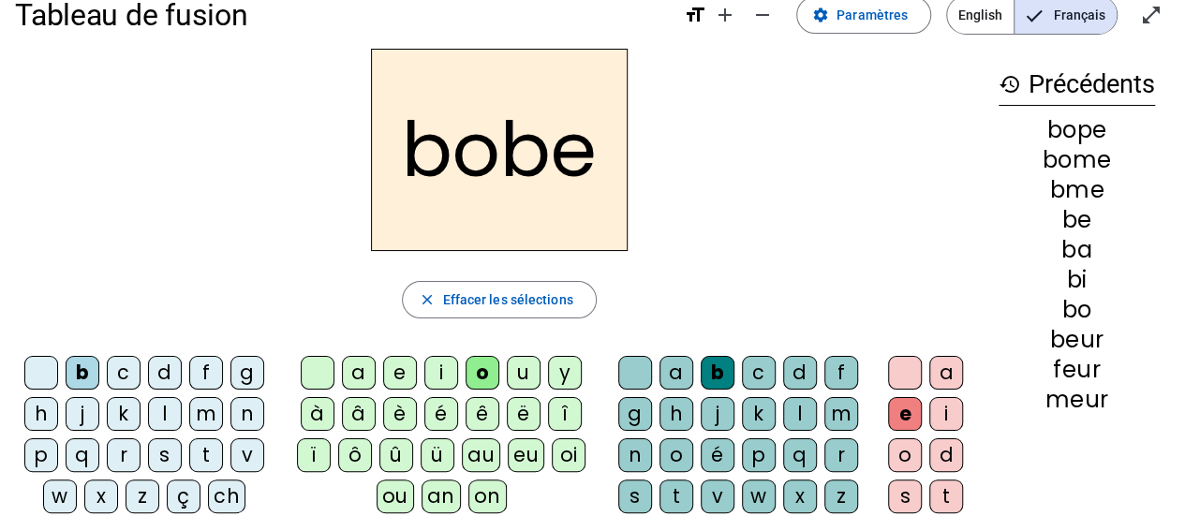
click at [433, 369] on div "i" at bounding box center [441, 373] width 34 height 34
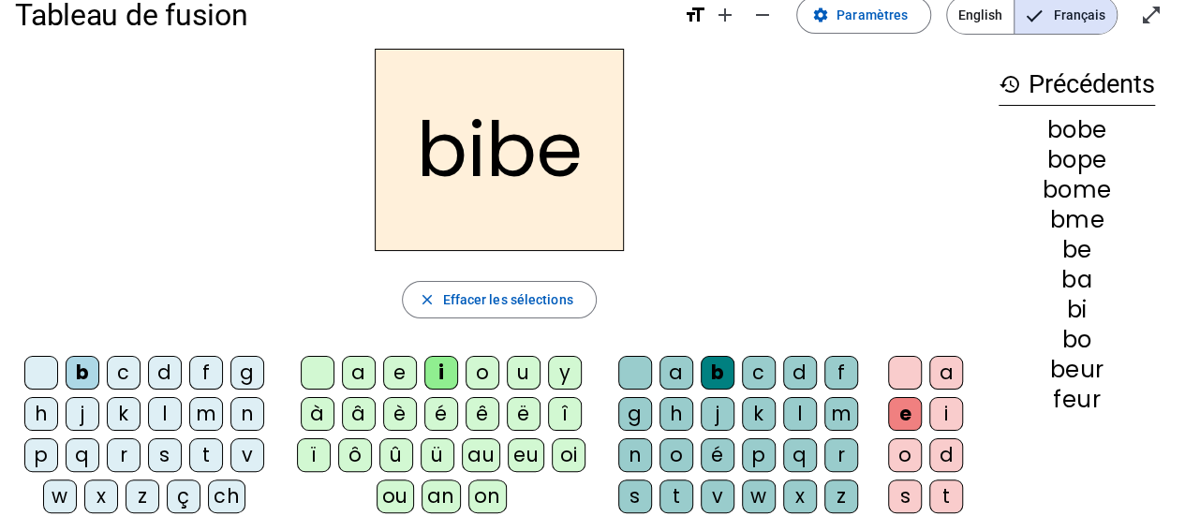
click at [358, 374] on div "a" at bounding box center [359, 373] width 34 height 34
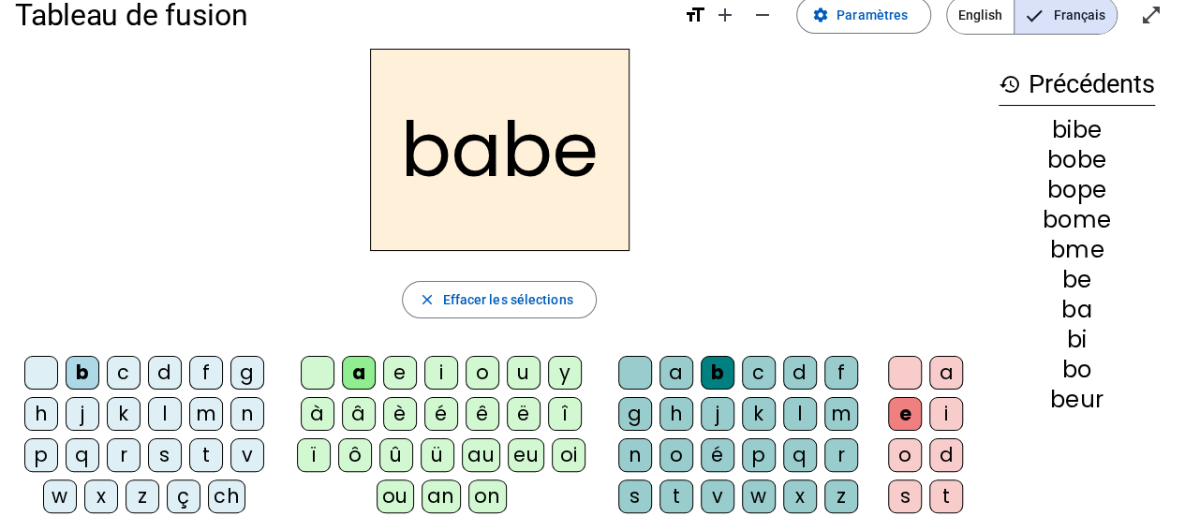
click at [204, 449] on div "t" at bounding box center [206, 455] width 34 height 34
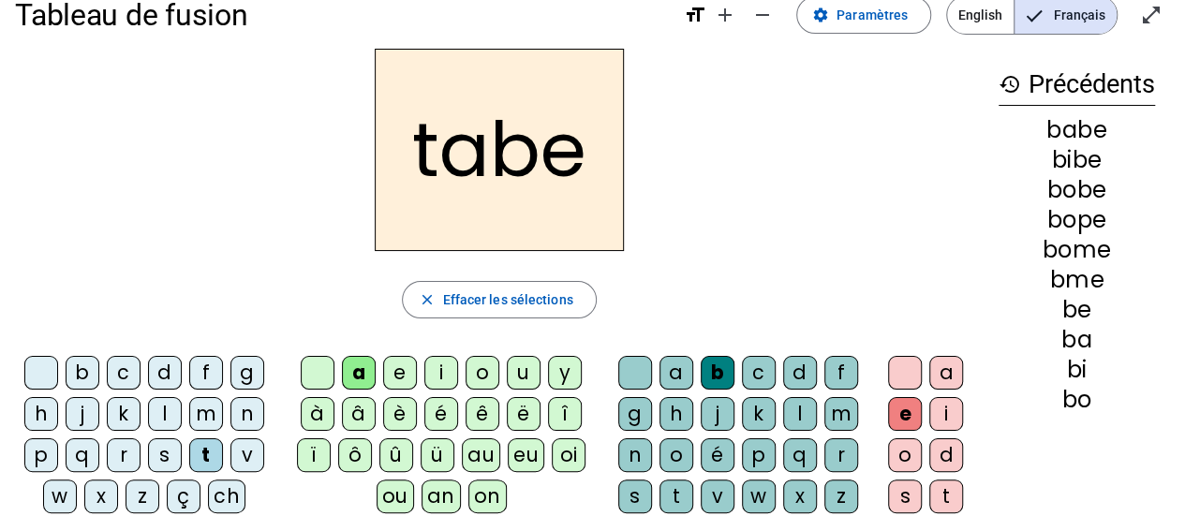
click at [794, 404] on div "l" at bounding box center [800, 414] width 34 height 34
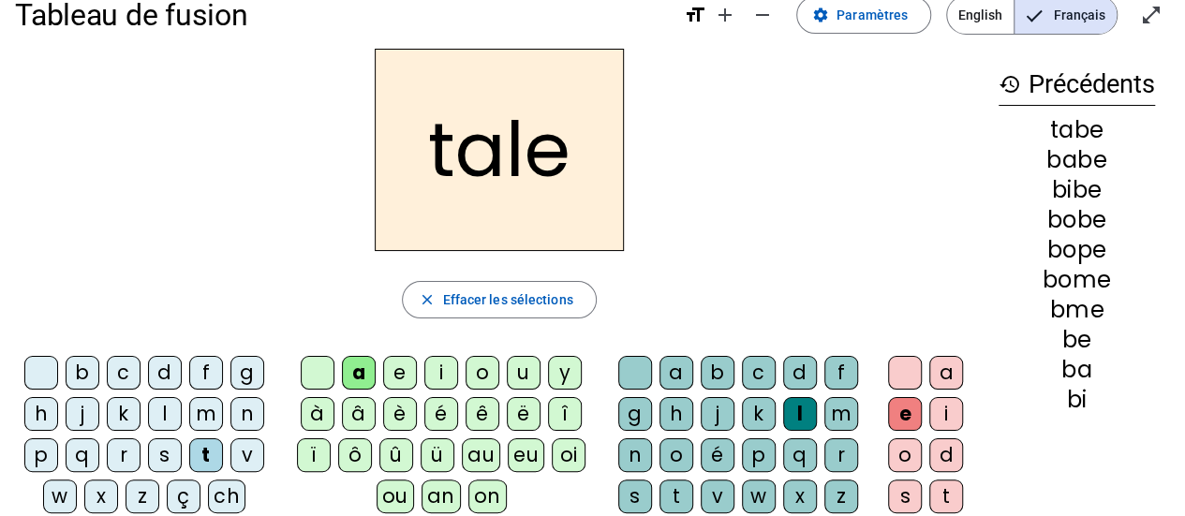
click at [751, 449] on div "p" at bounding box center [759, 455] width 34 height 34
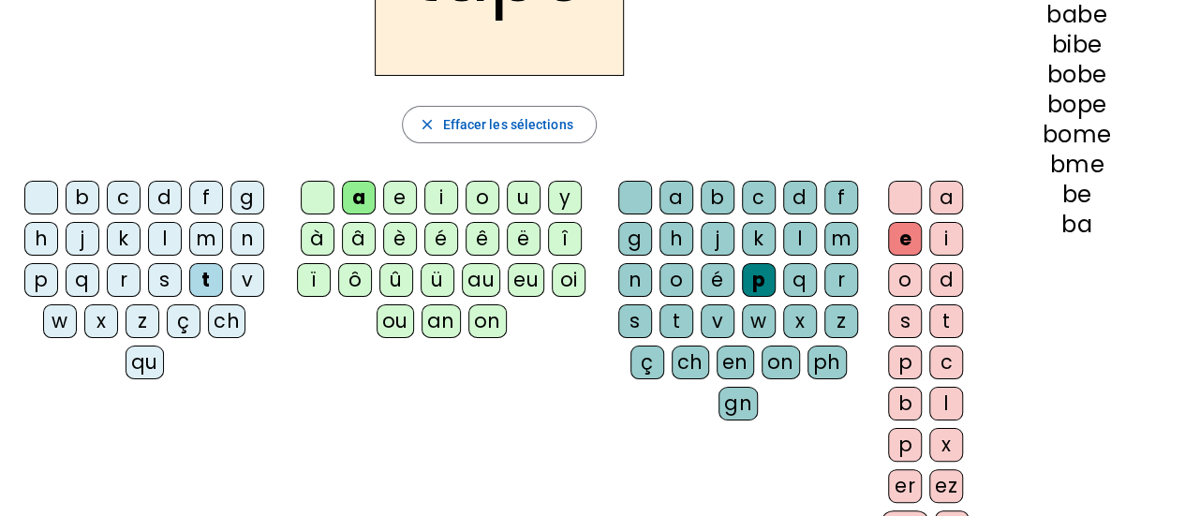
scroll to position [208, 0]
click at [150, 366] on div "qu" at bounding box center [144, 363] width 38 height 34
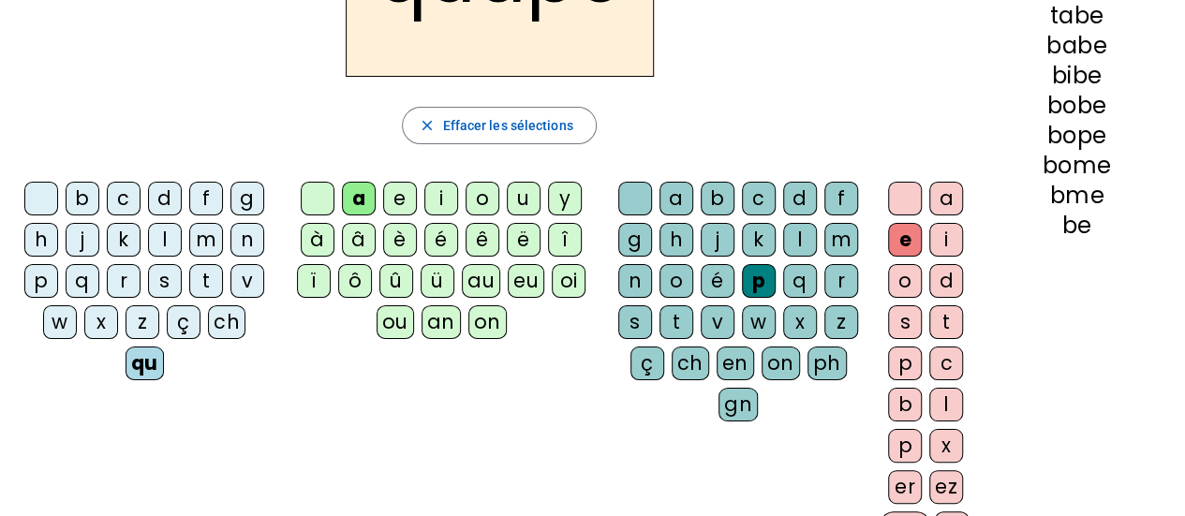
click at [567, 277] on div "oi" at bounding box center [569, 281] width 34 height 34
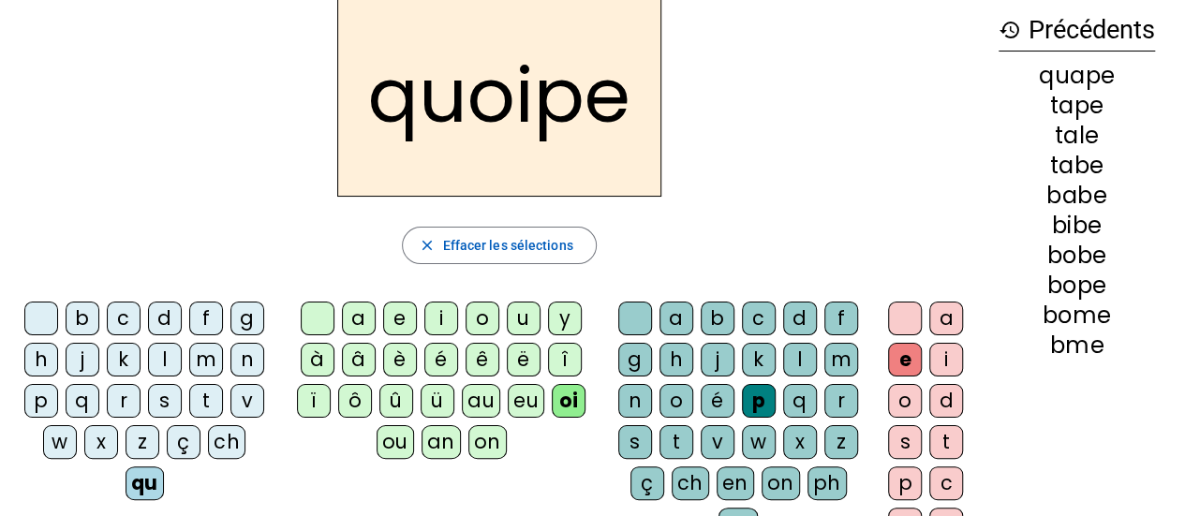
scroll to position [88, 0]
click at [637, 304] on div at bounding box center [635, 319] width 34 height 34
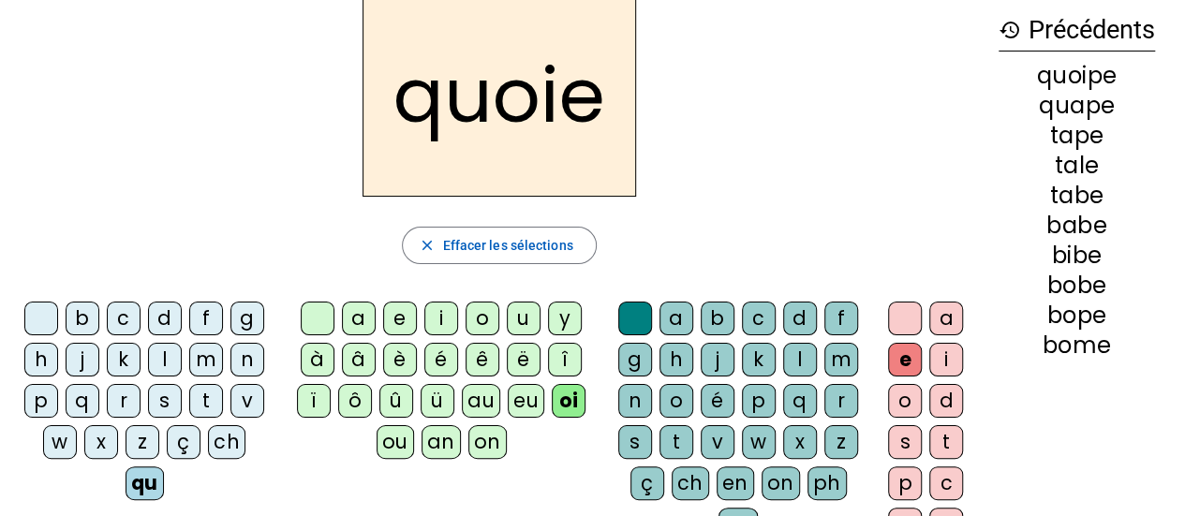
click at [892, 313] on div at bounding box center [905, 319] width 34 height 34
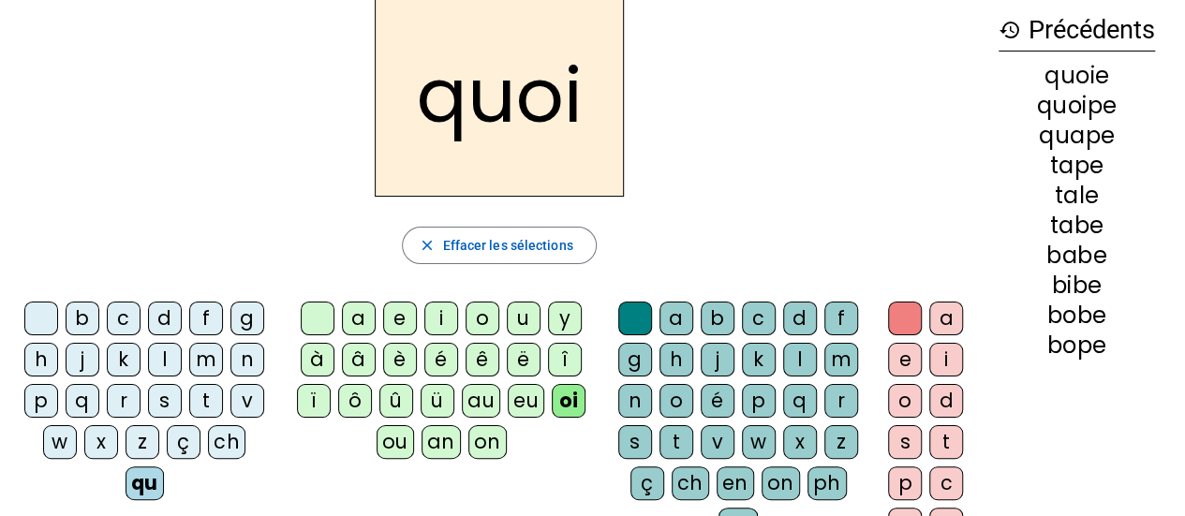
click at [403, 319] on div "e" at bounding box center [400, 319] width 34 height 34
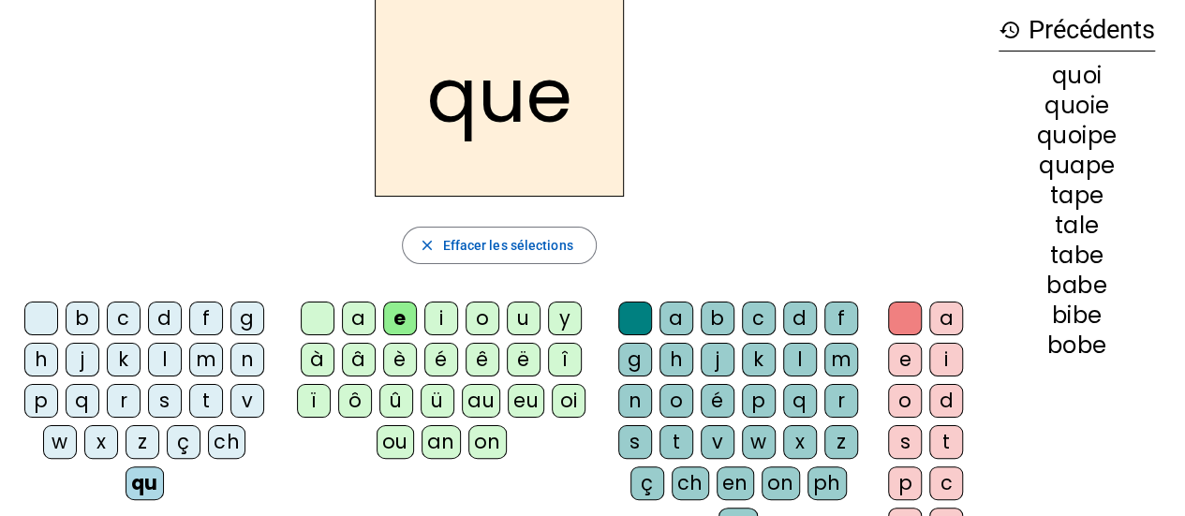
click at [801, 352] on div "l" at bounding box center [800, 360] width 34 height 34
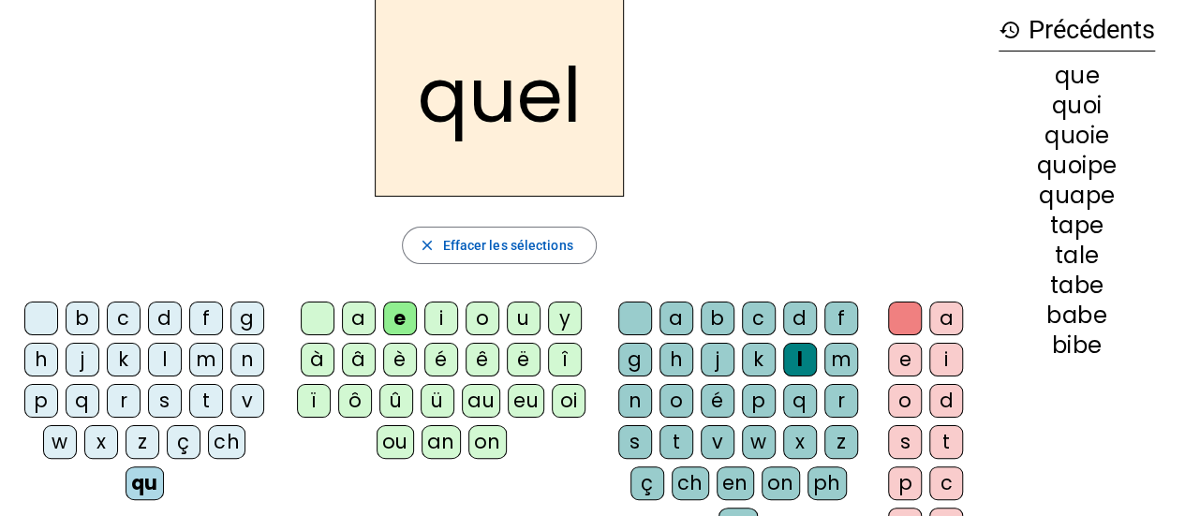
click at [639, 308] on div at bounding box center [635, 319] width 34 height 34
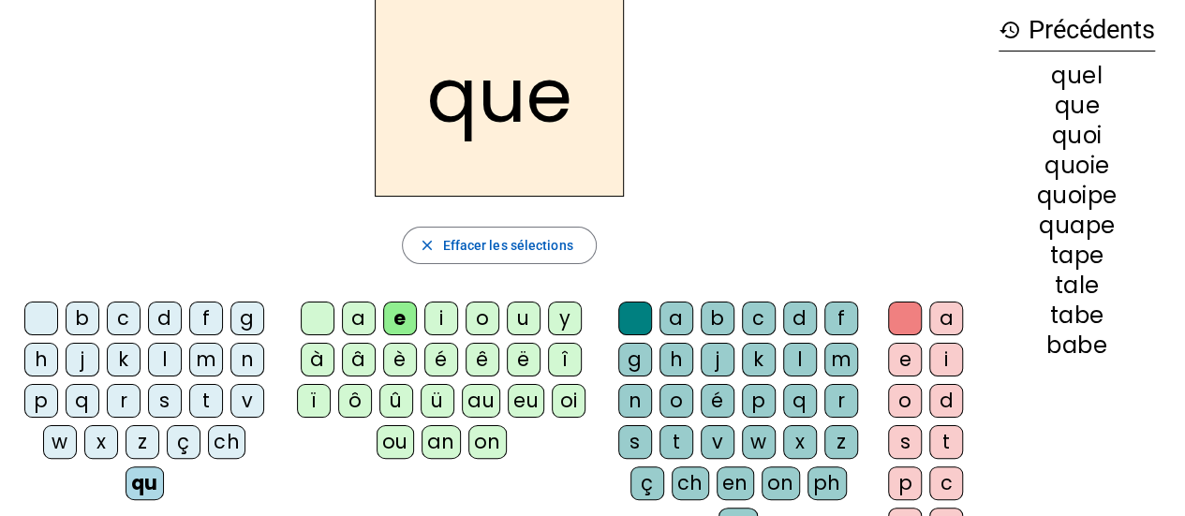
click at [437, 310] on div "i" at bounding box center [441, 319] width 34 height 34
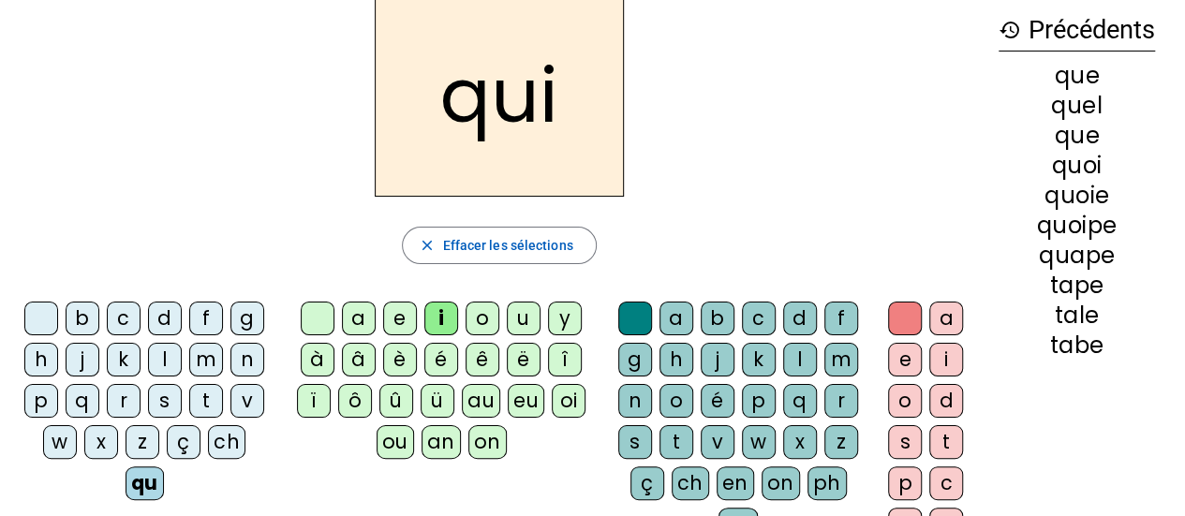
click at [395, 306] on div "e" at bounding box center [400, 319] width 34 height 34
